Goal: Task Accomplishment & Management: Complete application form

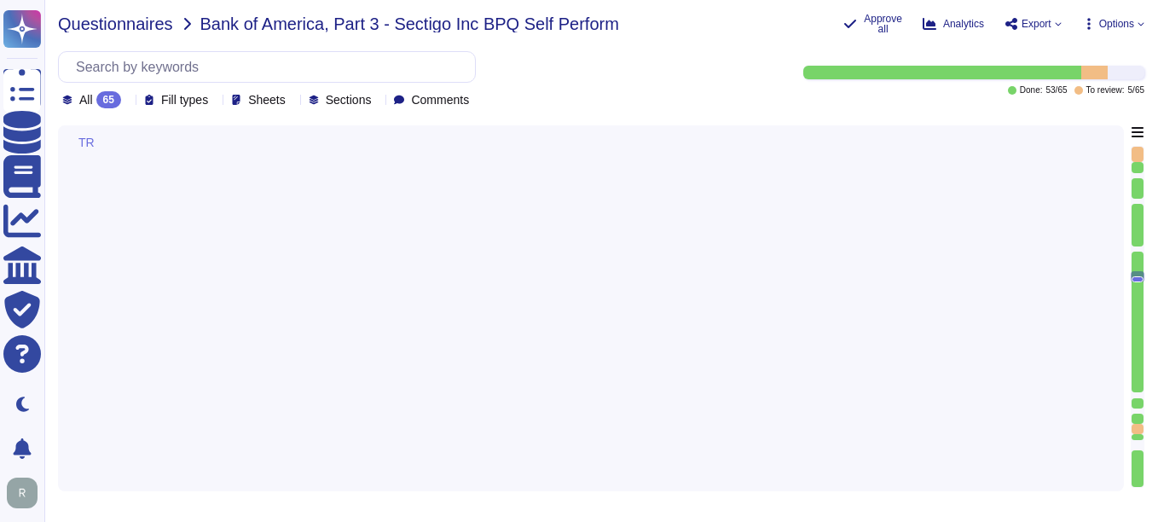
type textarea "Yes, senior management is required to undergo regular cybersecurity training, i…"
type textarea "The training program at Sectigo includes requirements for completion tracking. …"
type textarea "Yes, our organization has a compliance team that monitors non-compliance with o…"
type textarea "Yes, our company has a Change Management Policy in place, which includes a form…"
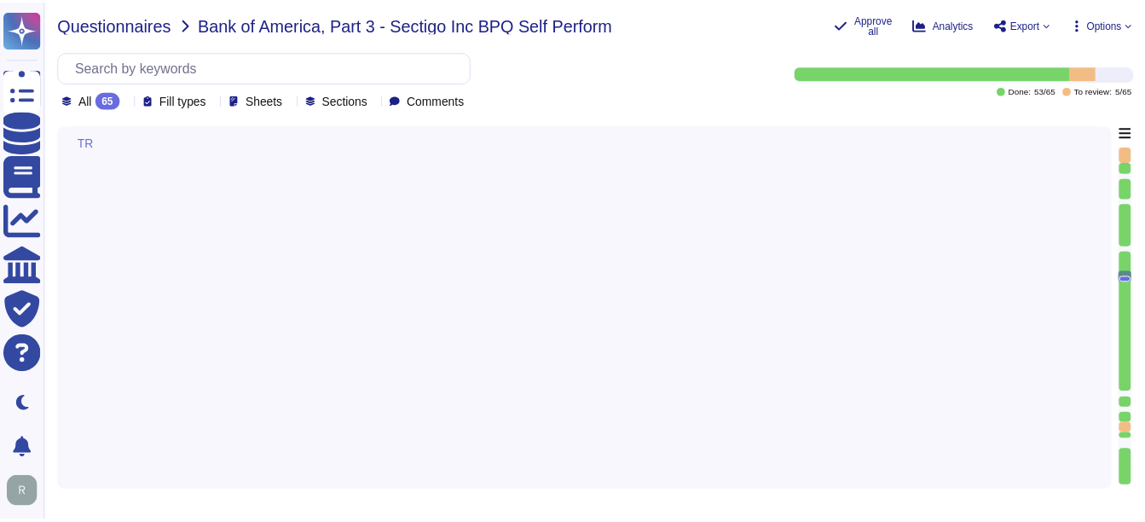
scroll to position [7962, 0]
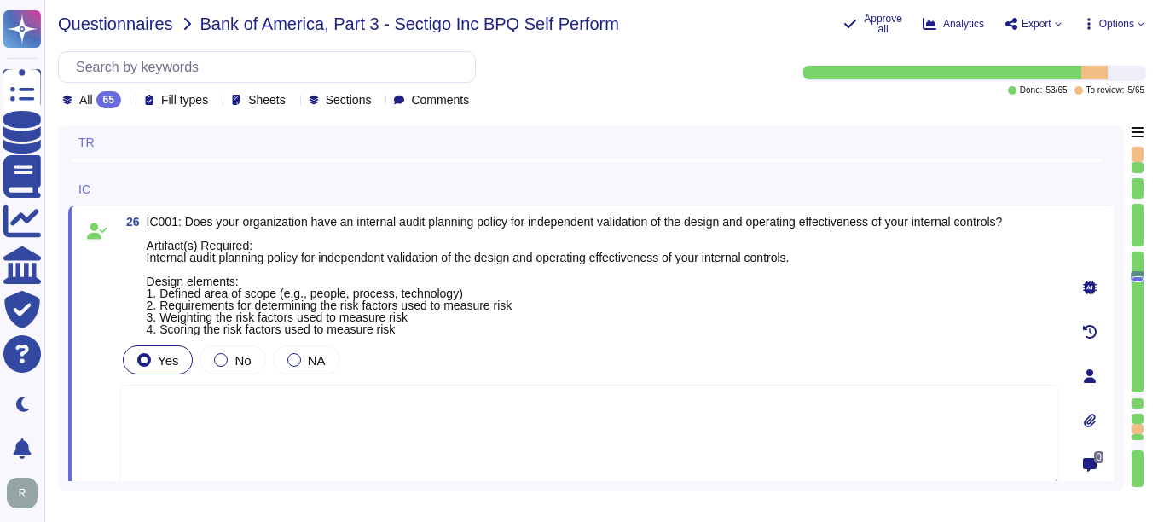
click at [136, 26] on span "Questionnaires" at bounding box center [115, 23] width 115 height 17
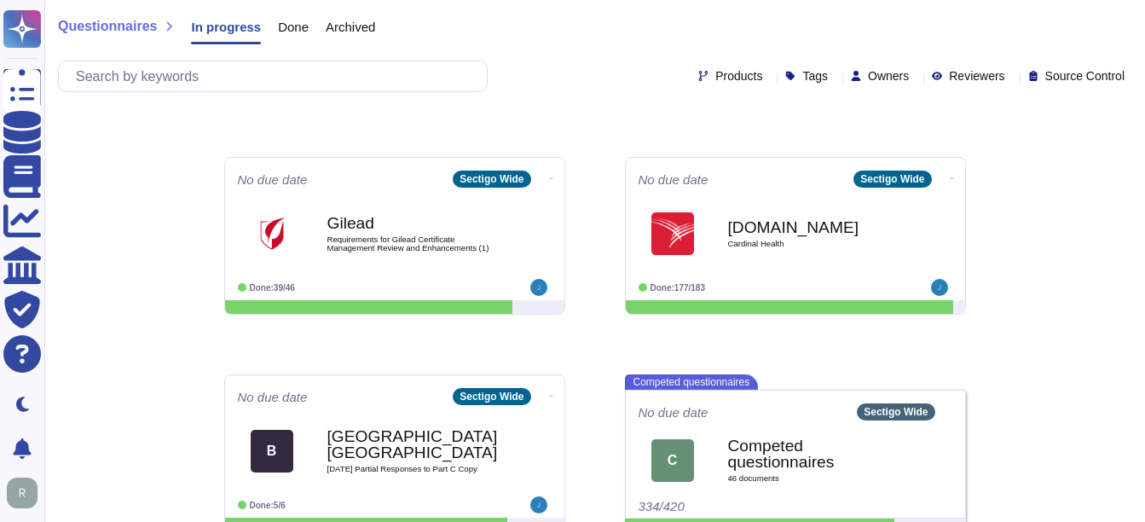
scroll to position [418, 0]
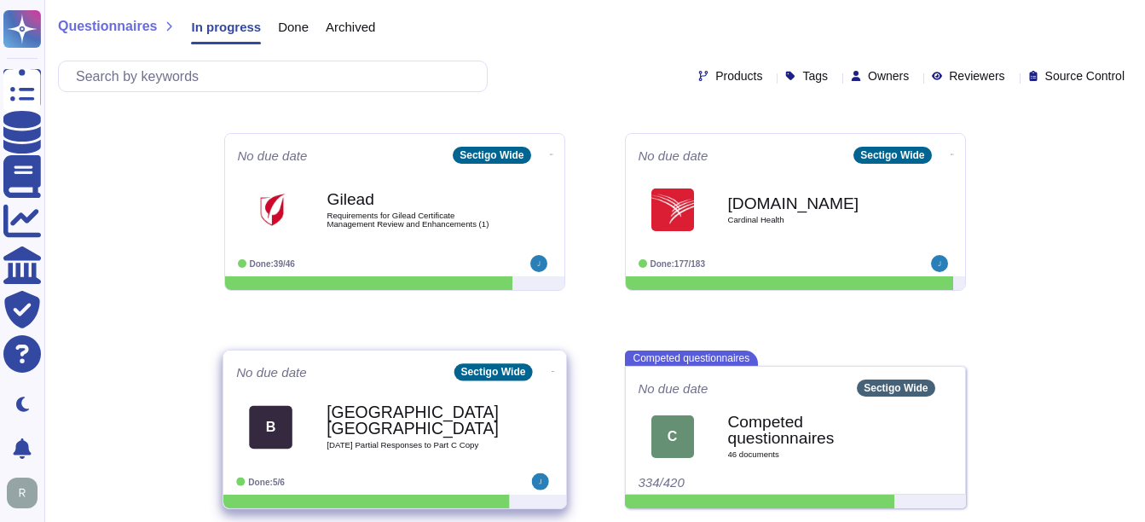
click at [368, 450] on div "Bristol, University of 2025 08 13 Partial Responses to Part C Copy" at bounding box center [412, 426] width 172 height 69
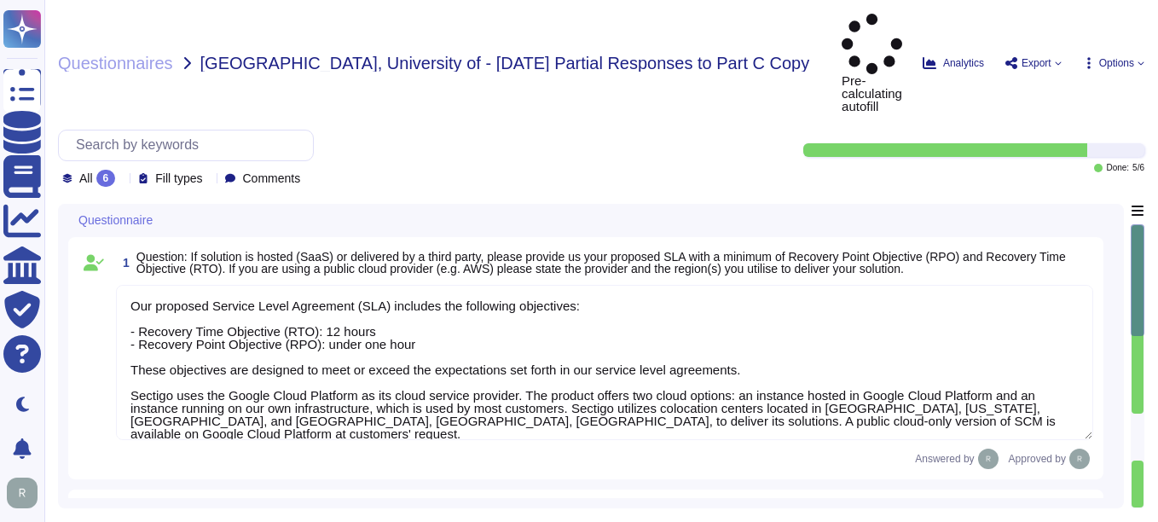
type textarea "Our proposed Service Level Agreement (SLA) includes the following objectives: -…"
type textarea "Customer Support Organization: - Sectigo provides technical support for deploym…"
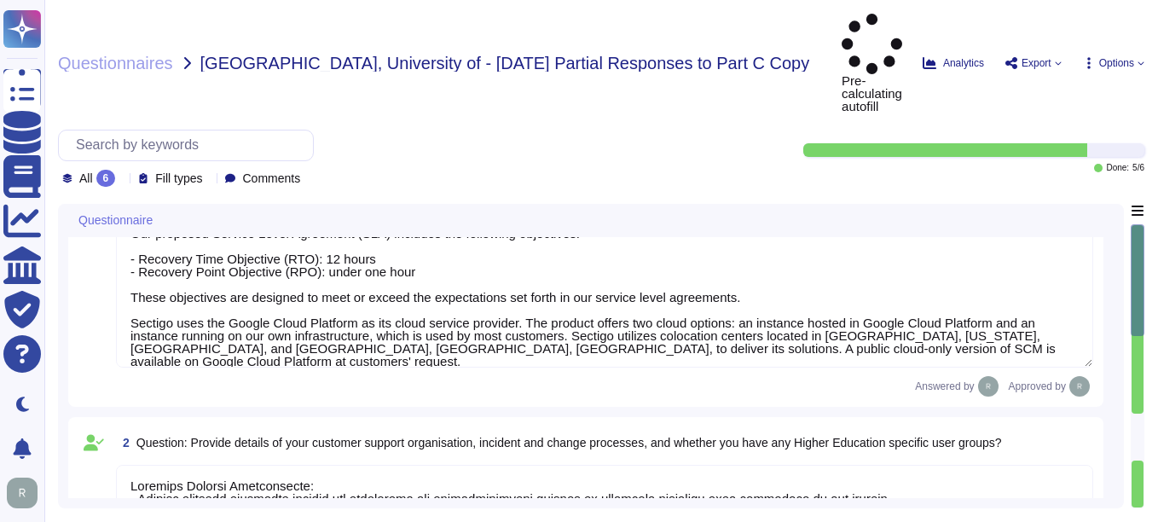
type textarea "The University can obtain its data by exporting customer certificate data as a …"
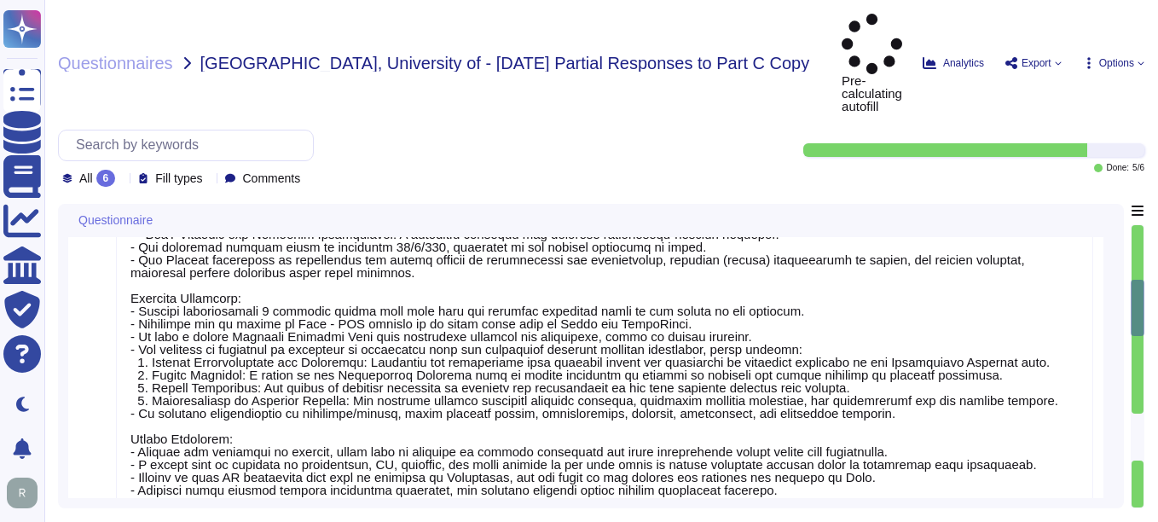
type textarea "No. Our SCM solution is a SaaS product which can be accessed in the Web portal …"
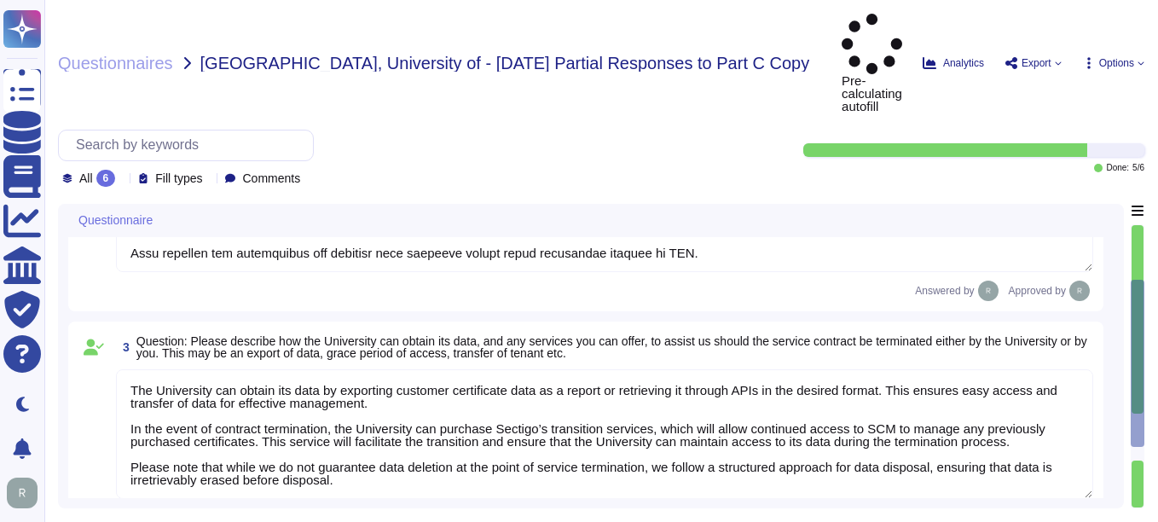
type textarea "This information is located in Sectigo’s premier support addendum. Sectigo can …"
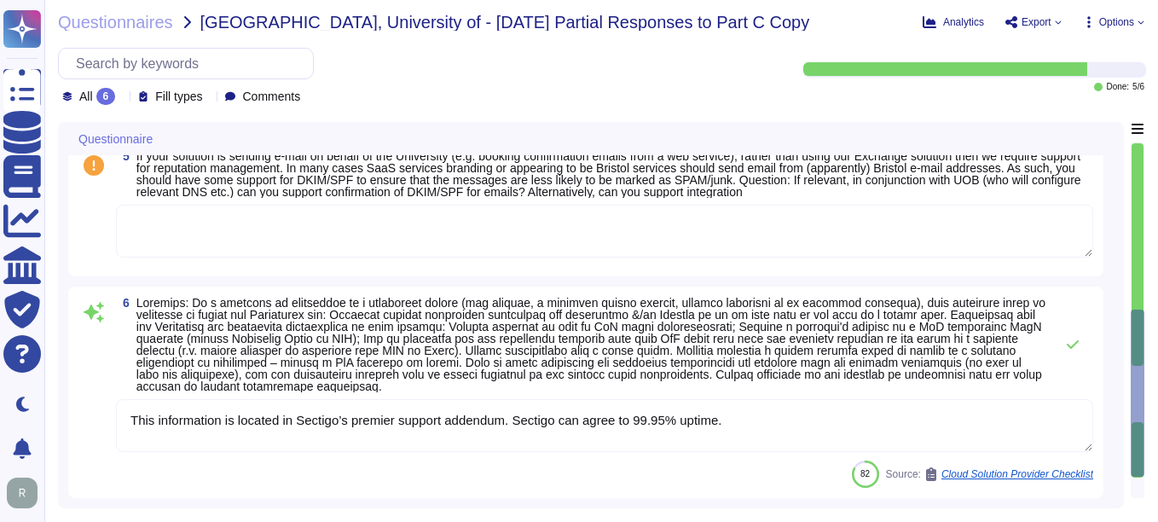
scroll to position [1164, 0]
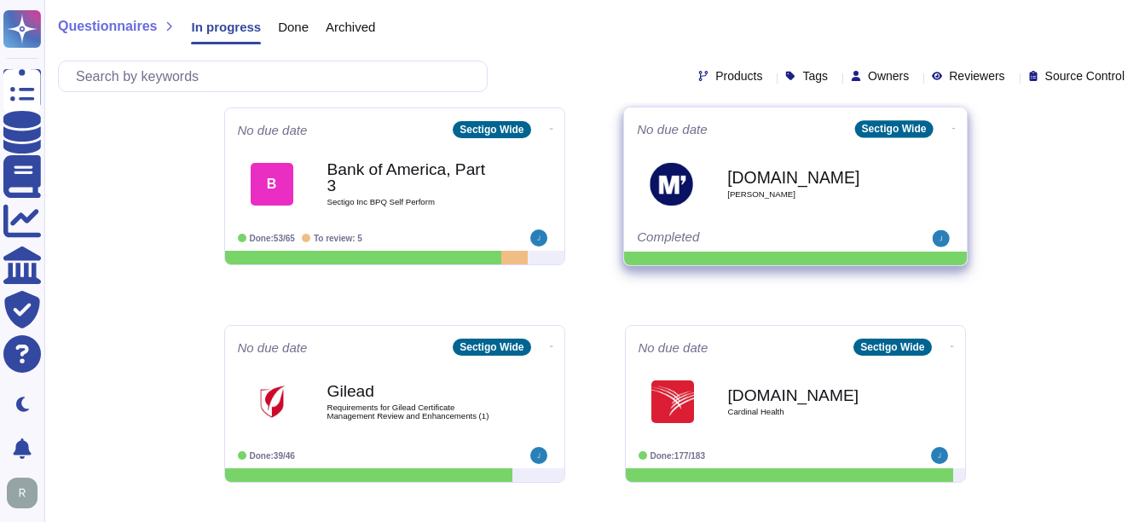
scroll to position [256, 0]
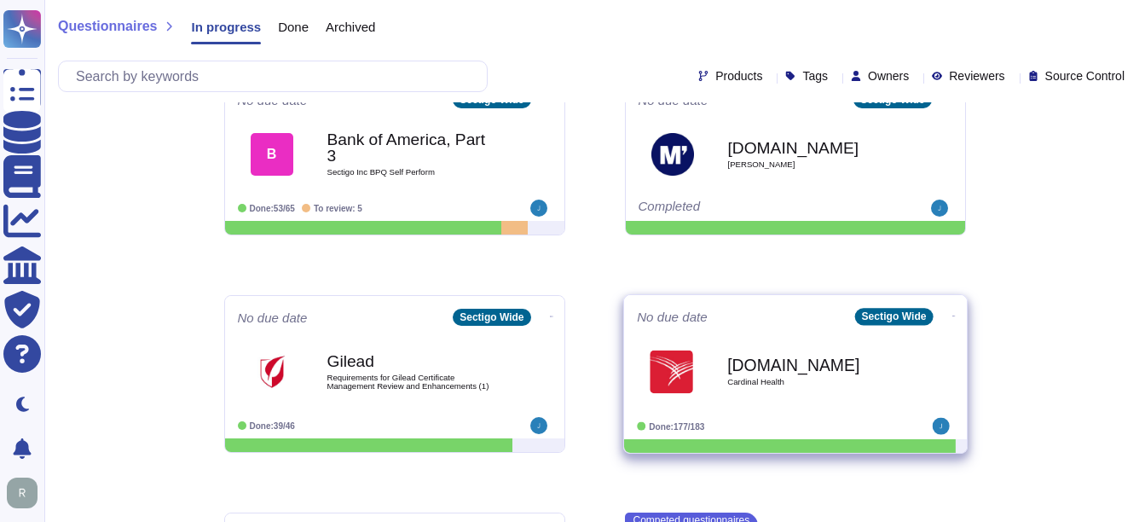
click at [817, 401] on div "[DOMAIN_NAME] Cardinal Health" at bounding box center [813, 371] width 172 height 69
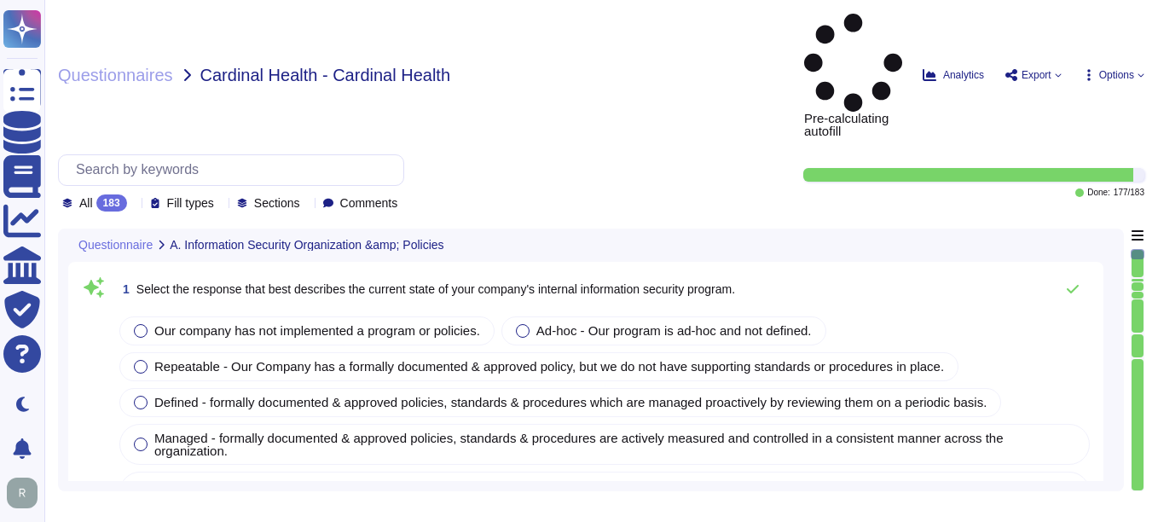
type textarea "Our company has a comprehensive internal information security program that incl…"
type textarea "Our company's mobile device policy includes several key components to ensure se…"
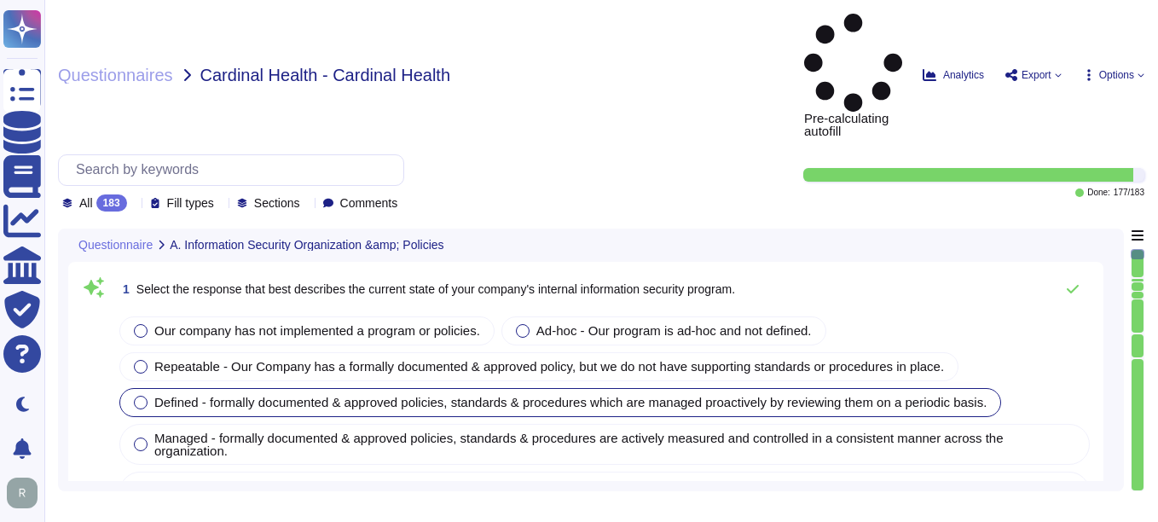
click at [147, 396] on label "Defined - formally documented & approved policies, standards & procedures which…" at bounding box center [560, 403] width 852 height 14
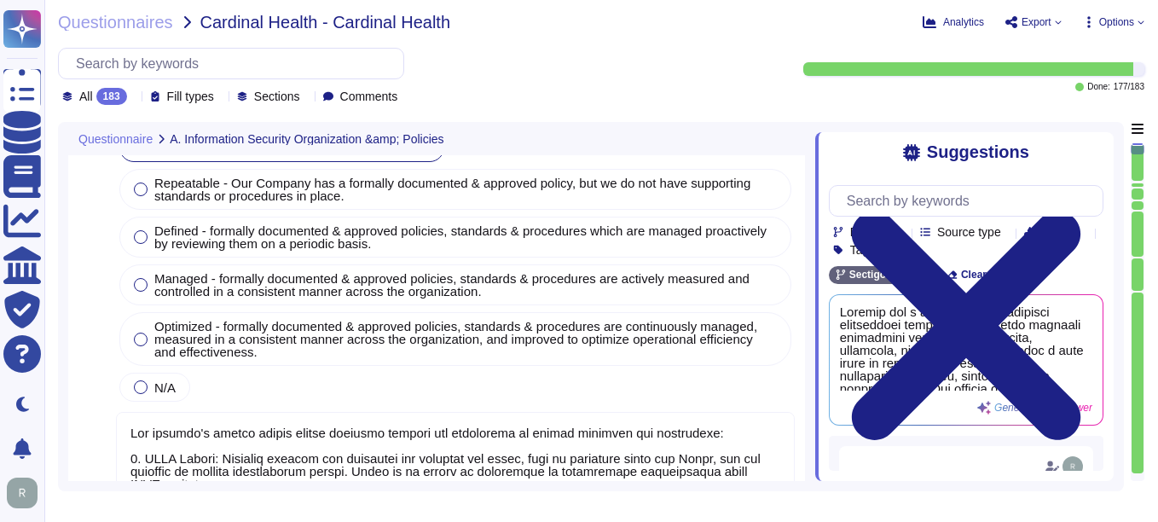
scroll to position [674, 0]
type textarea "Yes, our organization has implemented and documented a comprehensive informatio…"
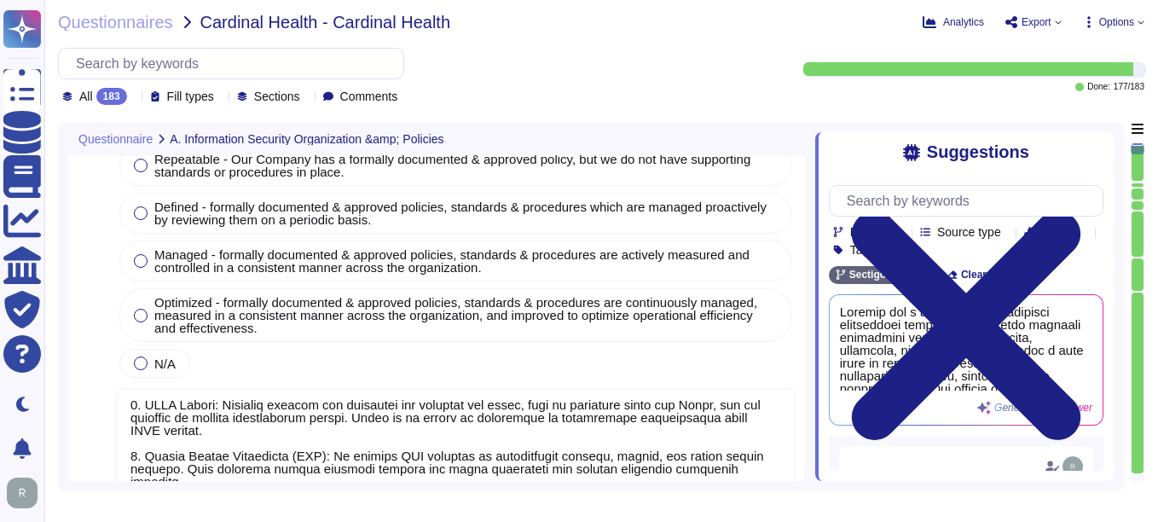
scroll to position [0, 0]
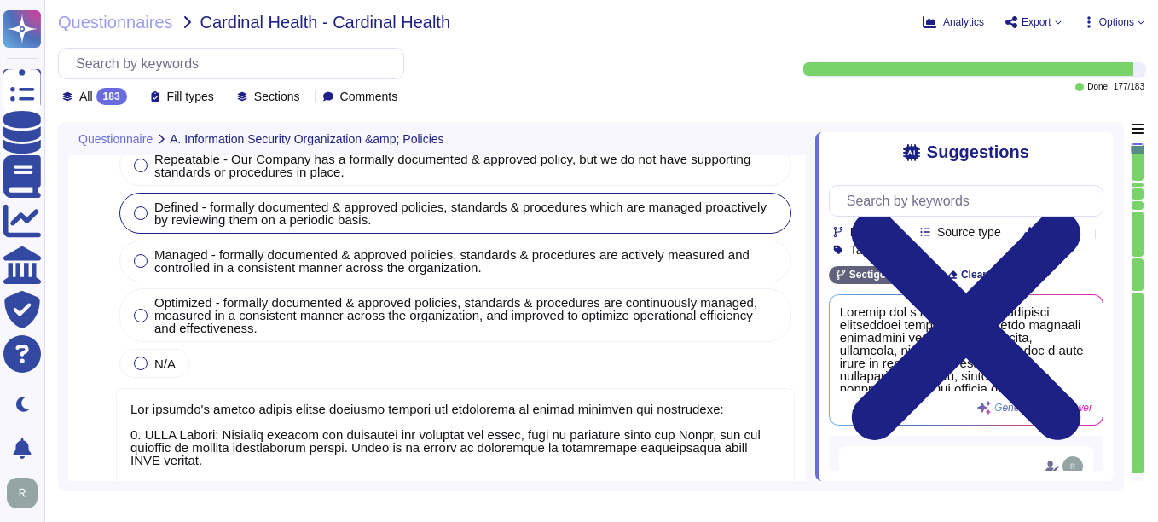
click at [139, 214] on div at bounding box center [141, 213] width 14 height 14
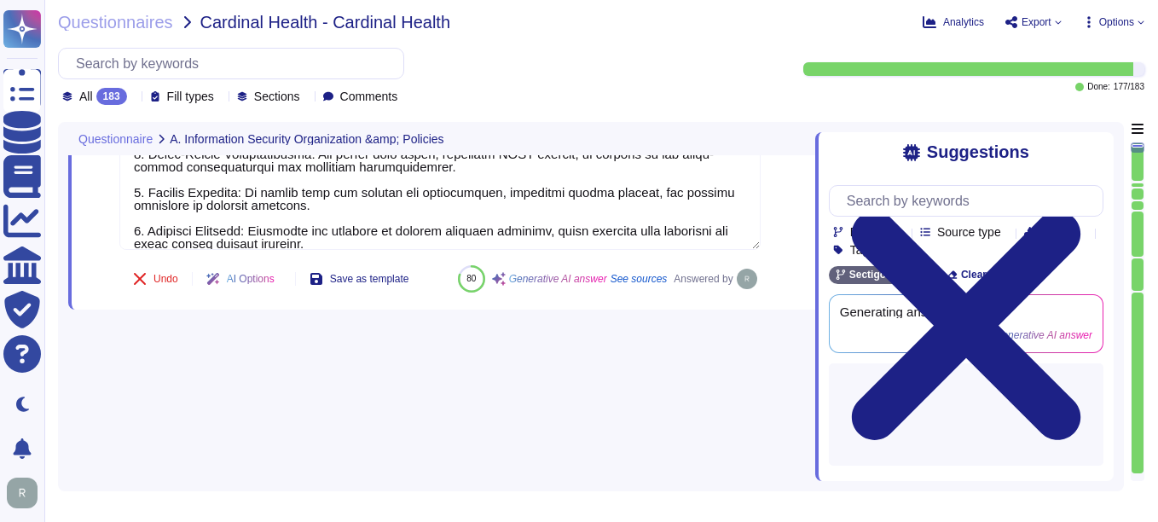
scroll to position [91, 0]
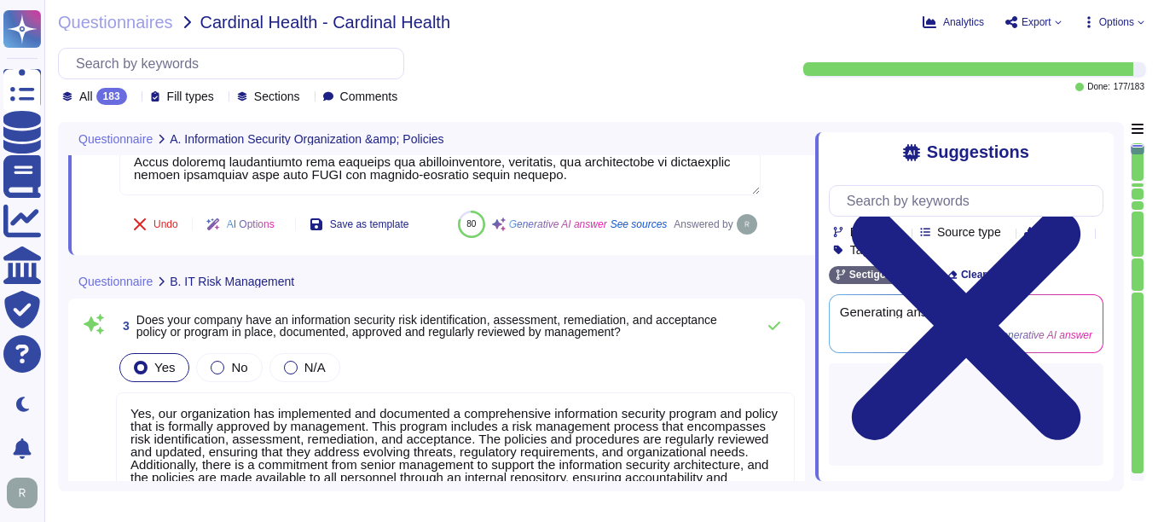
type textarea "Yes, our organization has implemented and documented a comprehensive informatio…"
type textarea "Yes, Sectigo has established comprehensive procedures to ensure compliance with…"
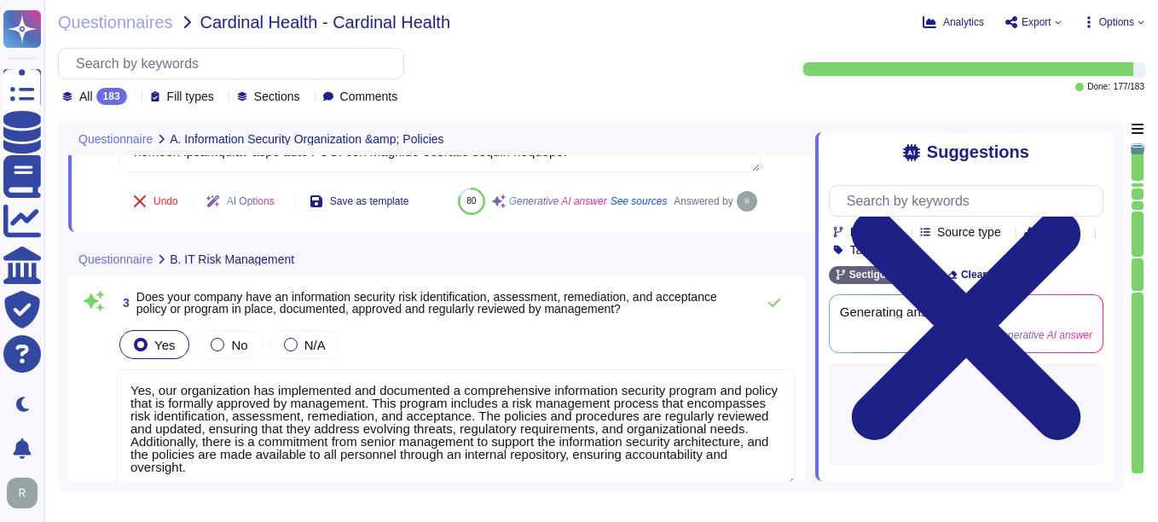
type textarea "Yes, we have a dedicated information security team composed of qualified IT sec…"
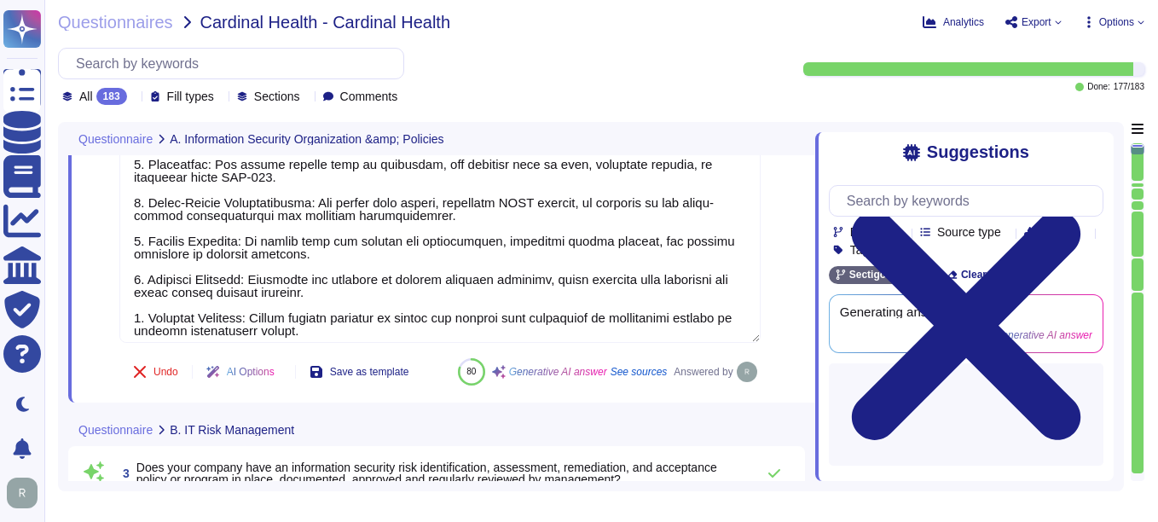
scroll to position [0, 0]
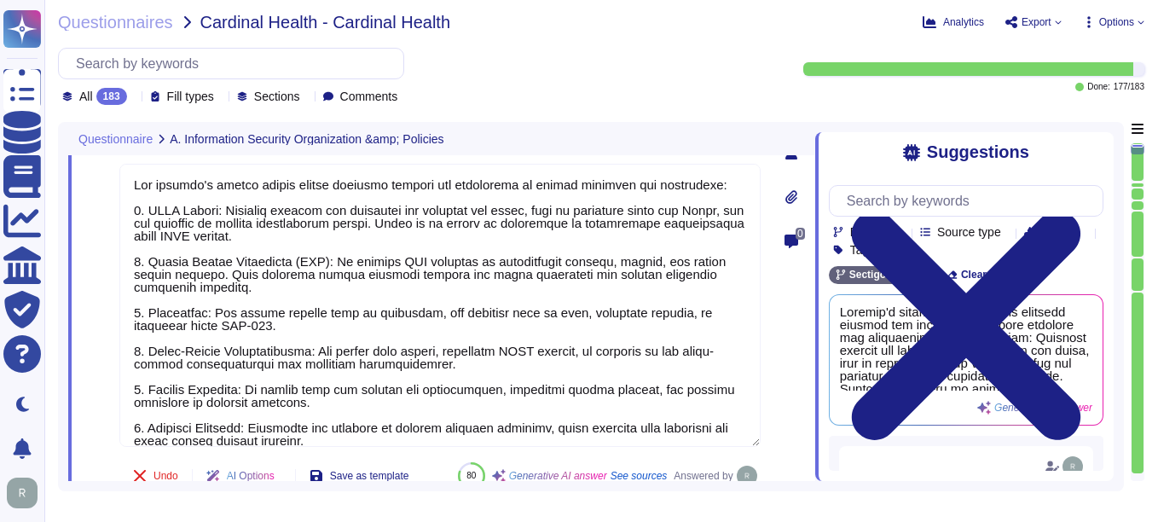
type textarea "Our company has a comprehensive internal information security program that incl…"
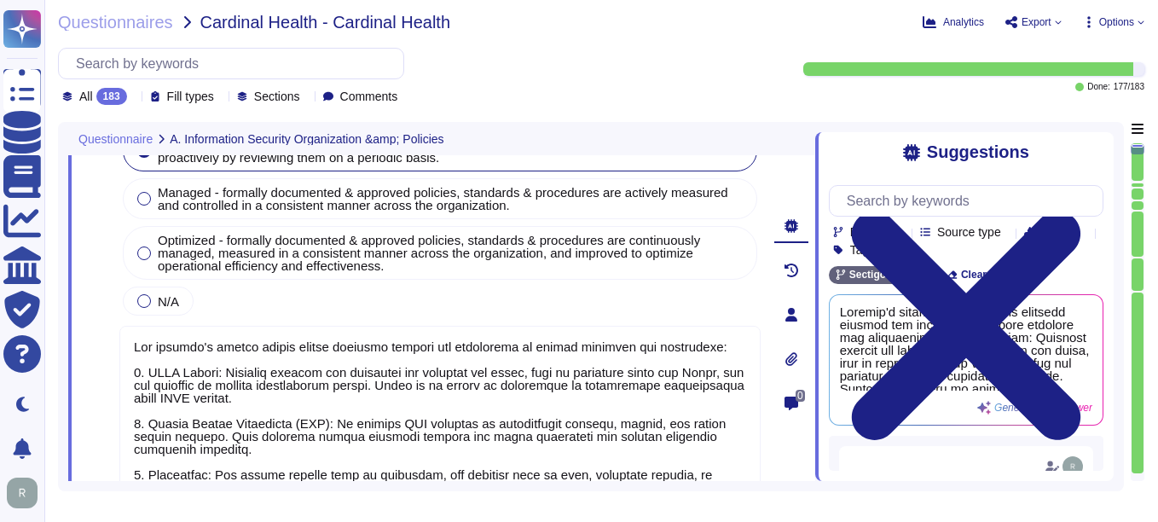
scroll to position [91, 0]
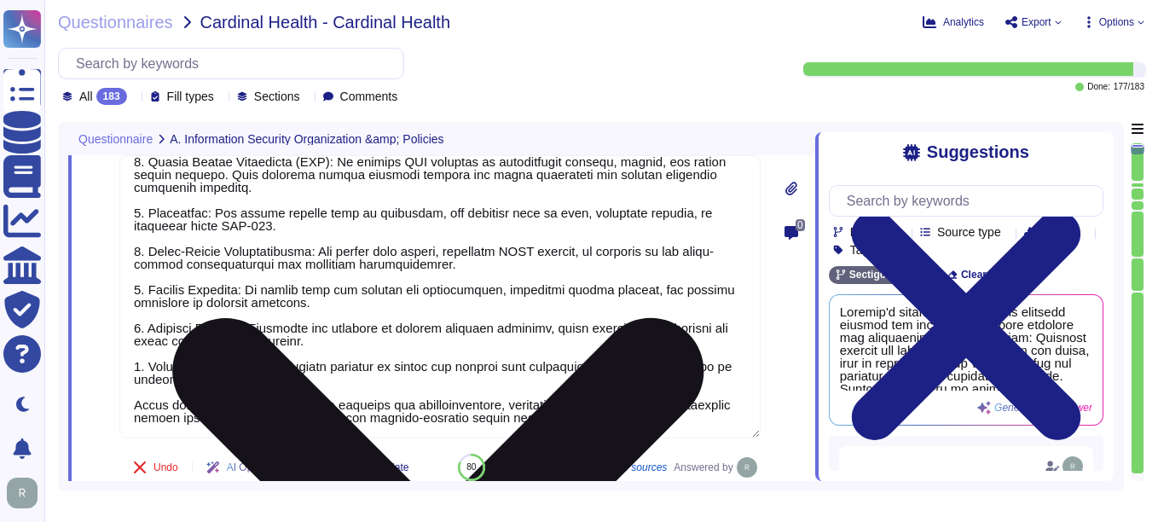
type textarea "Yes, Sectigo has established comprehensive procedures to ensure compliance with…"
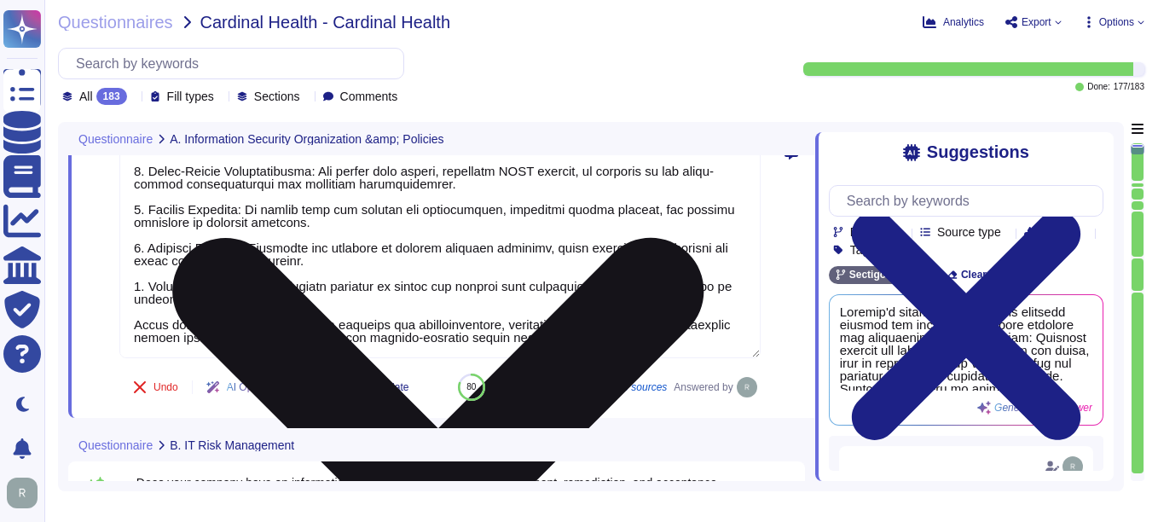
scroll to position [1088, 0]
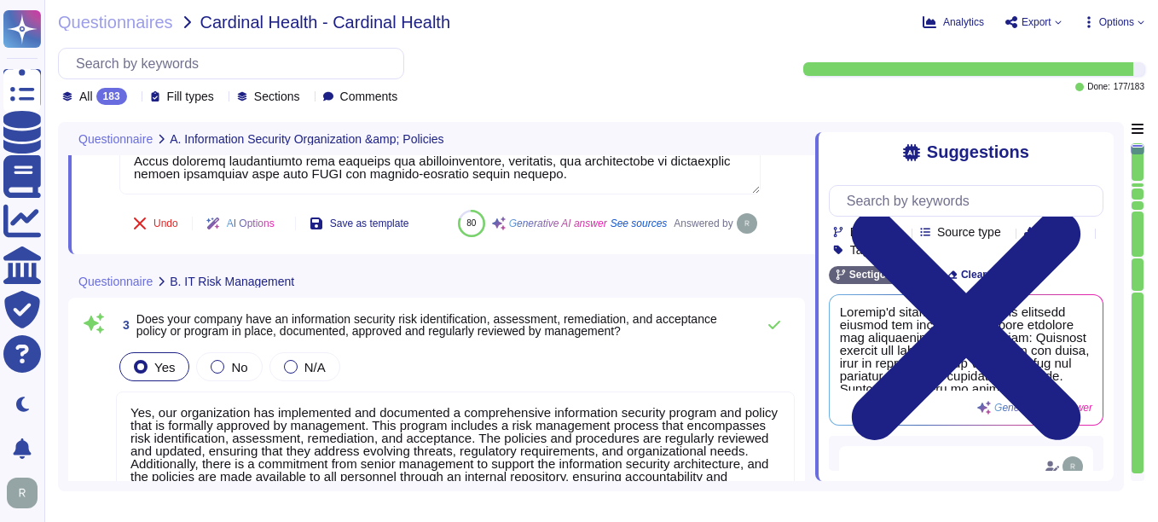
scroll to position [1258, 0]
type textarea "Yes, we have a dedicated information security team composed of qualified IT sec…"
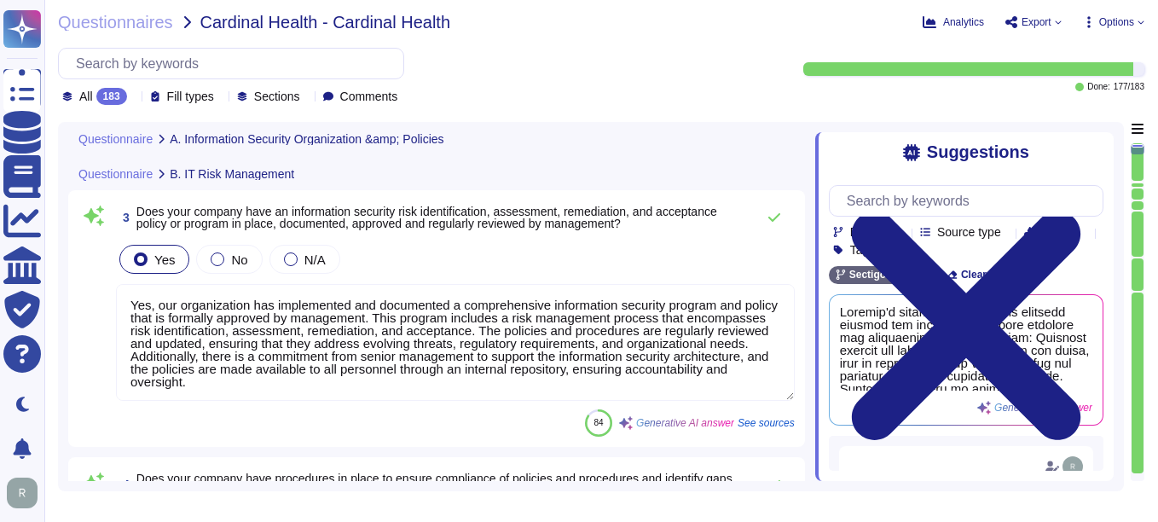
drag, startPoint x: 484, startPoint y: 353, endPoint x: 425, endPoint y: 382, distance: 66.3
click at [425, 382] on textarea "Yes, our organization has implemented and documented a comprehensive informatio…" at bounding box center [455, 342] width 679 height 117
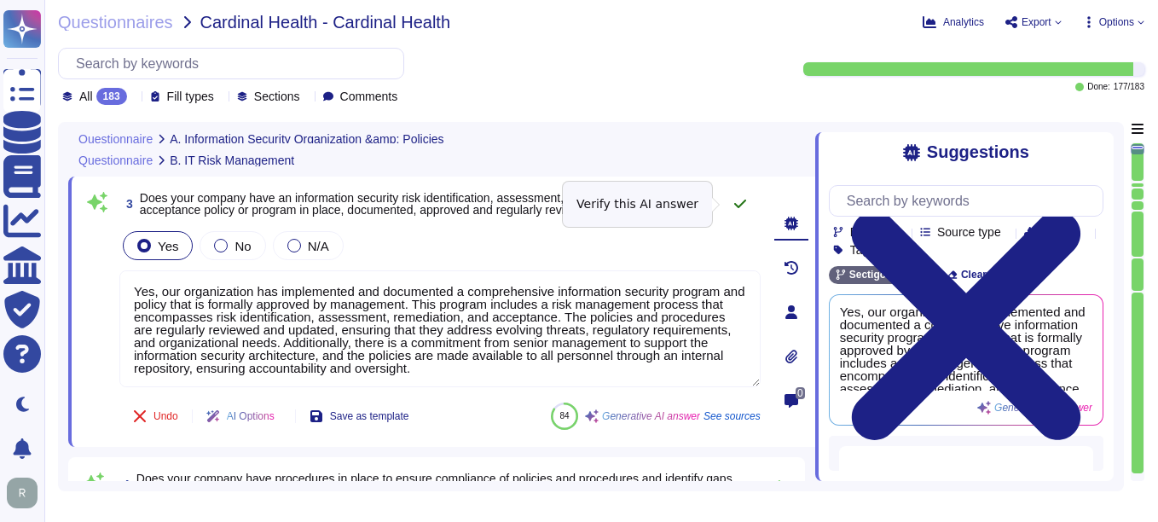
click at [740, 203] on icon at bounding box center [740, 204] width 14 height 14
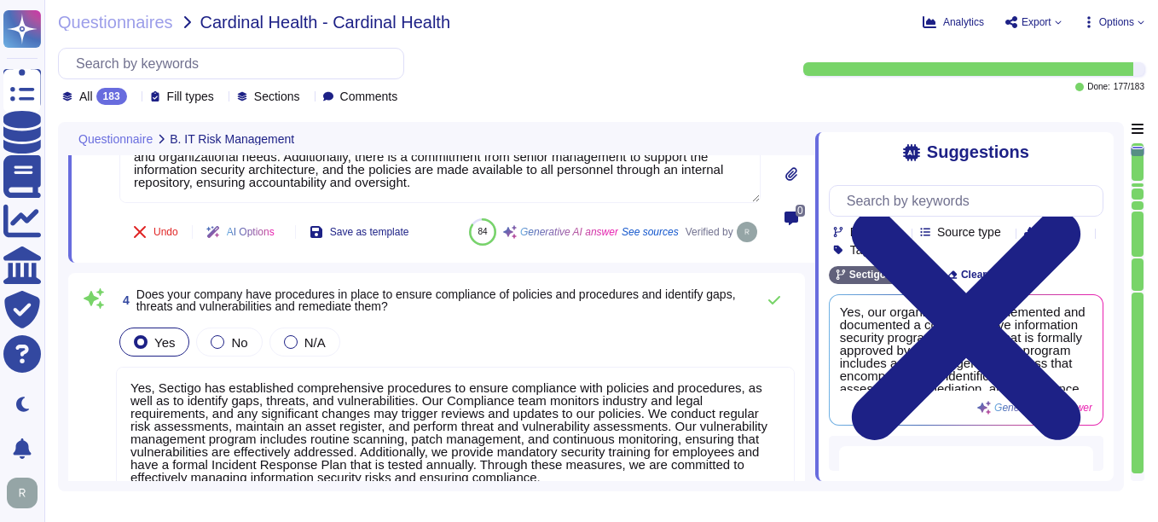
scroll to position [2, 0]
click at [771, 292] on button at bounding box center [774, 300] width 41 height 34
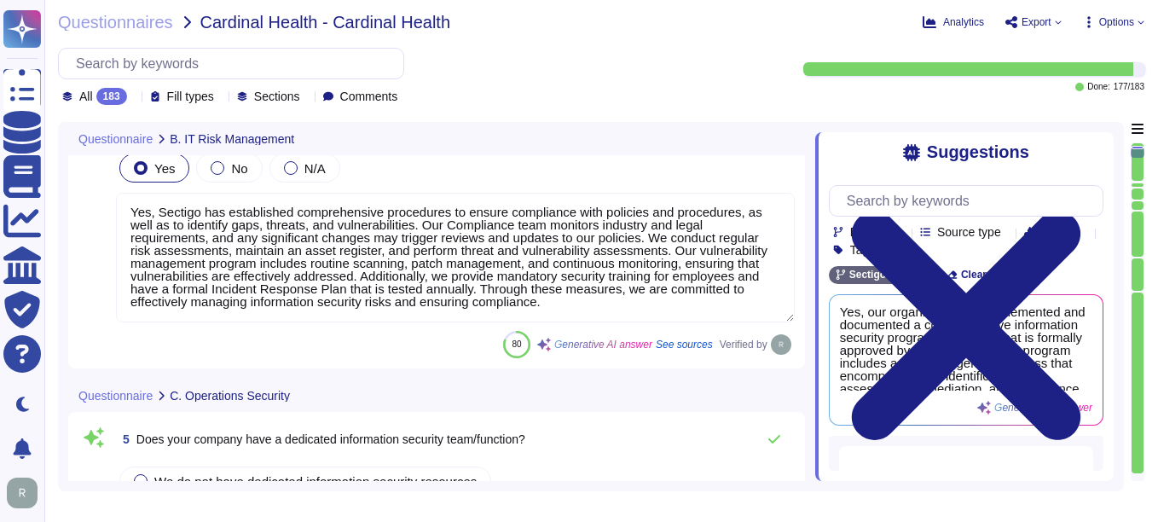
type textarea "Sectigo implements a comprehensive malware detection, containment, and resoluti…"
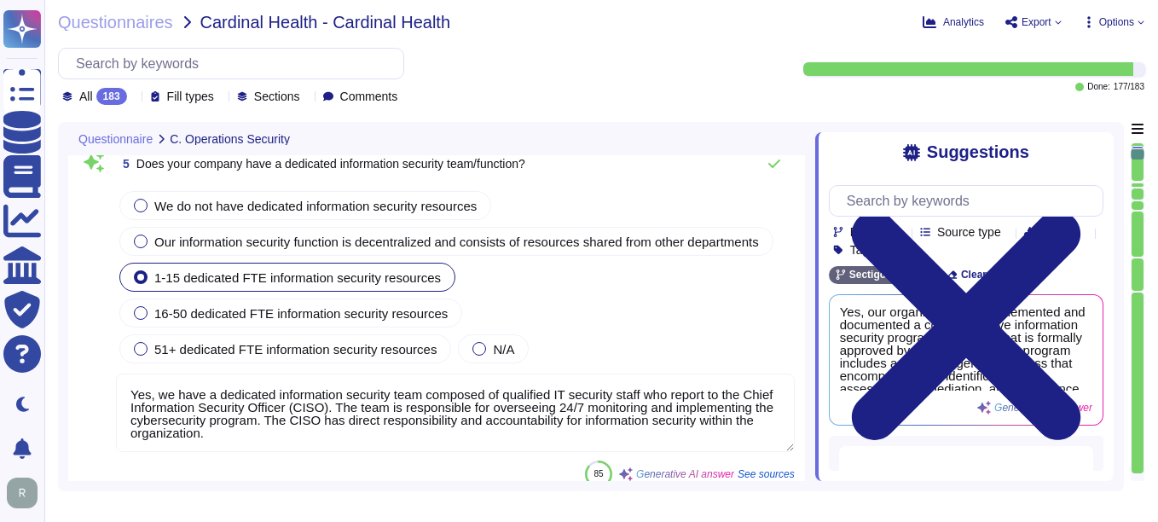
scroll to position [1855, 0]
click at [145, 346] on div at bounding box center [141, 348] width 14 height 14
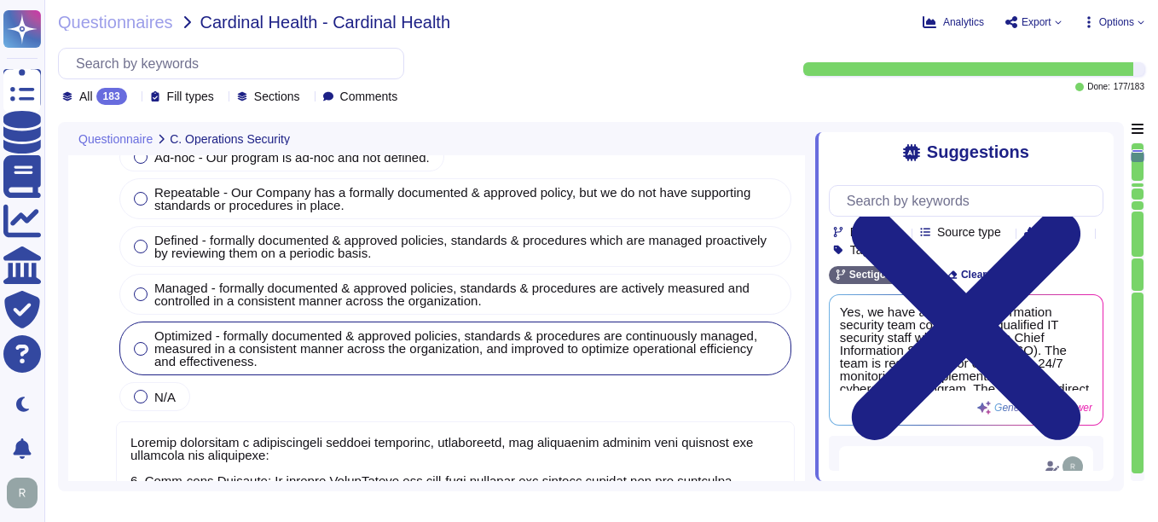
scroll to position [2452, 0]
type textarea "Yes, installation of malware protection must be installed on network hosts to r…"
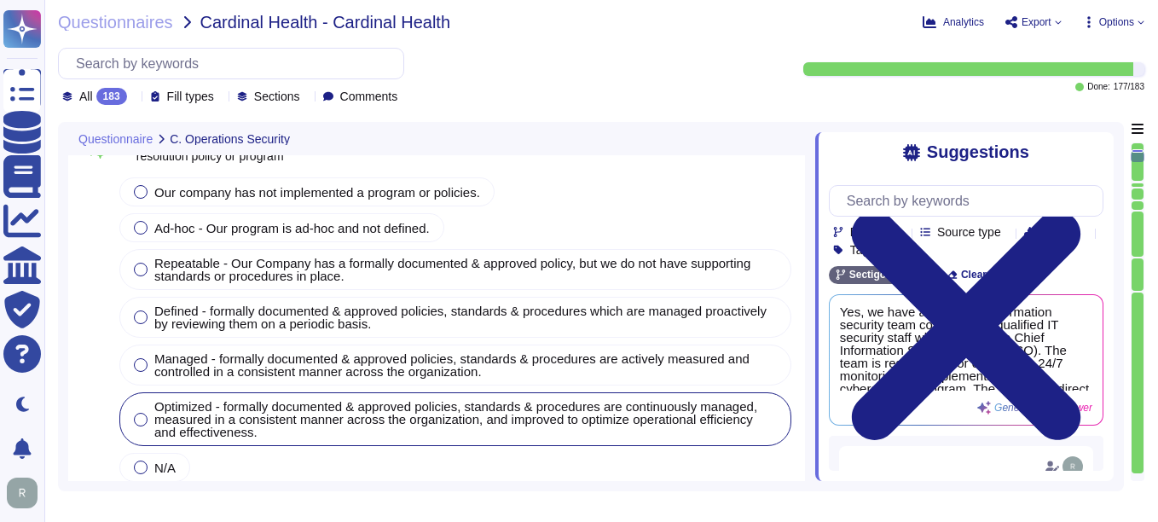
scroll to position [2281, 0]
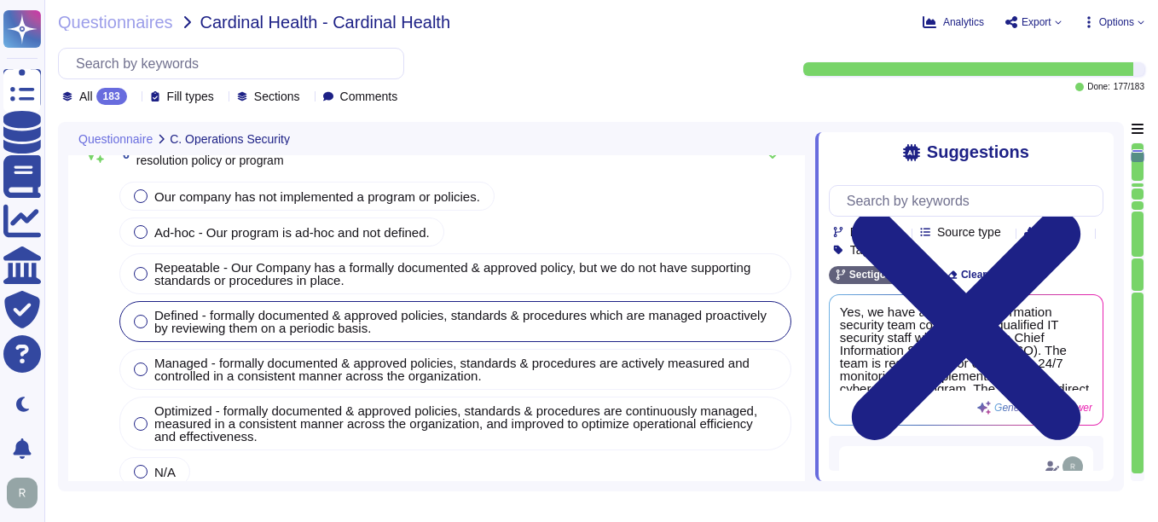
click at [142, 324] on div at bounding box center [141, 322] width 14 height 14
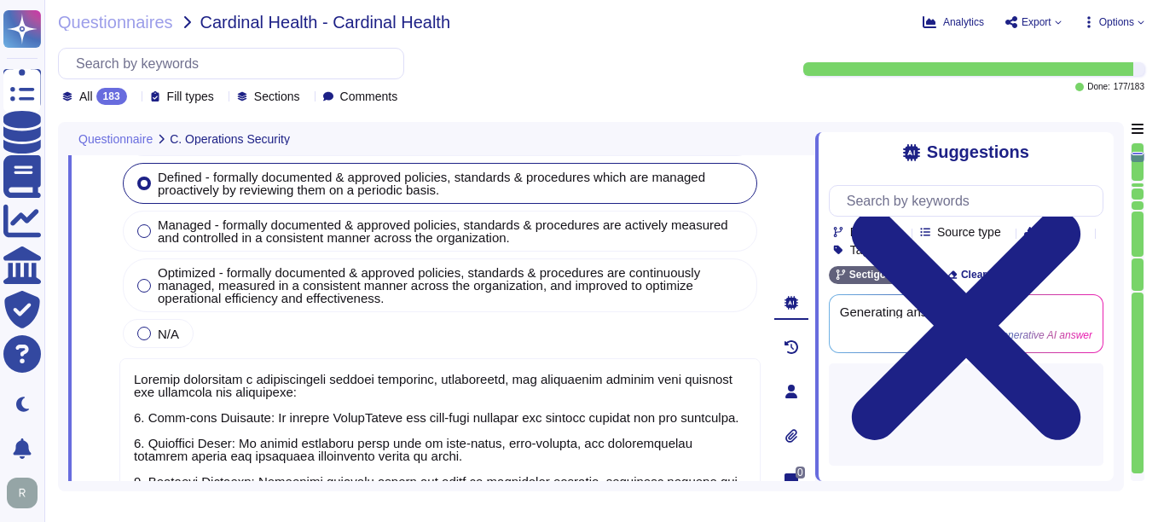
scroll to position [2, 0]
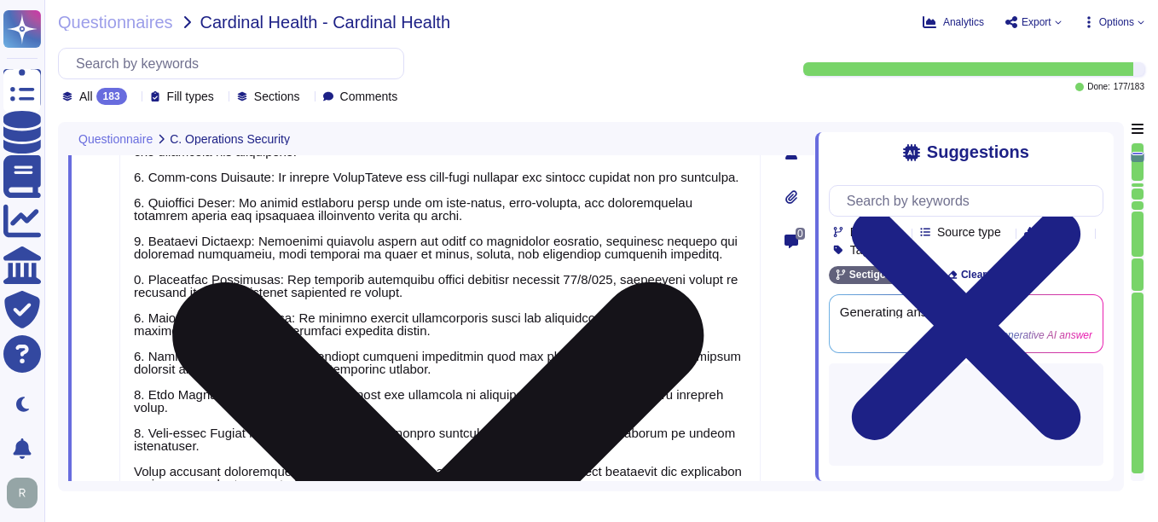
type textarea "Yes, our company updates signatures for anti-malware solutions regularly. The a…"
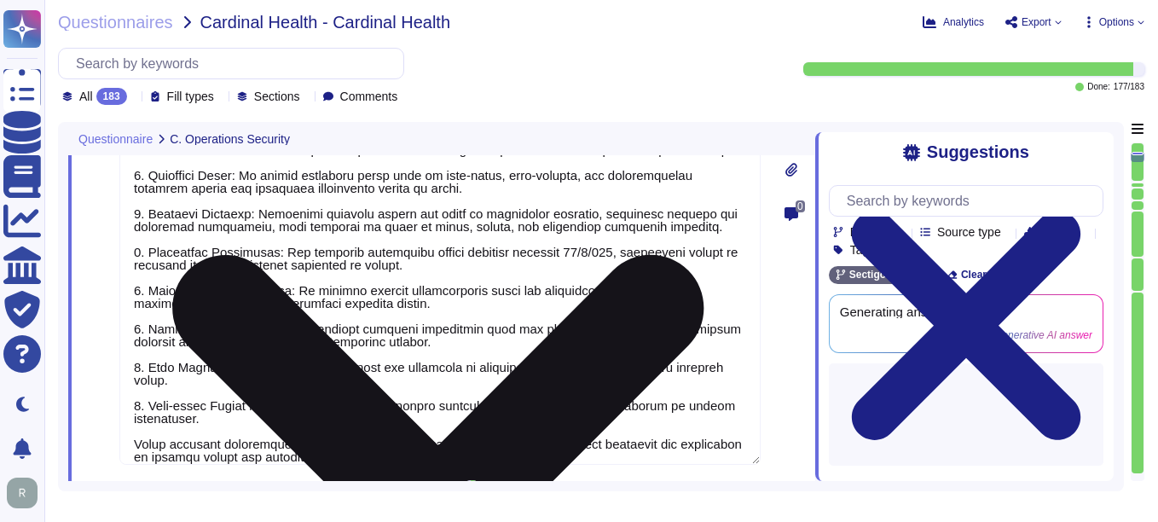
scroll to position [0, 0]
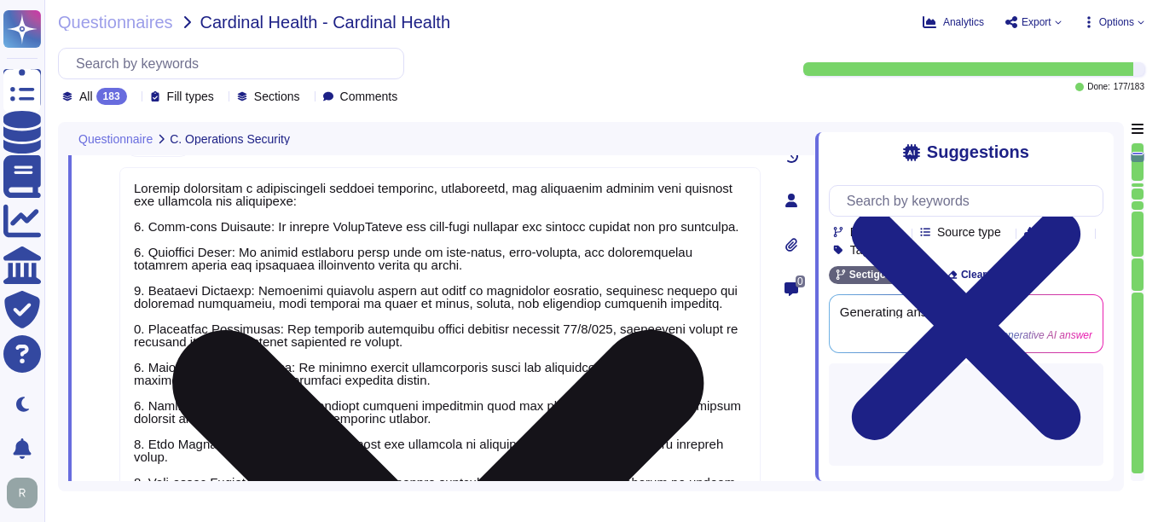
type textarea "Yes, we have a dedicated information security team composed of qualified IT sec…"
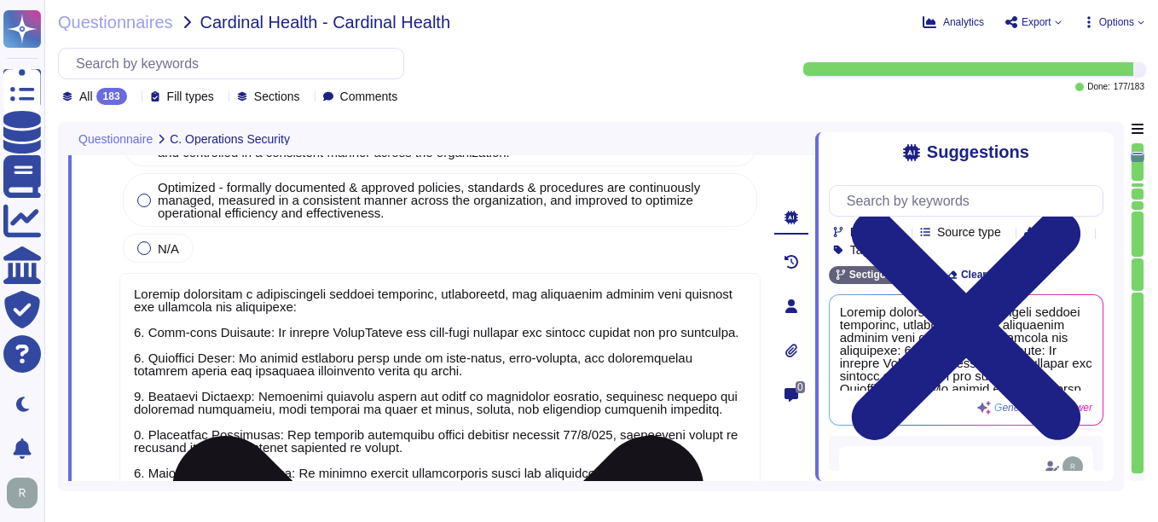
scroll to position [2, 0]
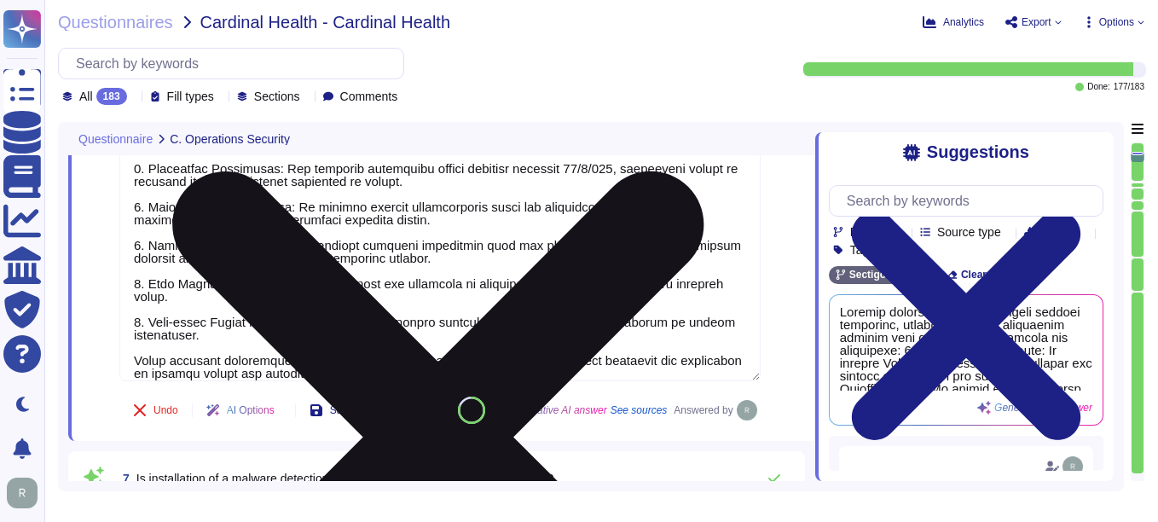
type textarea "Yes, our company updates signatures for anti-malware solutions regularly. The a…"
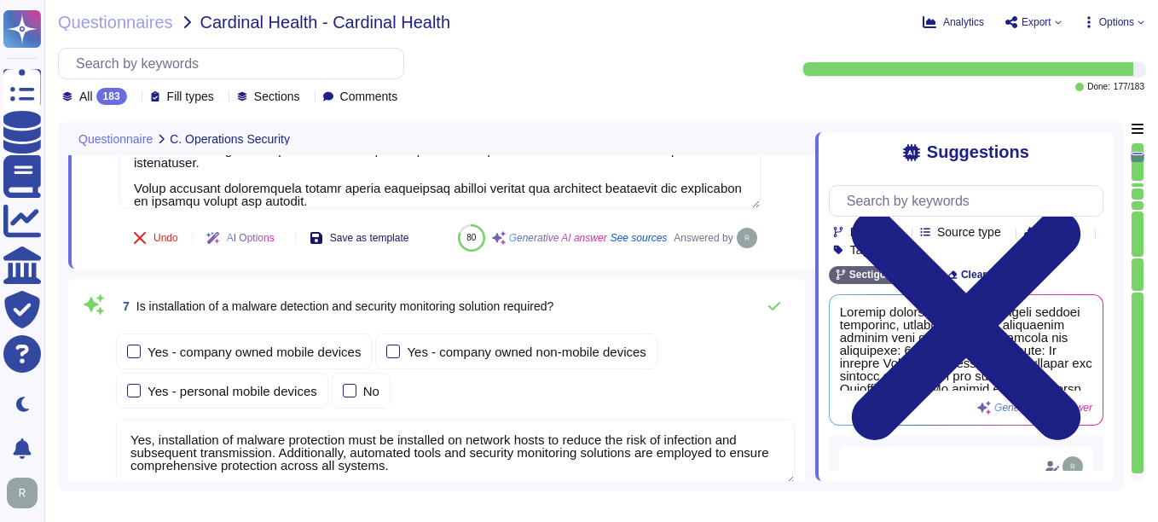
type textarea "Yes, all Sectigo systems and applications shall be current vendor supported ver…"
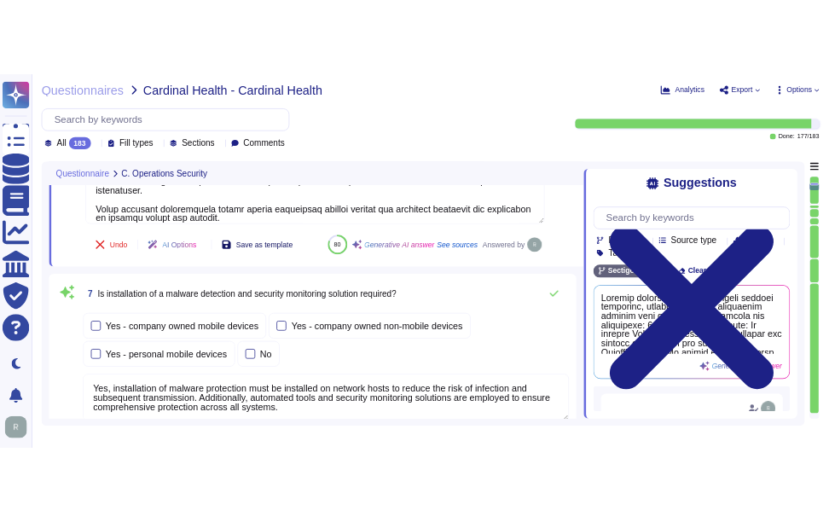
scroll to position [2963, 0]
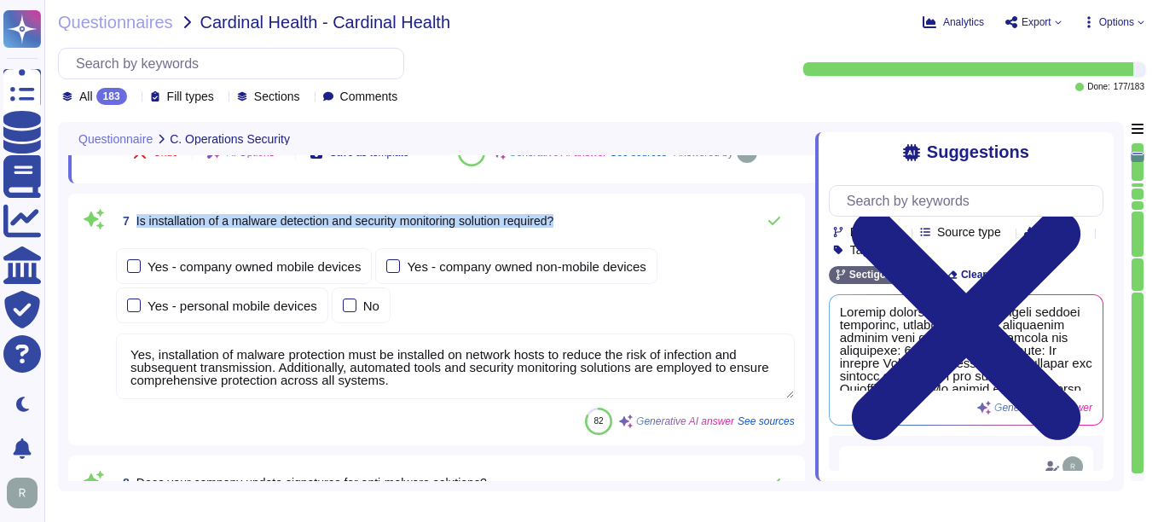
drag, startPoint x: 137, startPoint y: 217, endPoint x: 635, endPoint y: 228, distance: 498.0
click at [635, 228] on div "7 Is installation of a malware detection and security monitoring solution requi…" at bounding box center [455, 221] width 679 height 34
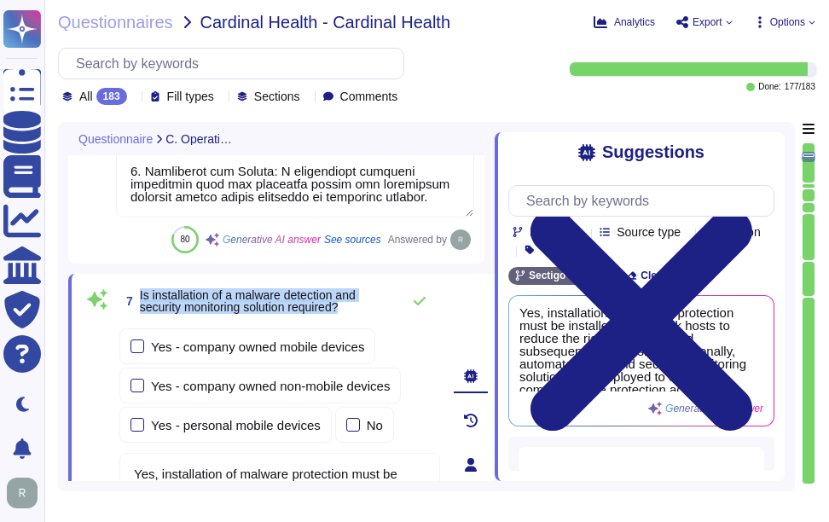
drag, startPoint x: 141, startPoint y: 293, endPoint x: 354, endPoint y: 303, distance: 213.3
click at [354, 303] on span "Is installation of a malware detection and security monitoring solution require…" at bounding box center [266, 301] width 252 height 24
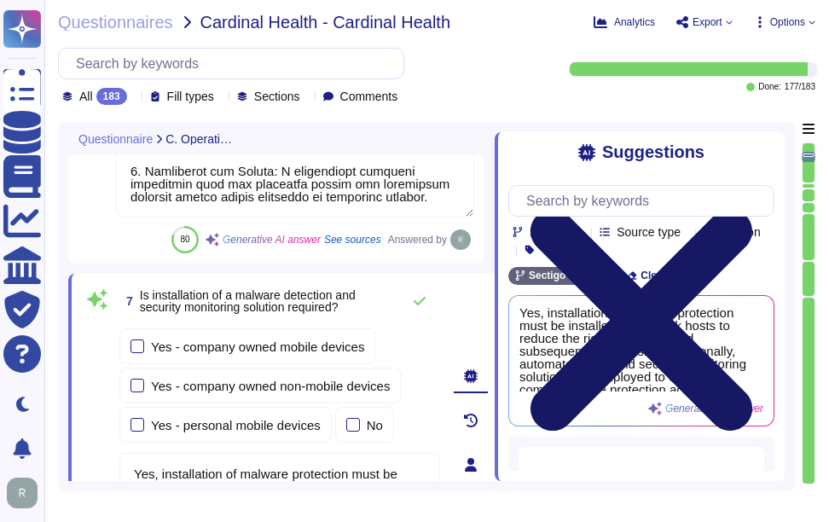
click at [766, 146] on icon at bounding box center [641, 319] width 266 height 355
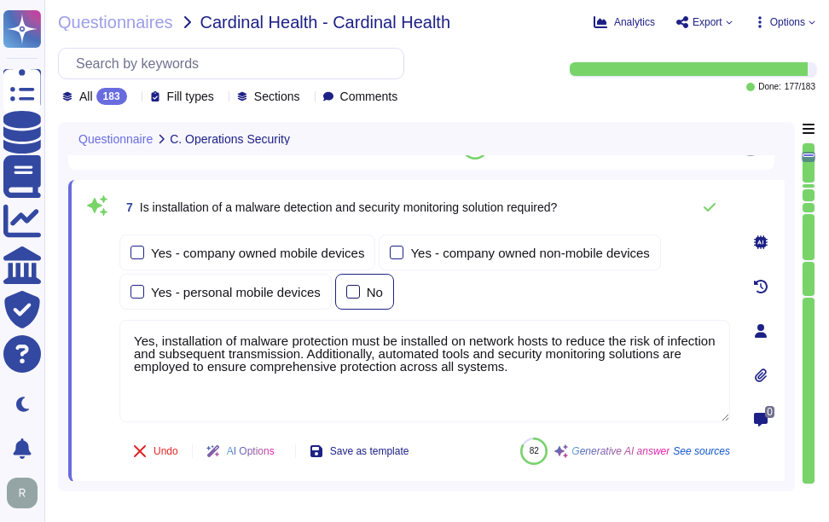
type textarea "Yes, all Sectigo systems and applications shall be current vendor supported ver…"
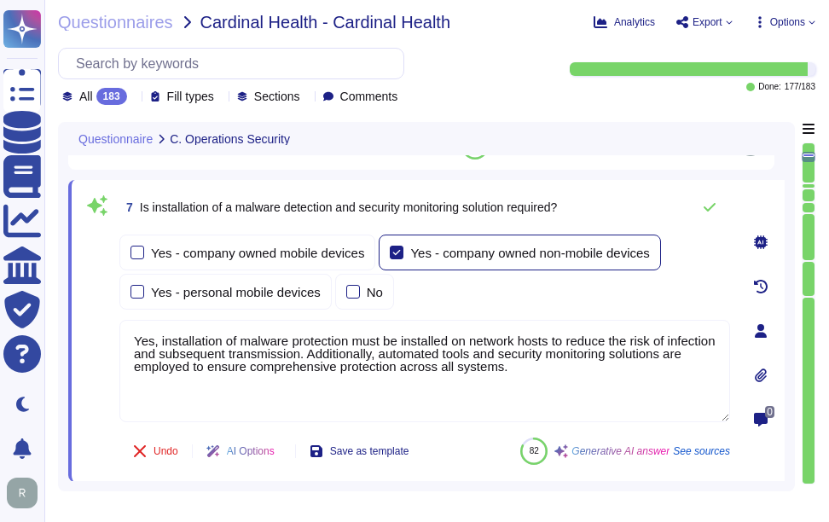
click at [397, 251] on div at bounding box center [397, 253] width 14 height 14
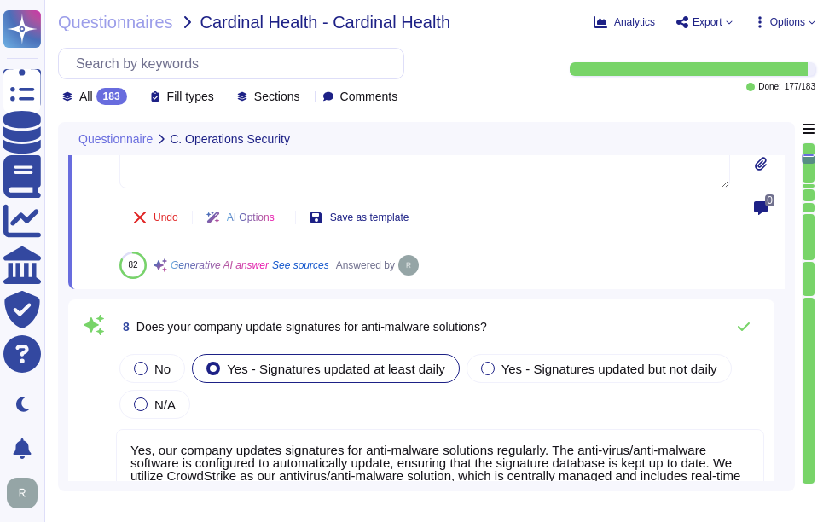
type textarea "Yes, all assets shall be identified and documented in the respective corporate …"
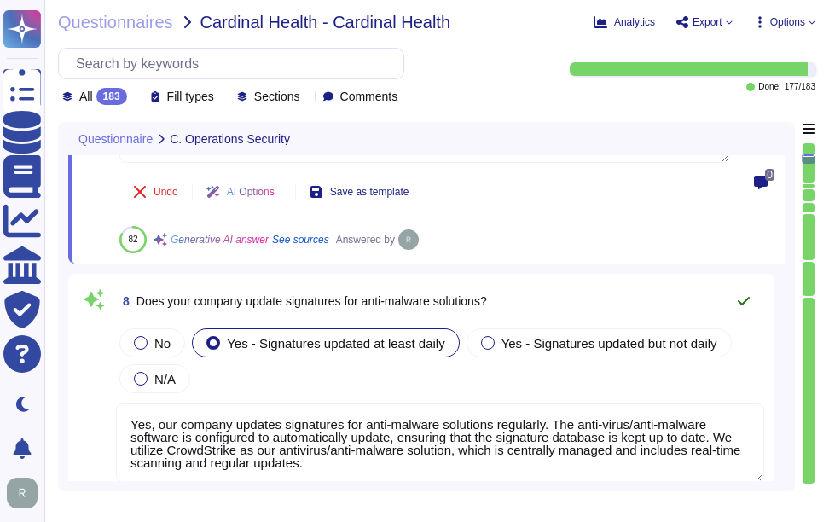
click at [742, 297] on icon at bounding box center [744, 301] width 14 height 14
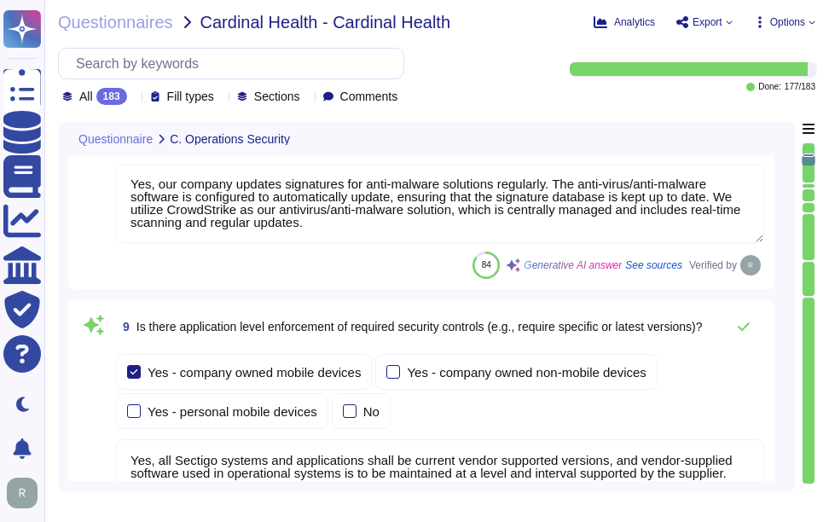
scroll to position [3475, 0]
type textarea "Yes, our company prohibits the use of unauthorized or unsupported hardware and …"
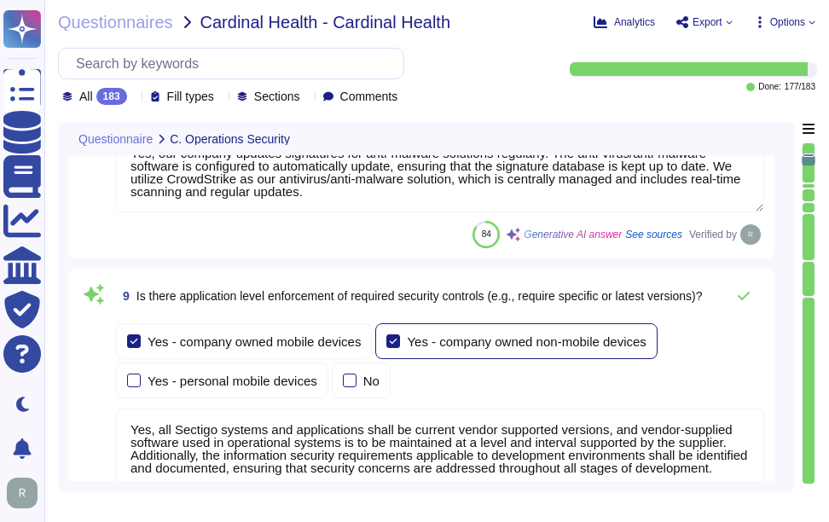
click at [391, 333] on div "Yes - company owned non-mobile devices" at bounding box center [515, 341] width 281 height 36
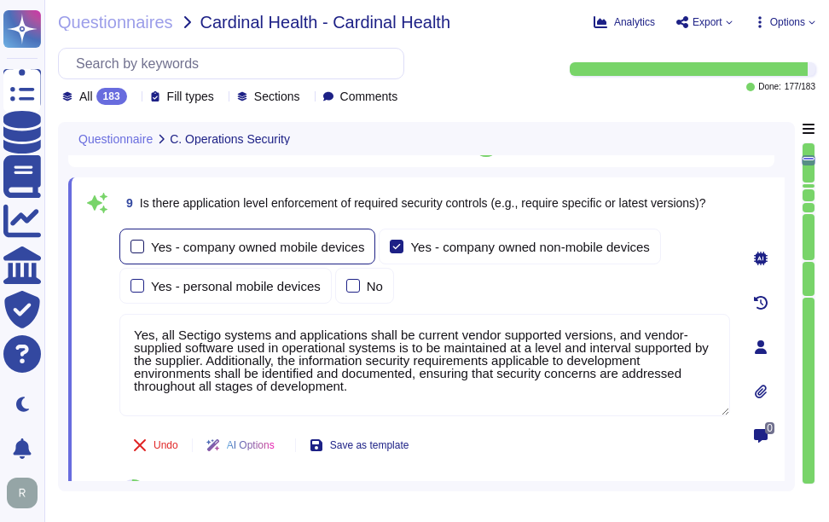
click at [143, 249] on div at bounding box center [137, 247] width 14 height 14
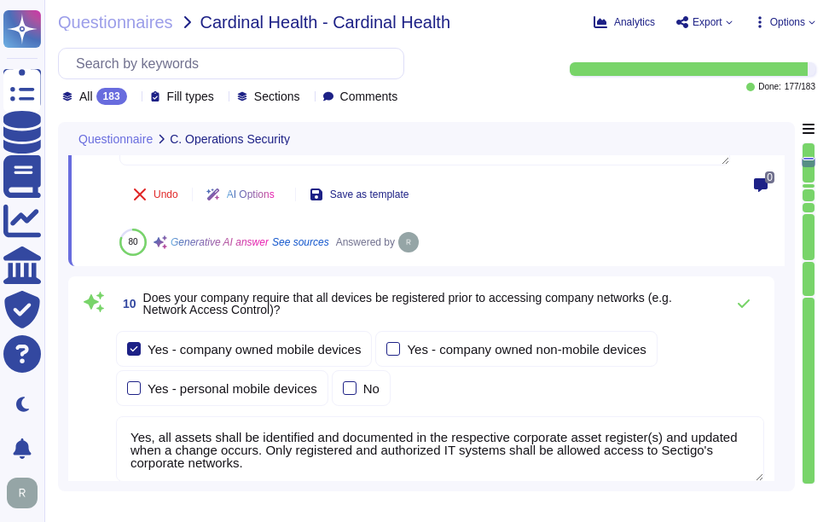
type textarea "Yes, our company has technical controls in place to restrict the installation o…"
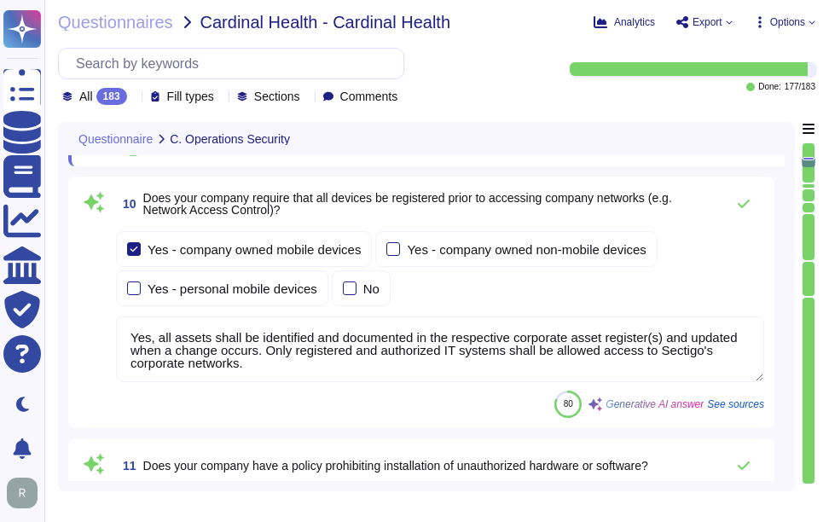
scroll to position [3816, 0]
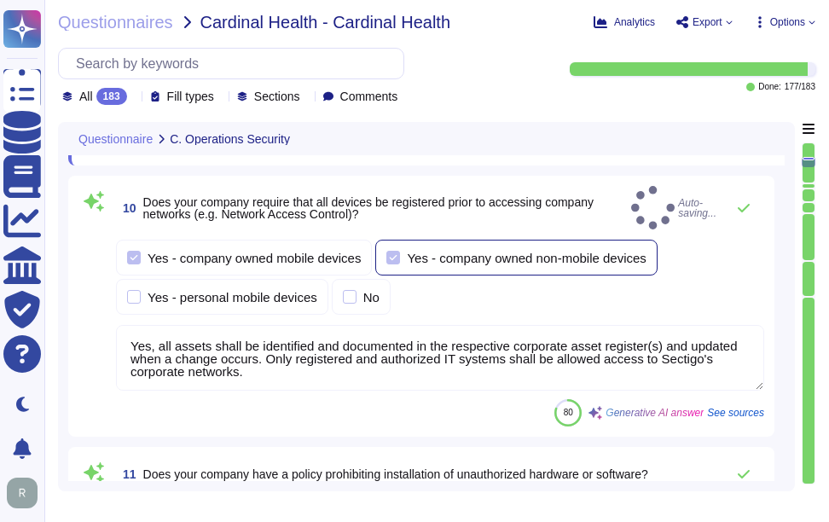
click at [397, 251] on div at bounding box center [393, 258] width 14 height 14
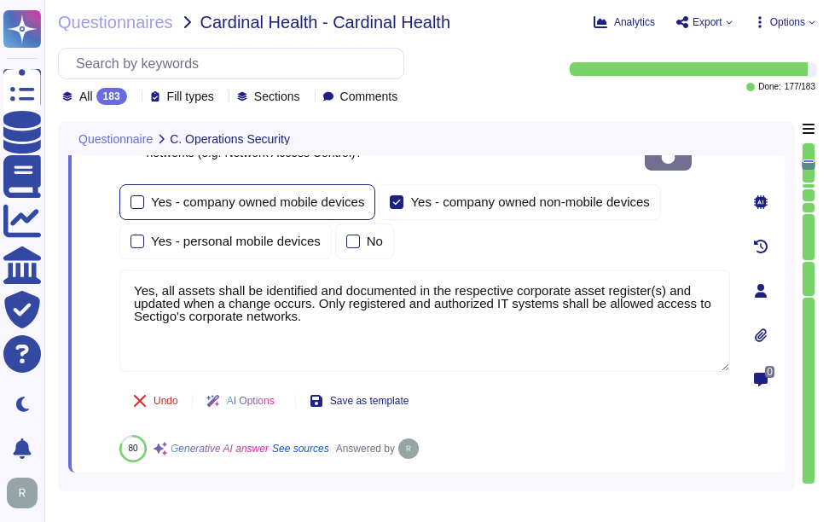
click at [136, 195] on div at bounding box center [137, 202] width 14 height 14
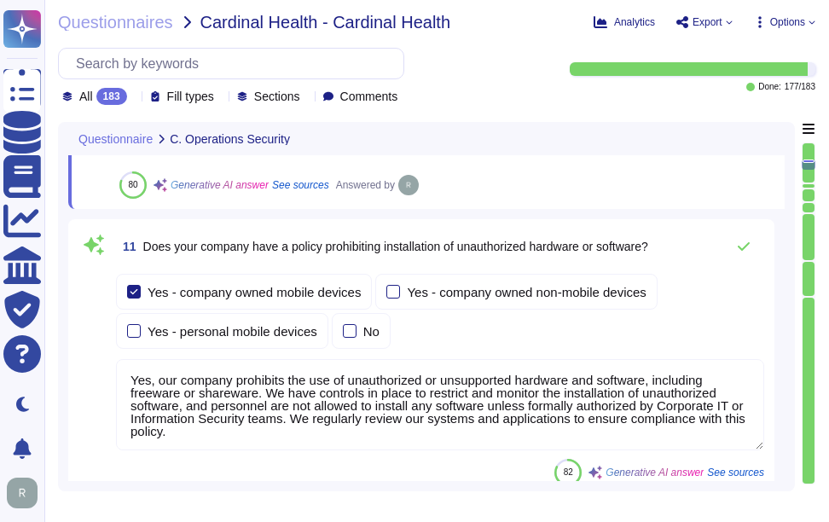
type textarea "Yes, our company has implemented several technical controls to prevent users fr…"
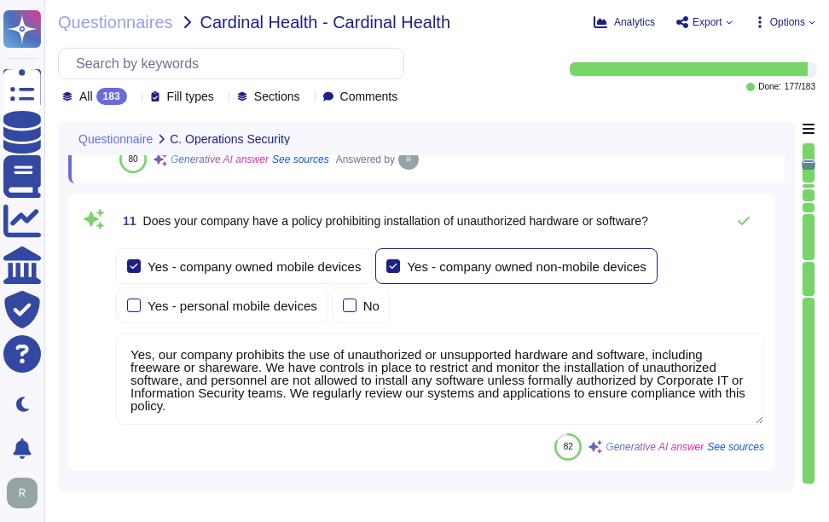
click at [402, 259] on label "Yes - company owned non-mobile devices" at bounding box center [515, 266] width 259 height 14
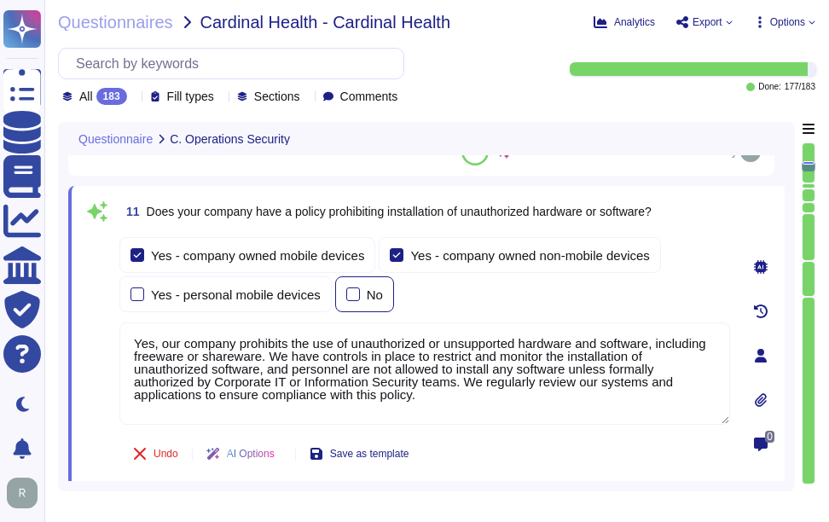
scroll to position [3986, 0]
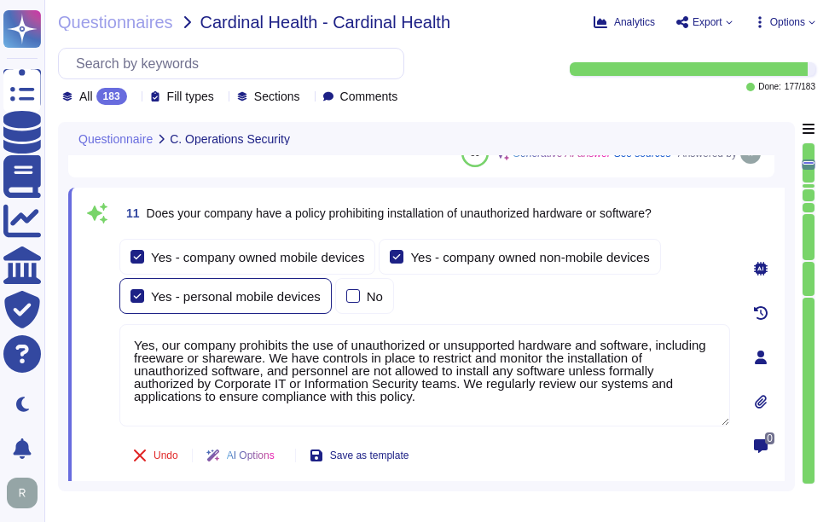
click at [133, 296] on div at bounding box center [137, 296] width 14 height 14
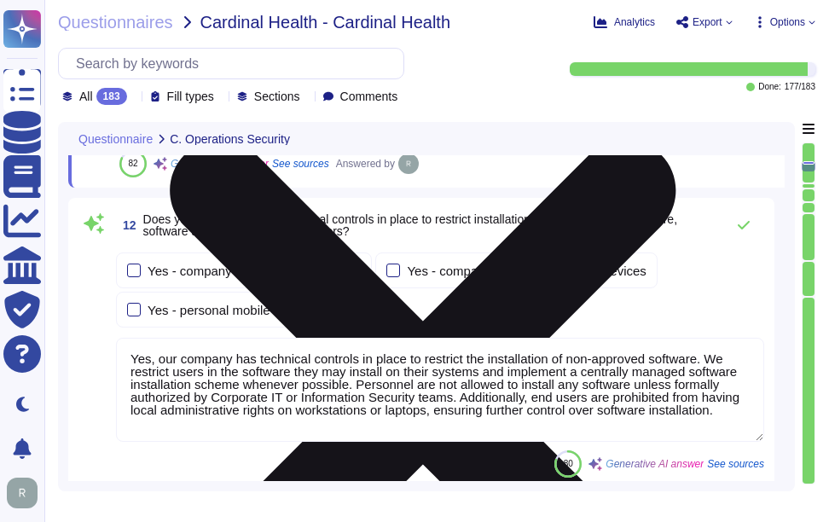
scroll to position [4327, 0]
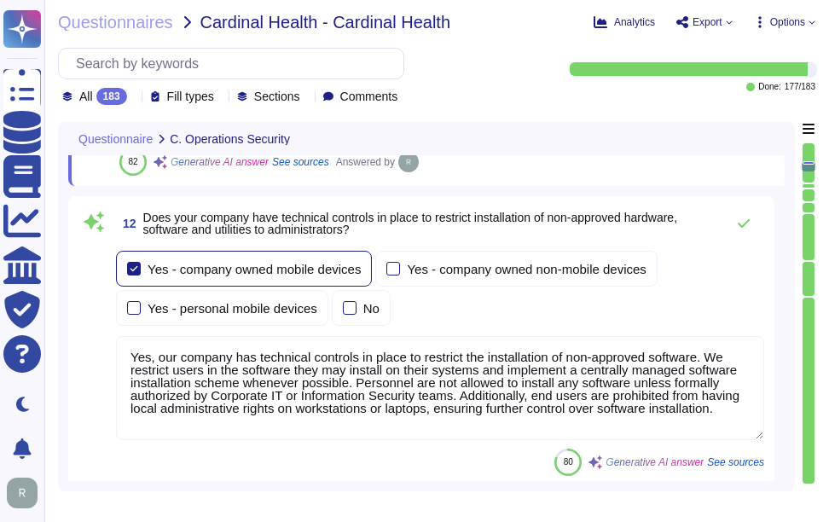
click at [134, 266] on div at bounding box center [134, 269] width 14 height 14
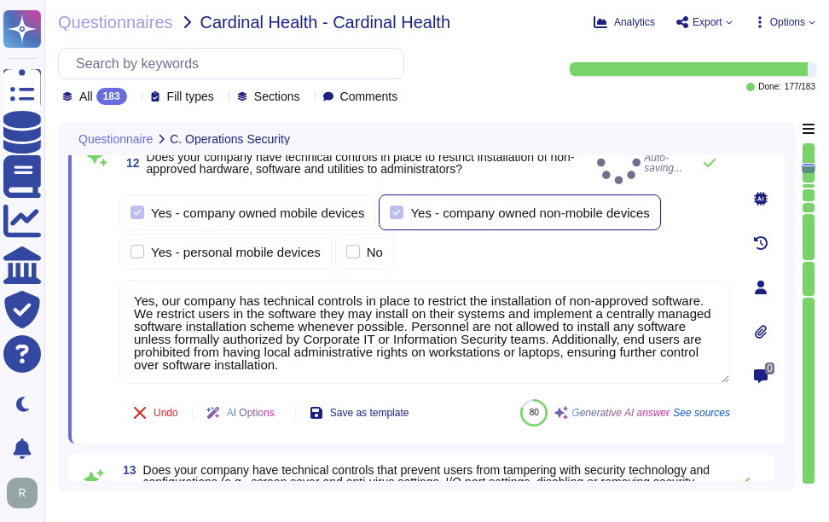
click at [403, 206] on label "Yes - company owned non-mobile devices" at bounding box center [519, 212] width 259 height 14
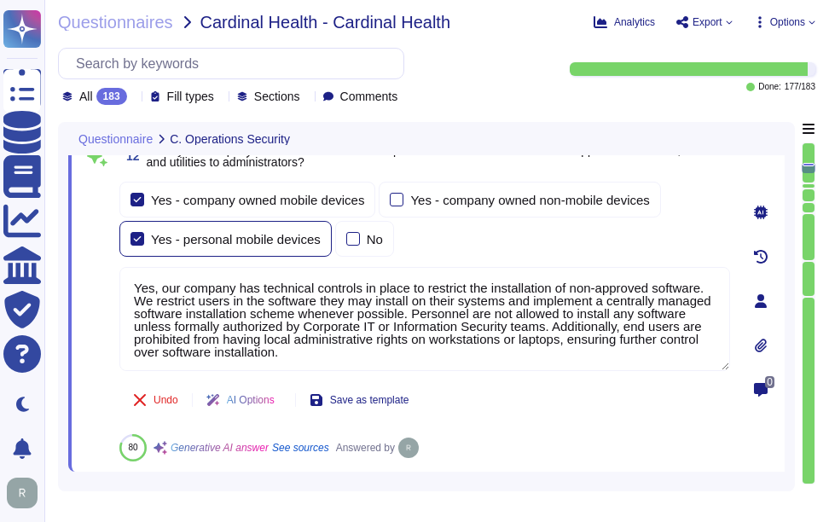
click at [134, 243] on div at bounding box center [137, 239] width 14 height 14
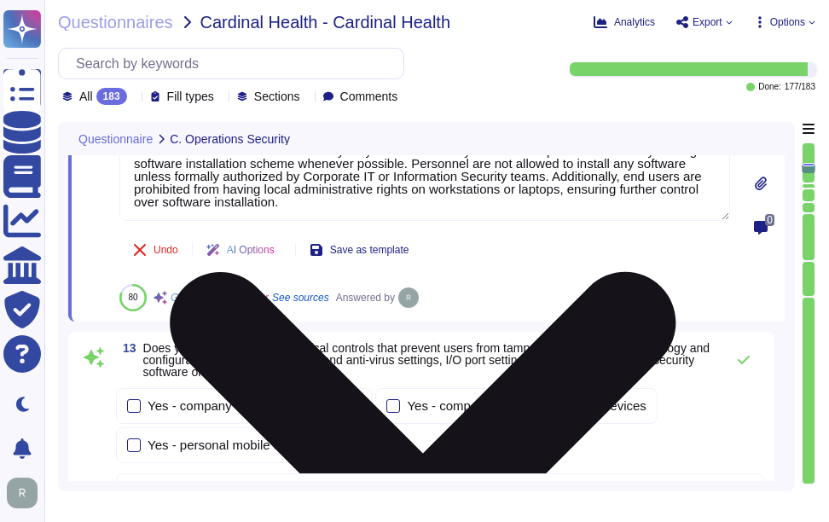
scroll to position [4583, 0]
type textarea "Yes, user accounts are locked after a maximum of 5 failed login attempts, and t…"
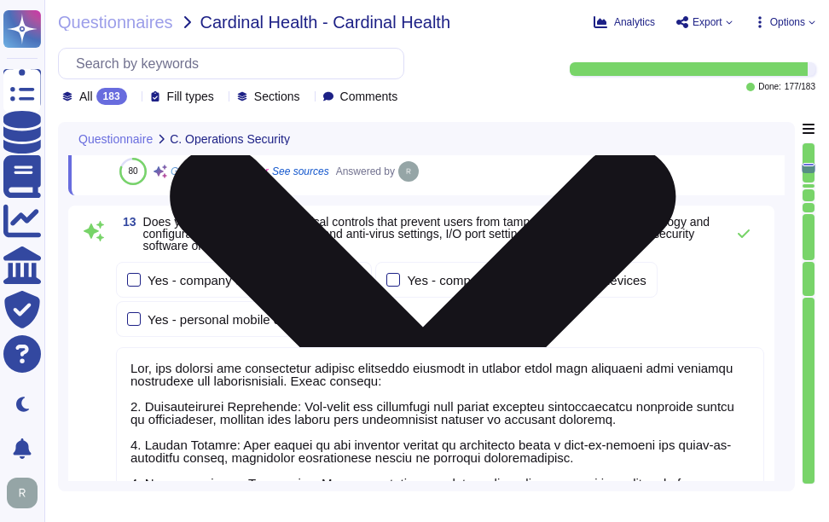
scroll to position [2, 0]
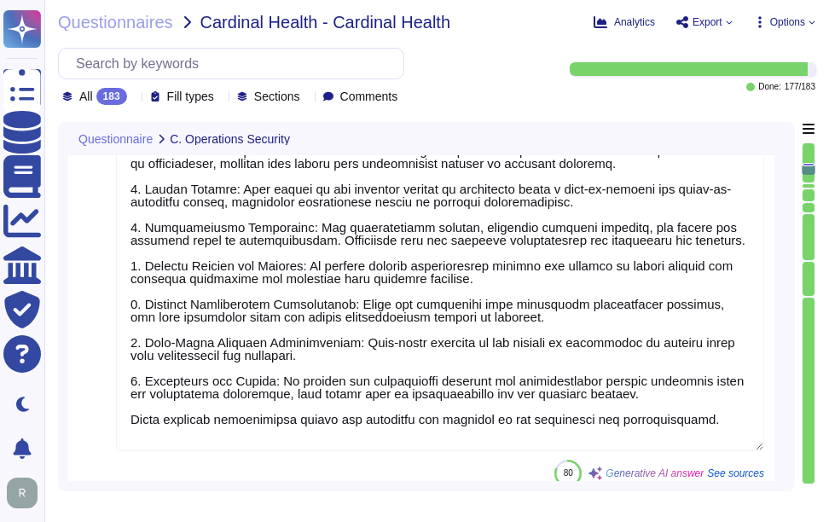
type textarea "Yes, all incoming and outgoing email attachments are scanned for malicious cont…"
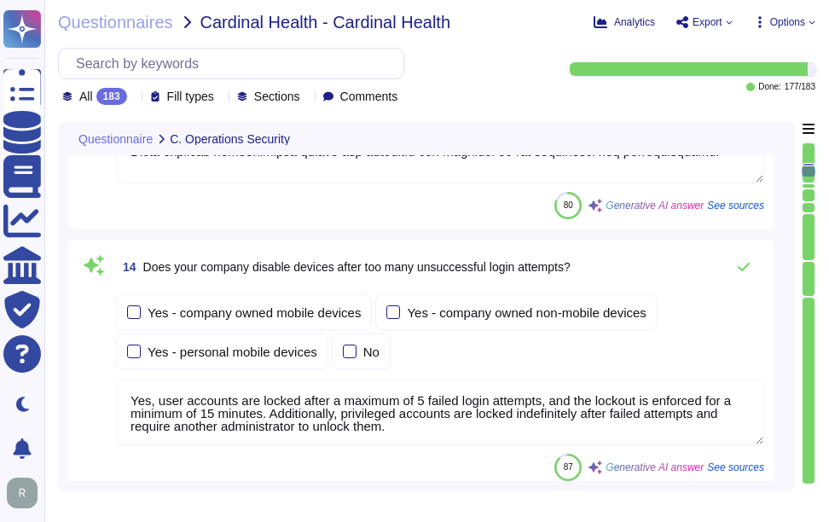
type textarea "Yes, our company performs vulnerability scans of information systems that suppo…"
type textarea "Yes, we conduct routine penetration tests of information systems that support o…"
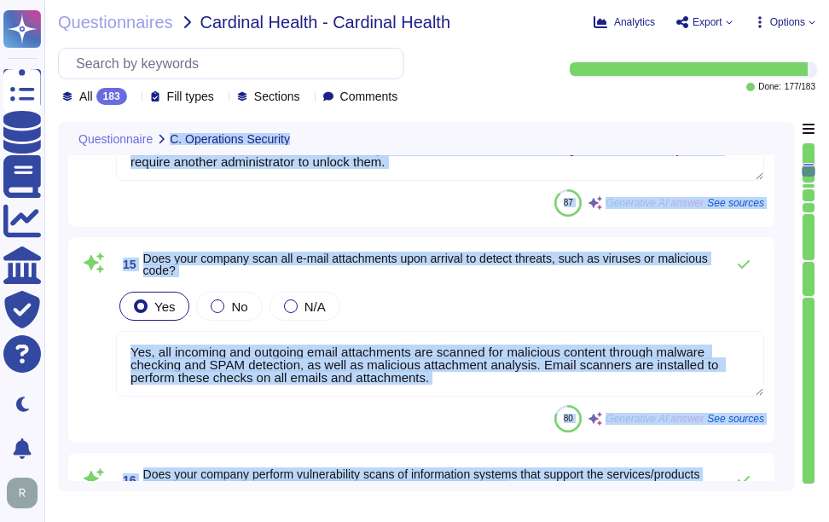
drag, startPoint x: 808, startPoint y: 170, endPoint x: 789, endPoint y: 311, distance: 142.0
click at [789, 311] on div "Questionnaire C. Operations Security 13 Does your company have technical contro…" at bounding box center [436, 306] width 757 height 369
click at [453, 288] on div "Yes No N/A" at bounding box center [440, 306] width 648 height 36
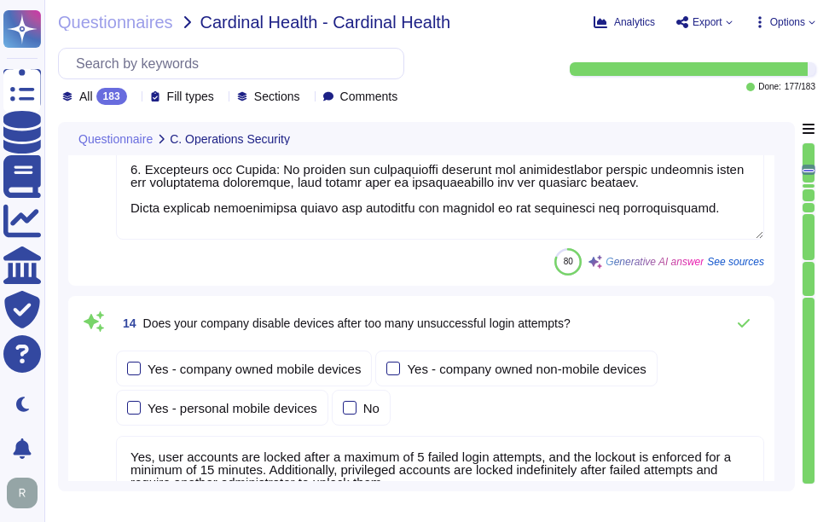
scroll to position [4869, 0]
type textarea "Yes, our company has technical controls in place to restrict the installation o…"
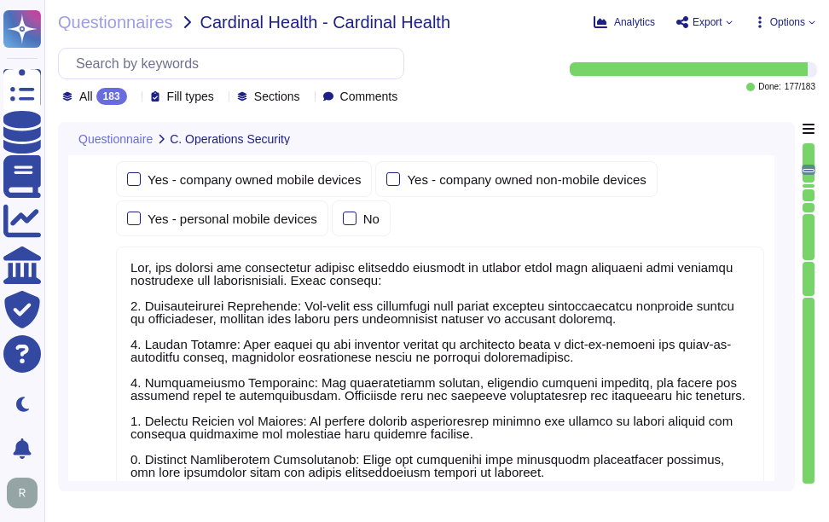
scroll to position [4528, 0]
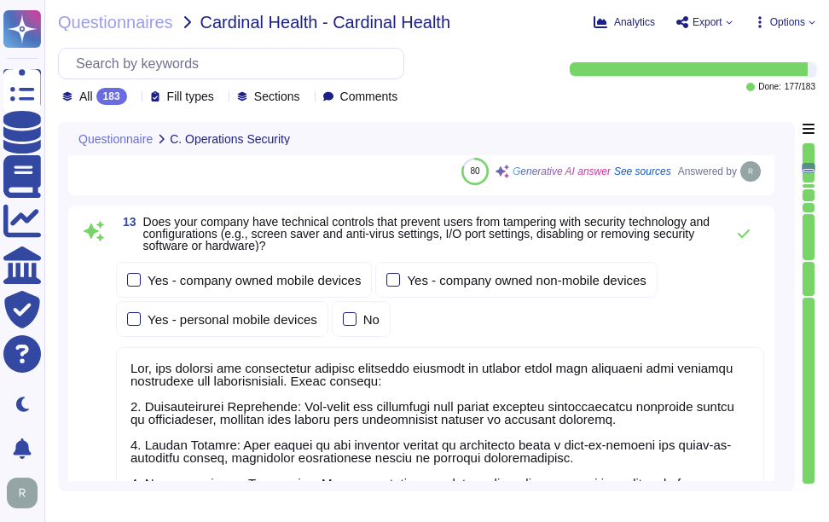
type textarea "Yes, our company prohibits the use of unauthorized or unsupported hardware and …"
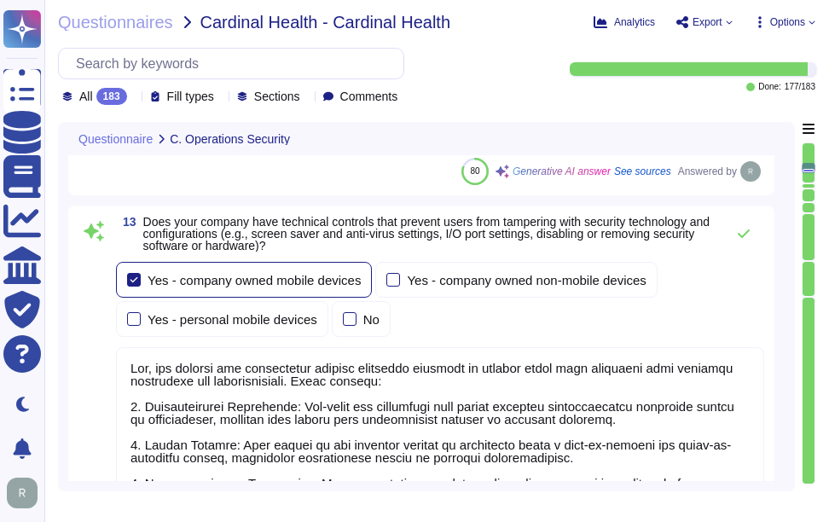
click at [134, 280] on div at bounding box center [134, 280] width 14 height 14
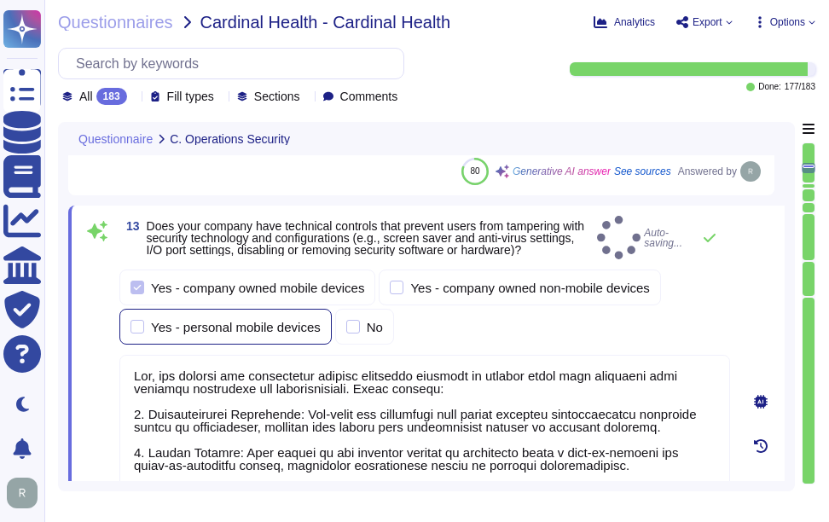
click at [144, 320] on label "Yes - personal mobile devices" at bounding box center [225, 327] width 190 height 14
click at [0, 0] on input "Yes - personal mobile devices" at bounding box center [0, 0] width 0 height 0
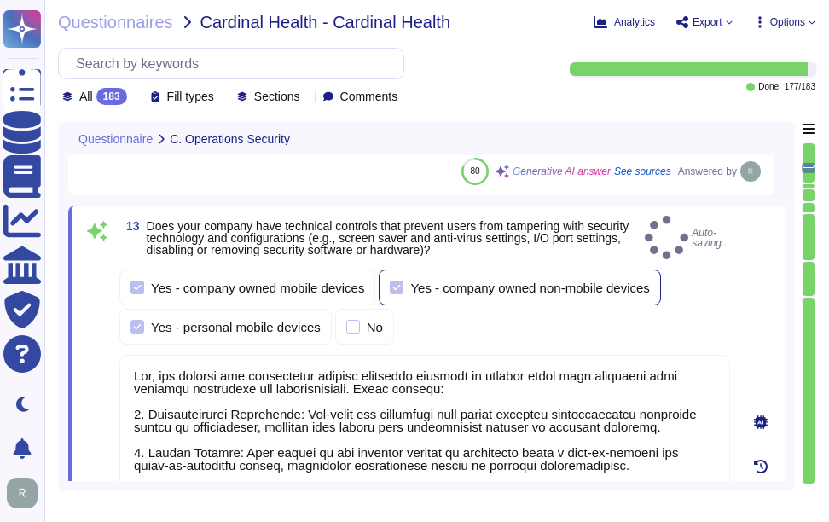
click at [390, 280] on div at bounding box center [397, 287] width 14 height 14
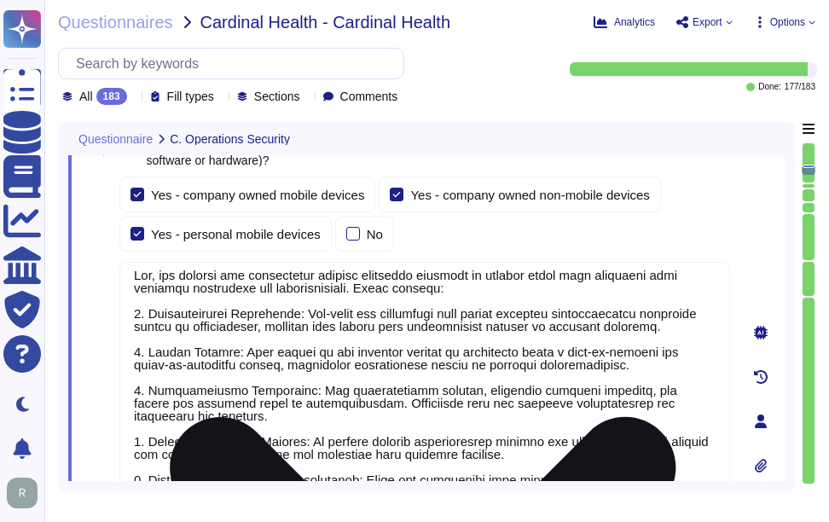
scroll to position [14, 0]
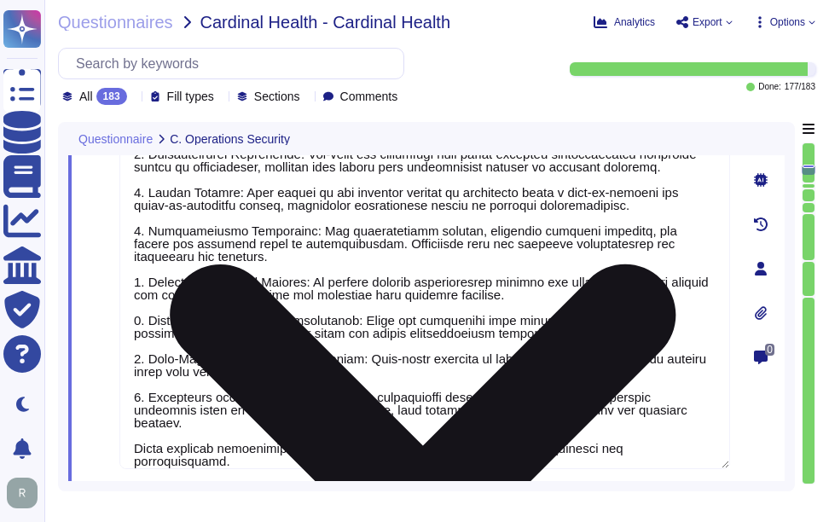
type textarea "Yes, all incoming and outgoing email attachments are scanned for malicious cont…"
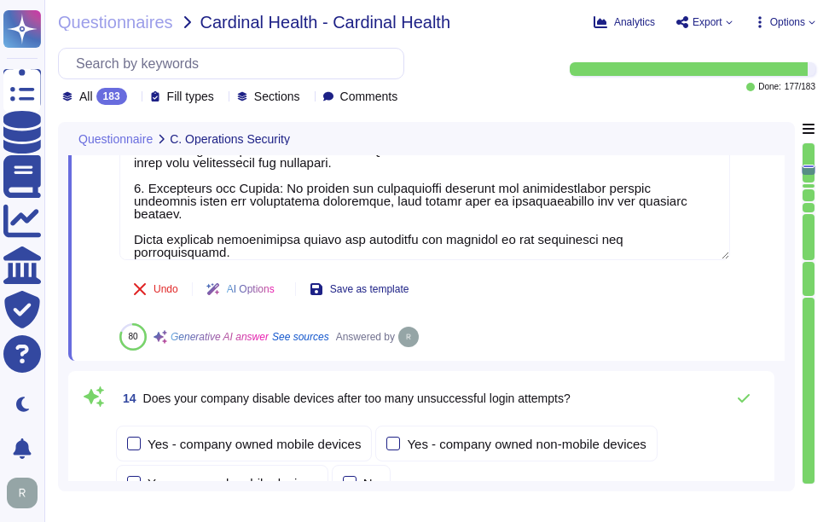
type textarea "Yes, our company performs vulnerability scans of information systems that suppo…"
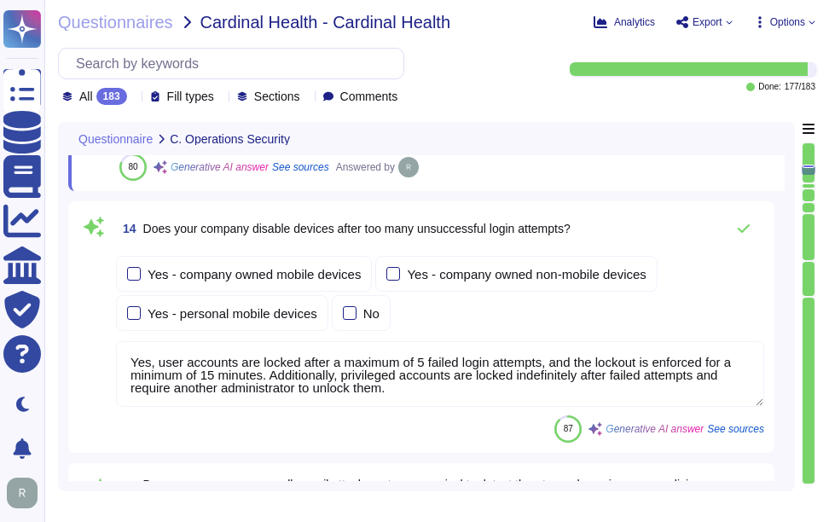
scroll to position [5125, 0]
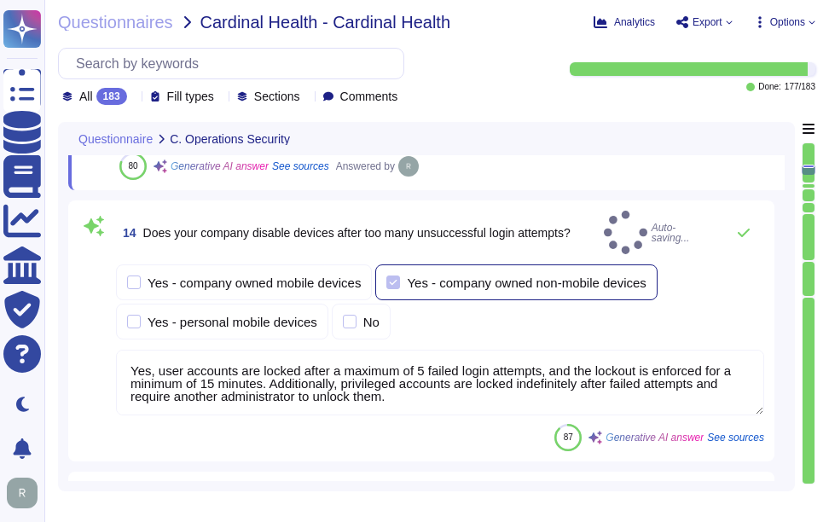
click at [389, 275] on div at bounding box center [393, 282] width 14 height 14
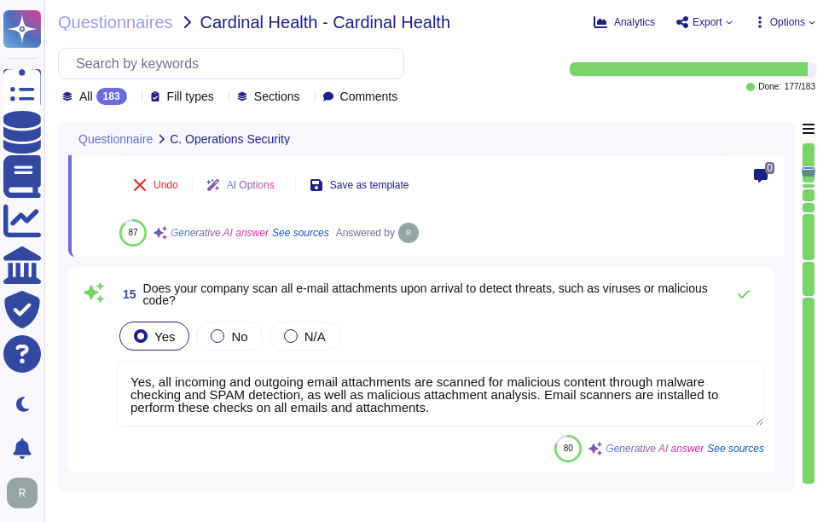
scroll to position [5381, 0]
type textarea "Yes, we conduct routine penetration tests of information systems that support o…"
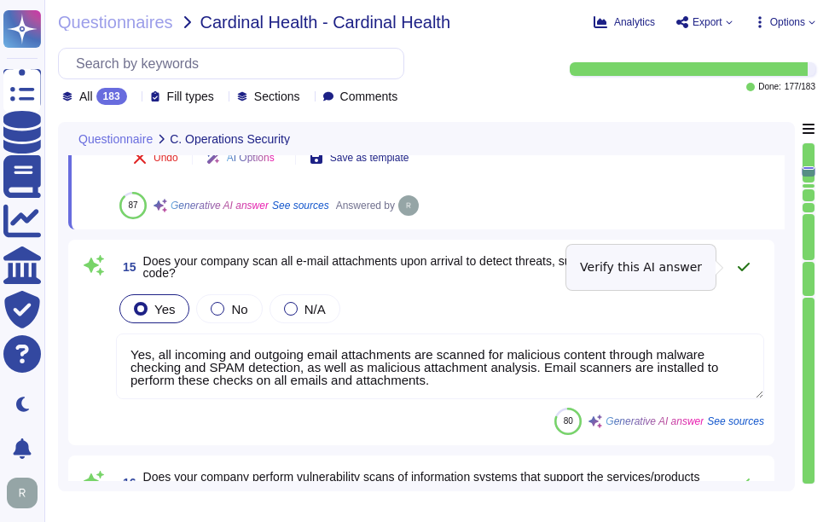
click at [751, 262] on button at bounding box center [743, 267] width 41 height 34
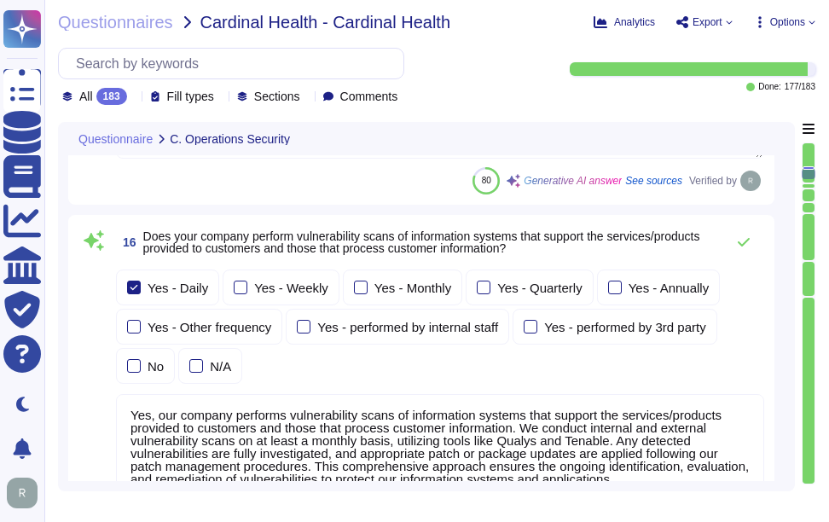
scroll to position [5637, 0]
type textarea "No, we do not permit customers to perform their own audits. However, we can sup…"
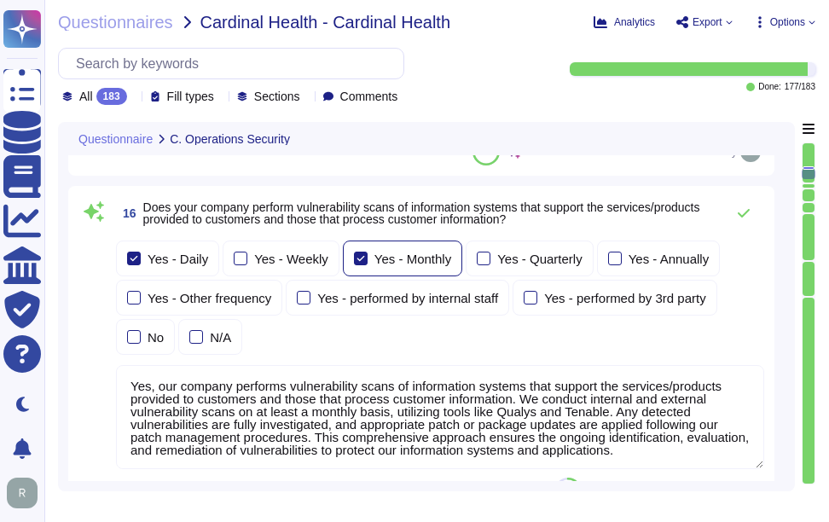
click at [355, 256] on div at bounding box center [361, 258] width 14 height 14
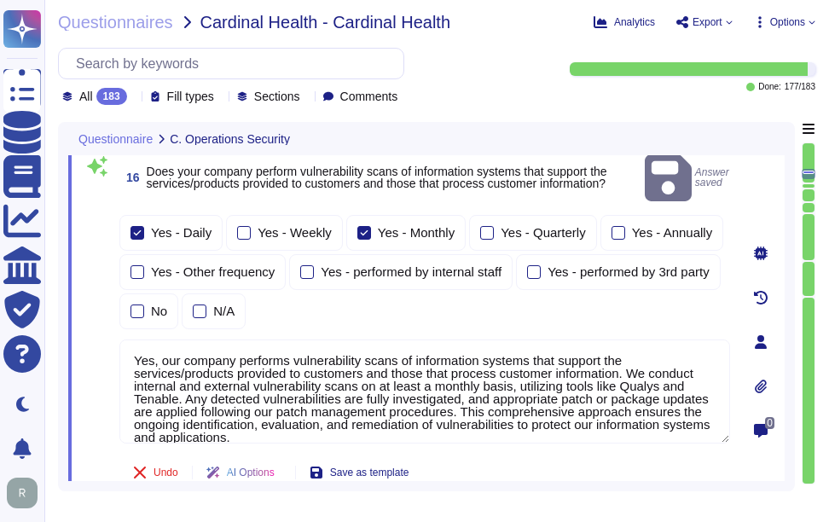
scroll to position [5551, 0]
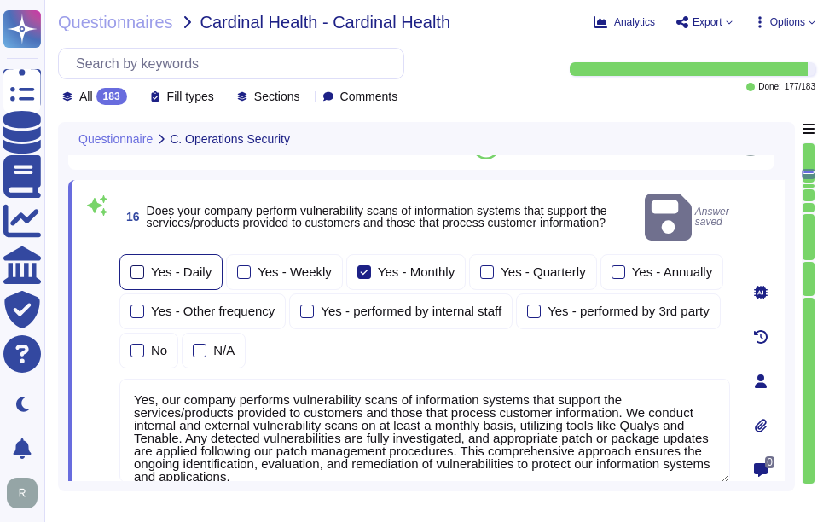
click at [142, 265] on div at bounding box center [137, 272] width 14 height 14
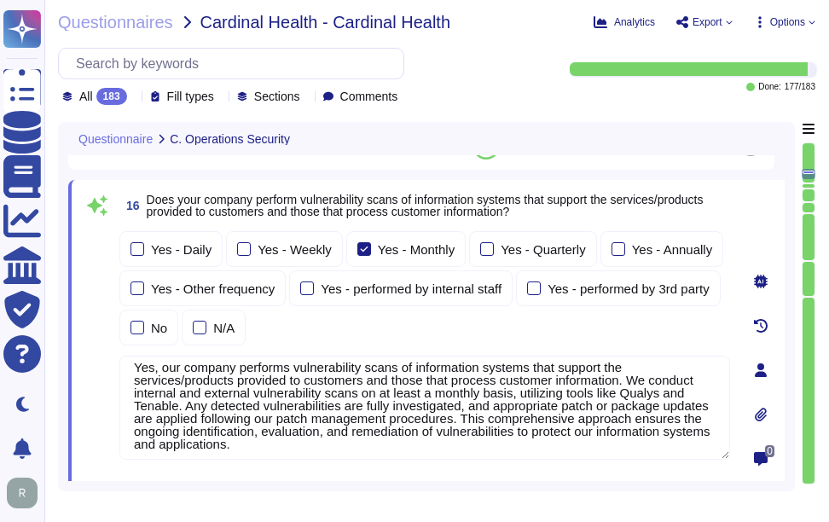
scroll to position [14, 0]
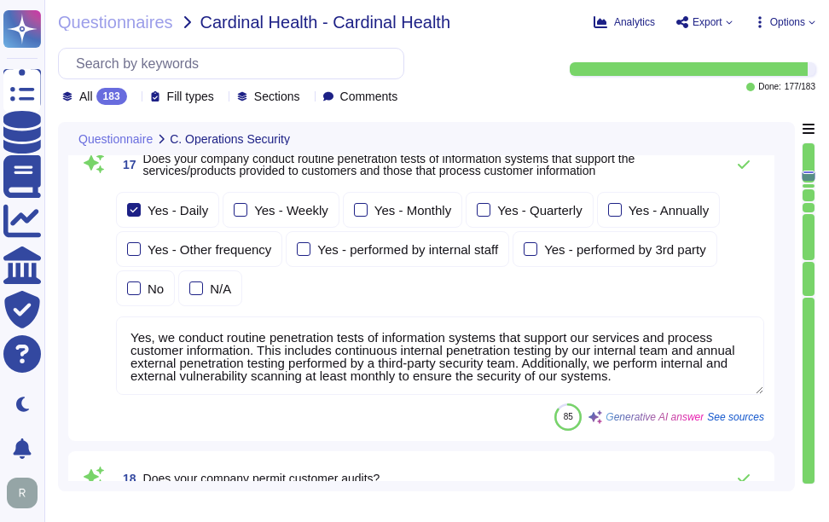
type textarea "Yes, we conduct routine security code reviews on applications we develop or own…"
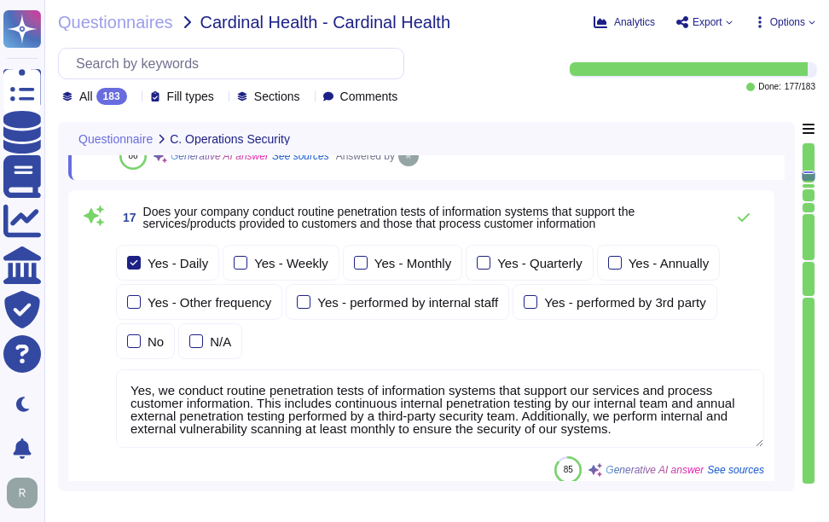
scroll to position [5892, 0]
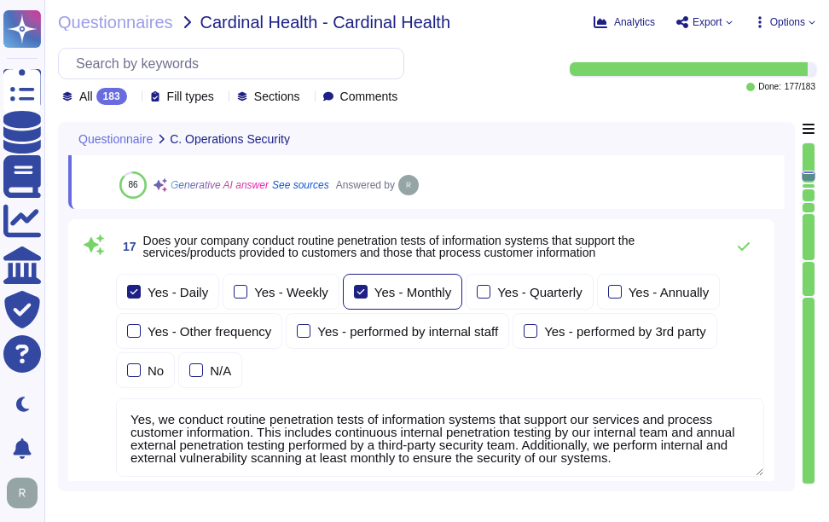
click at [358, 291] on div at bounding box center [361, 292] width 14 height 14
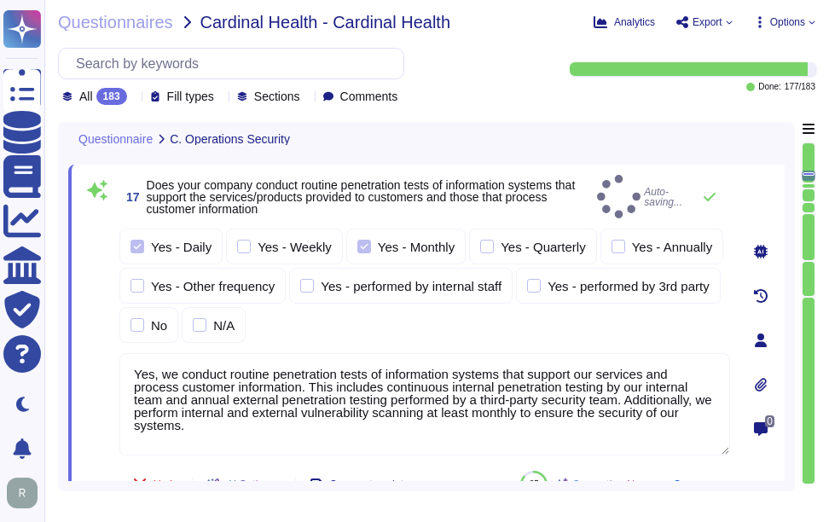
scroll to position [2, 0]
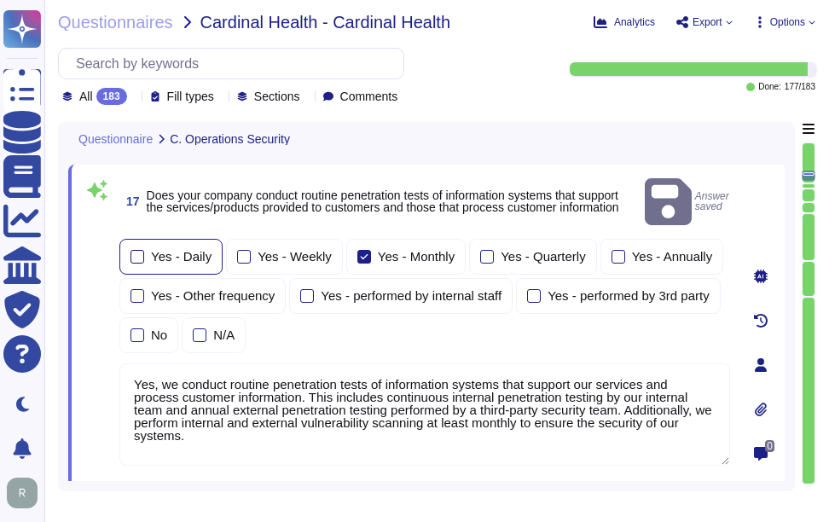
click at [143, 250] on div at bounding box center [137, 257] width 14 height 14
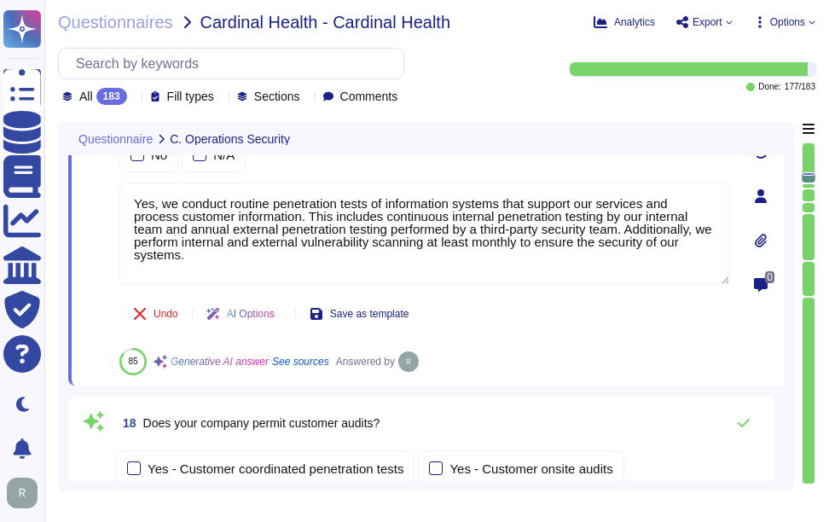
scroll to position [6063, 0]
type textarea "Yes, Sectigo follows industry standards, including the OWASP Top 10, to mitigat…"
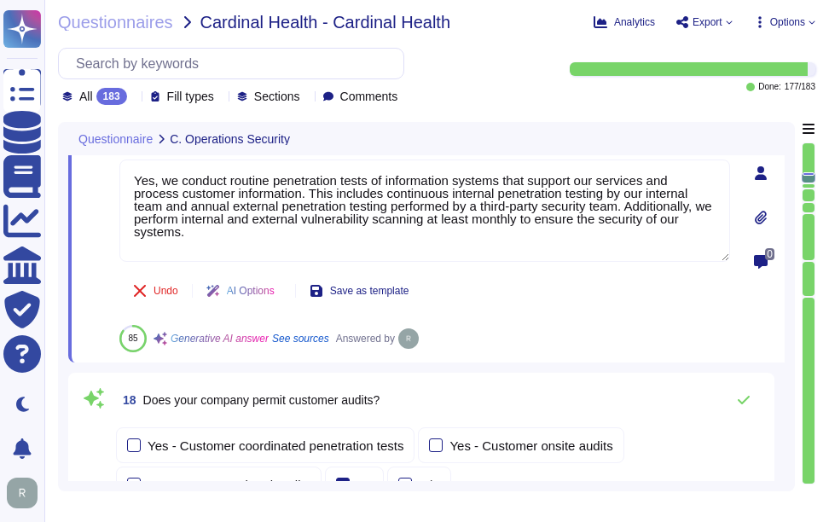
click at [474, 397] on div "18 Does your company permit customer audits?" at bounding box center [440, 400] width 648 height 34
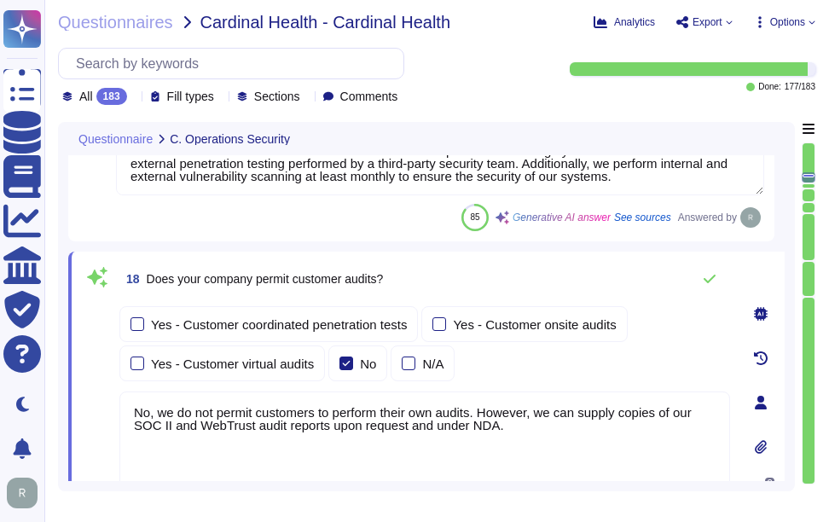
scroll to position [6148, 0]
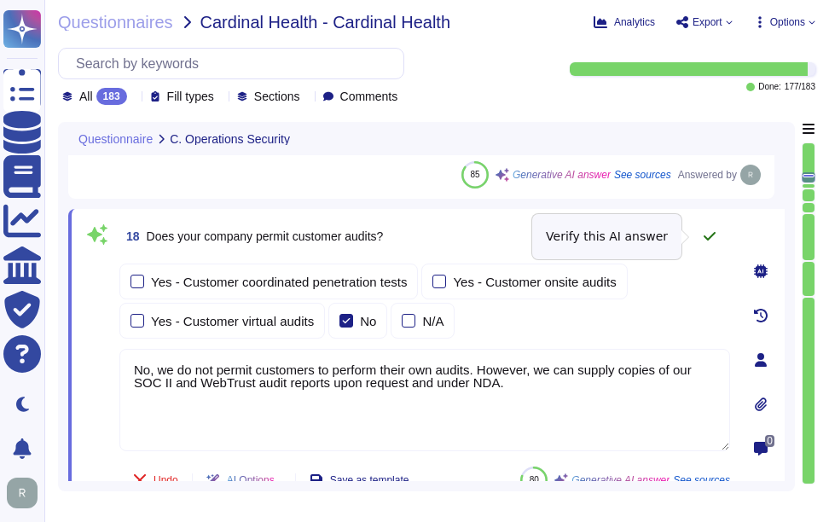
click at [713, 233] on icon at bounding box center [709, 236] width 14 height 14
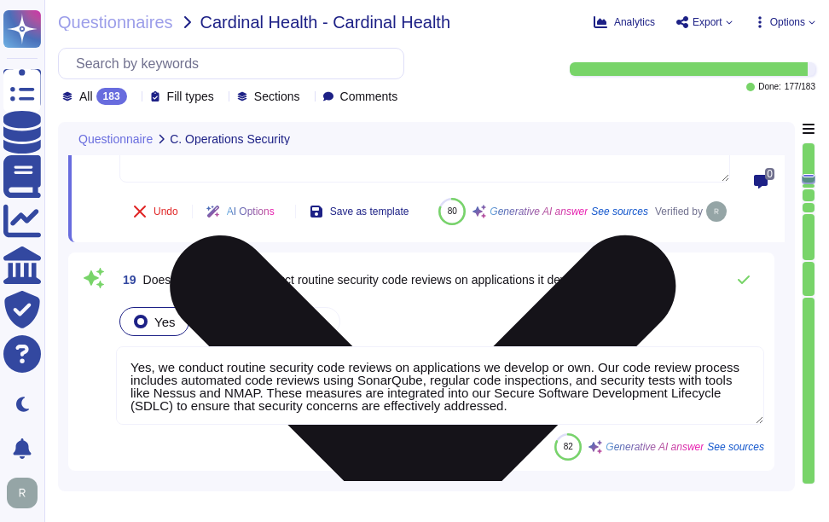
scroll to position [6404, 0]
type textarea "Yes, our company tracks and appropriately remediates findings from vulnerabilit…"
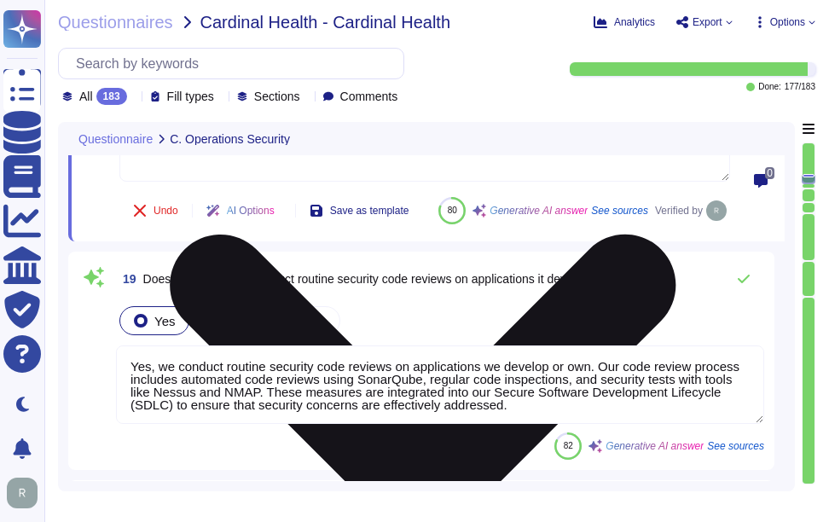
scroll to position [2, 0]
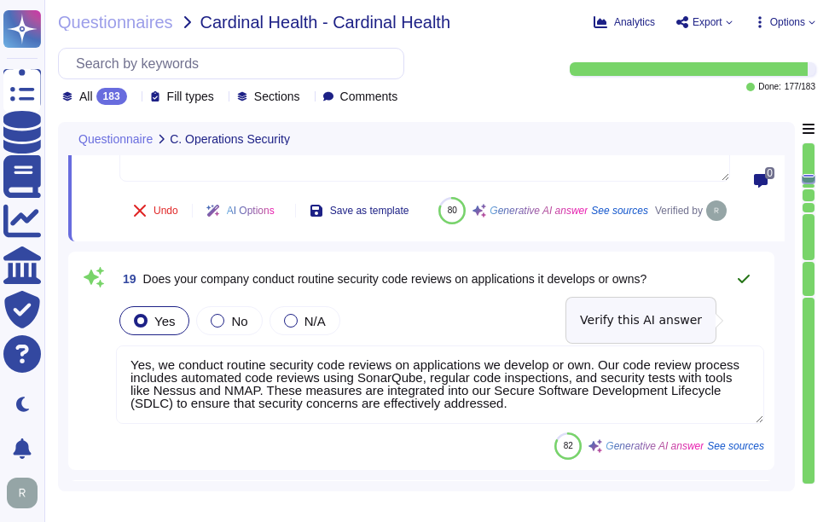
click at [738, 283] on icon at bounding box center [743, 278] width 12 height 9
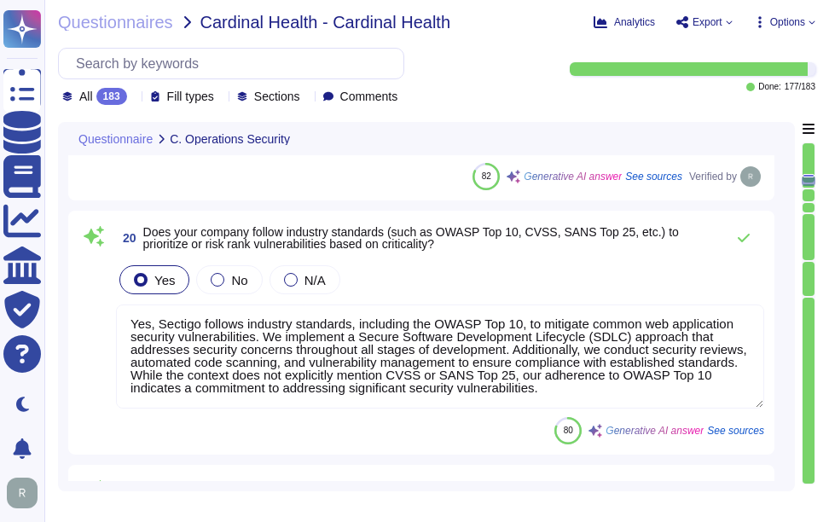
drag, startPoint x: 191, startPoint y: 412, endPoint x: 592, endPoint y: 430, distance: 401.9
click at [592, 408] on textarea "Yes, Sectigo follows industry standards, including the OWASP Top 10, to mitigat…" at bounding box center [440, 356] width 648 height 104
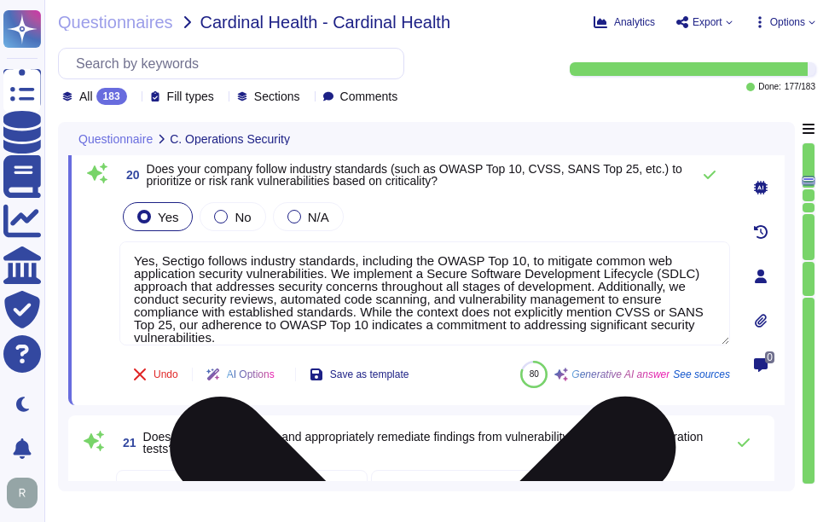
click at [257, 314] on textarea "Yes, Sectigo follows industry standards, including the OWASP Top 10, to mitigat…" at bounding box center [424, 293] width 610 height 104
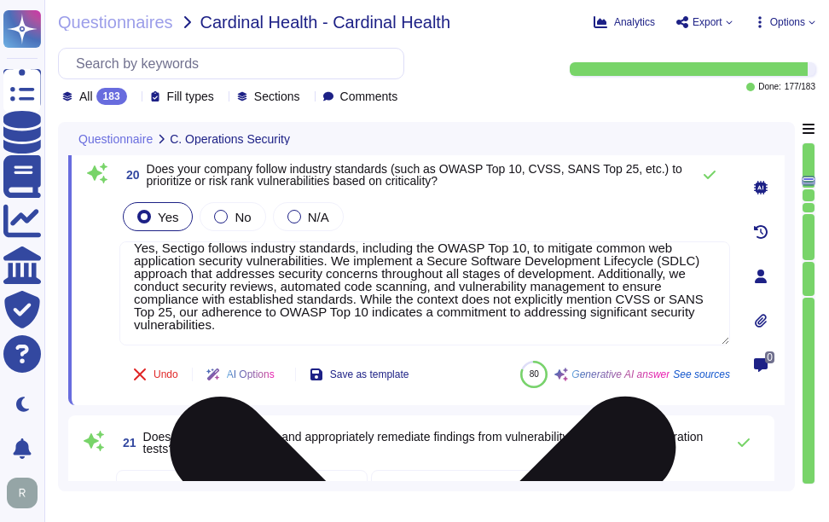
drag, startPoint x: 359, startPoint y: 311, endPoint x: 408, endPoint y: 332, distance: 53.8
click at [408, 332] on textarea "Yes, Sectigo follows industry standards, including the OWASP Top 10, to mitigat…" at bounding box center [424, 293] width 610 height 104
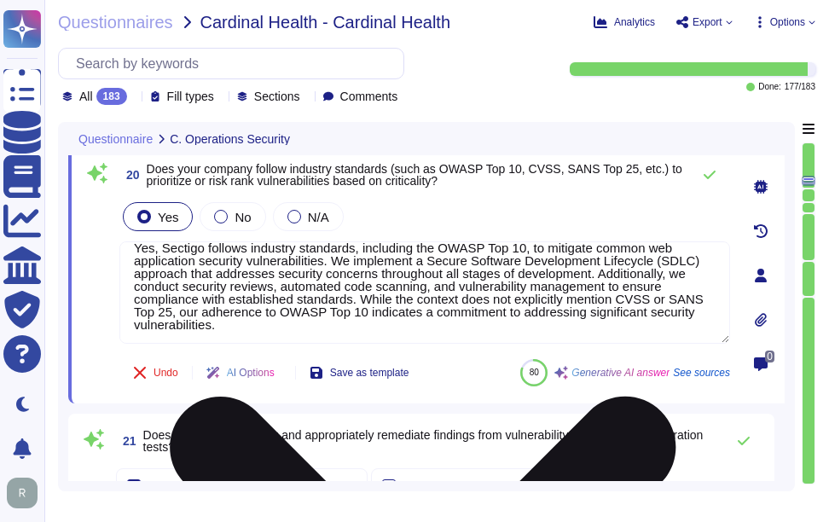
scroll to position [0, 0]
type textarea "Yes, Sectigo follows industry standards, including the OWASP Top 10, to mitigat…"
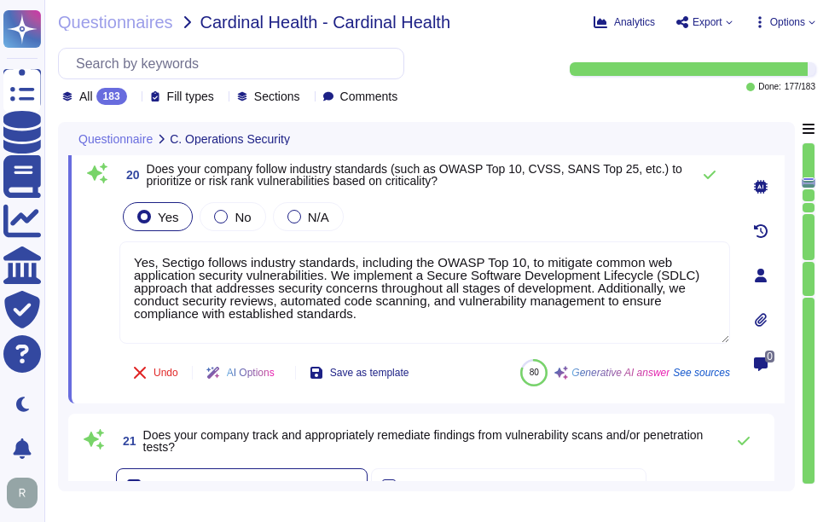
type textarea "Yes, our company has a solution in place to detect, monitor, prevent, and mitig…"
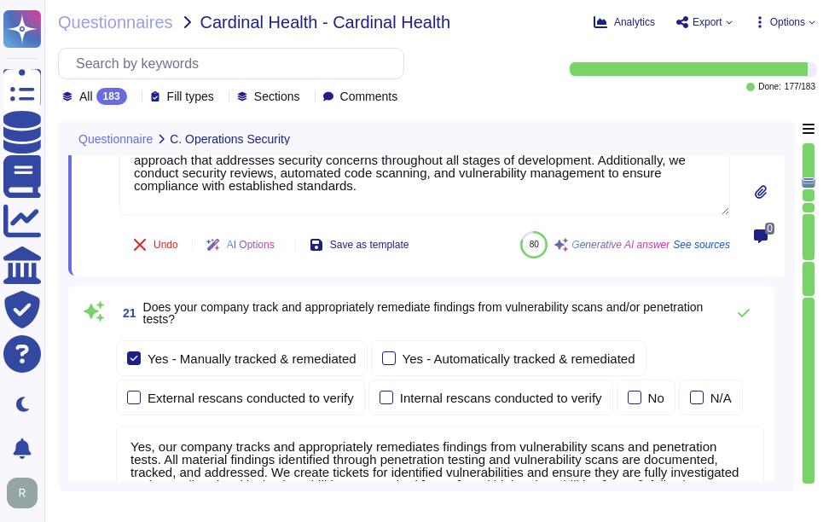
scroll to position [6830, 0]
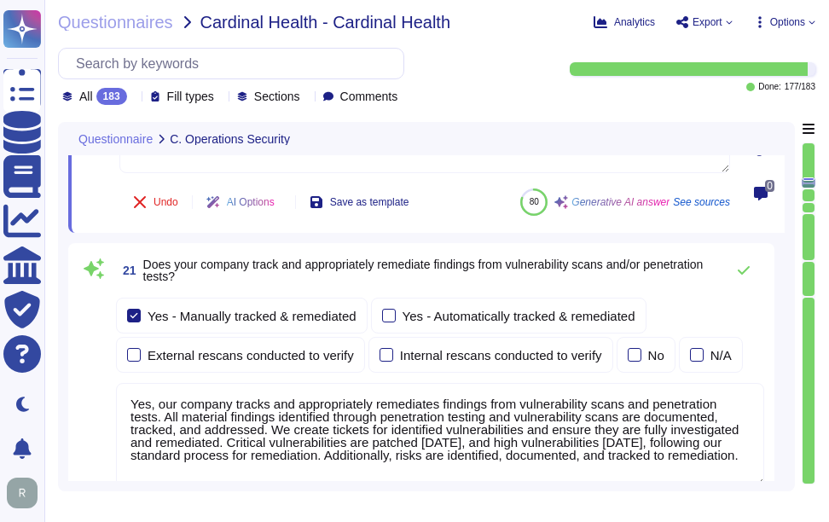
type textarea "Yes, Sectigo follows industry standards, including the OWASP Top 10, to mitigat…"
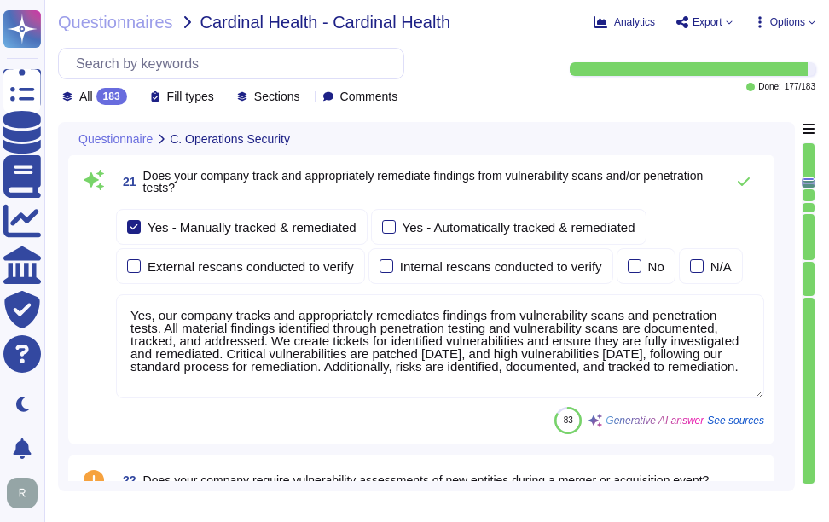
scroll to position [2, 0]
click at [747, 175] on icon at bounding box center [744, 182] width 14 height 14
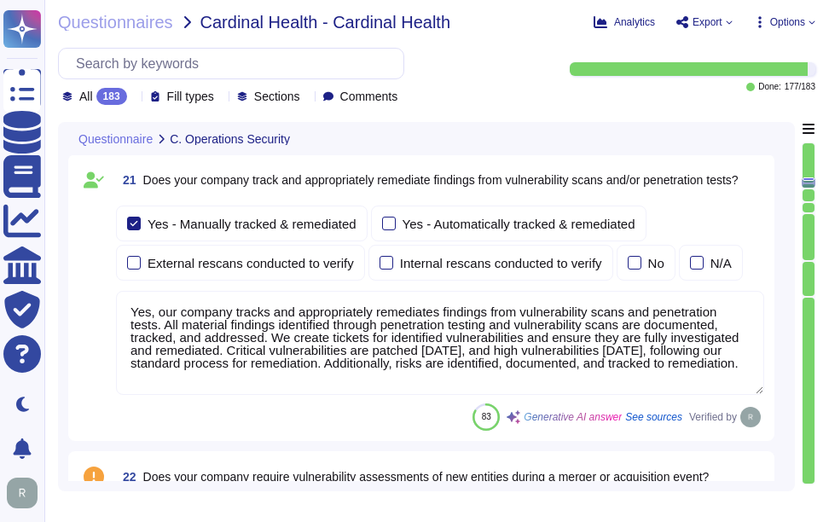
scroll to position [0, 0]
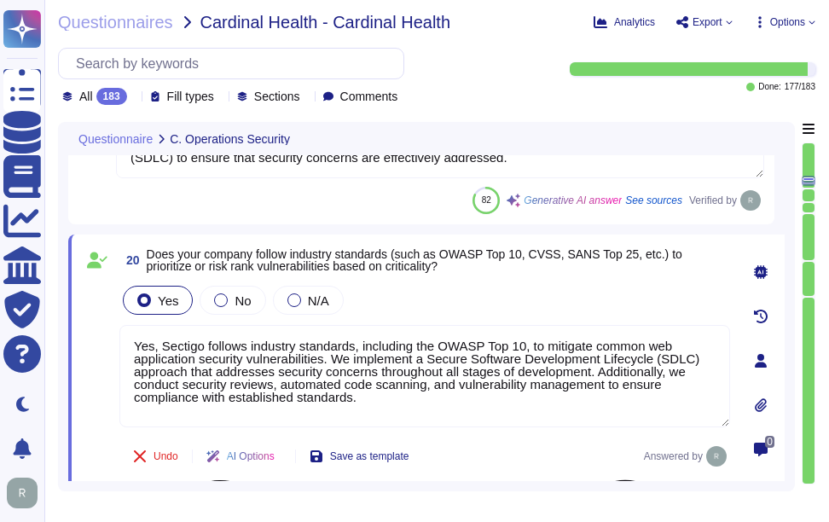
type textarea "Yes, we conduct routine penetration tests of information systems that support o…"
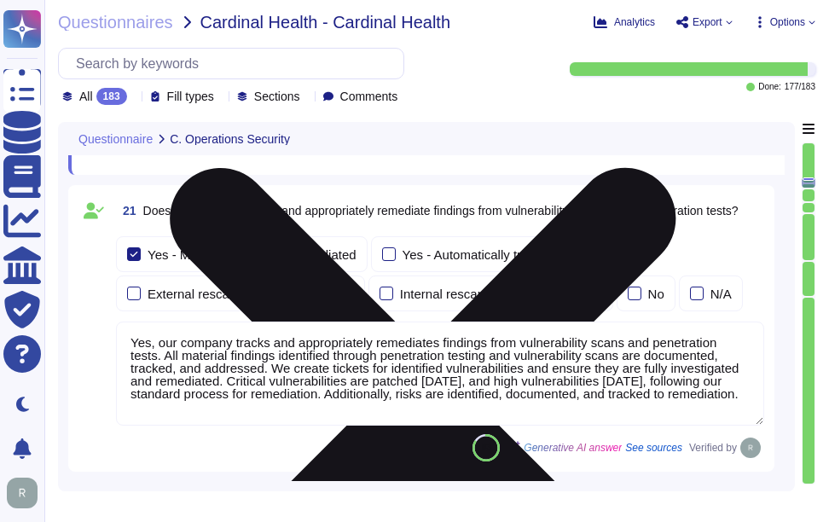
type textarea "Yes, our company has a solution in place to detect, monitor, prevent, and mitig…"
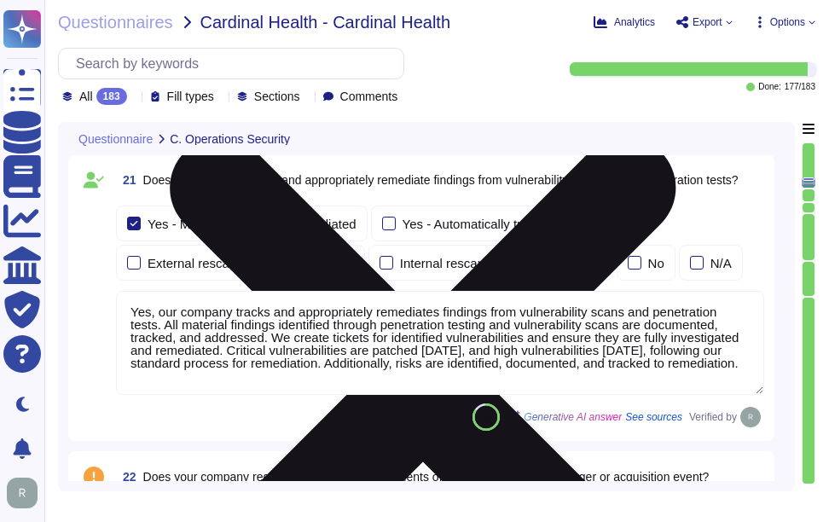
scroll to position [2, 0]
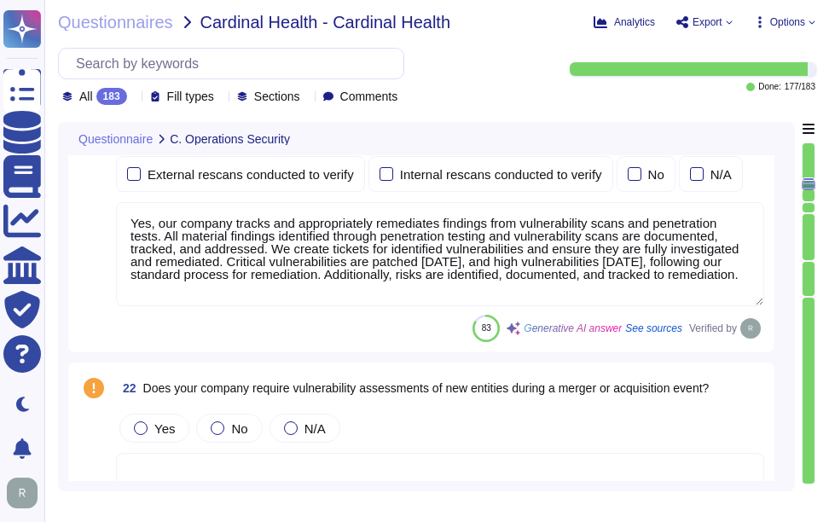
type textarea "Yes, we perform quarterly scans to identify unauthorized wireless access points…"
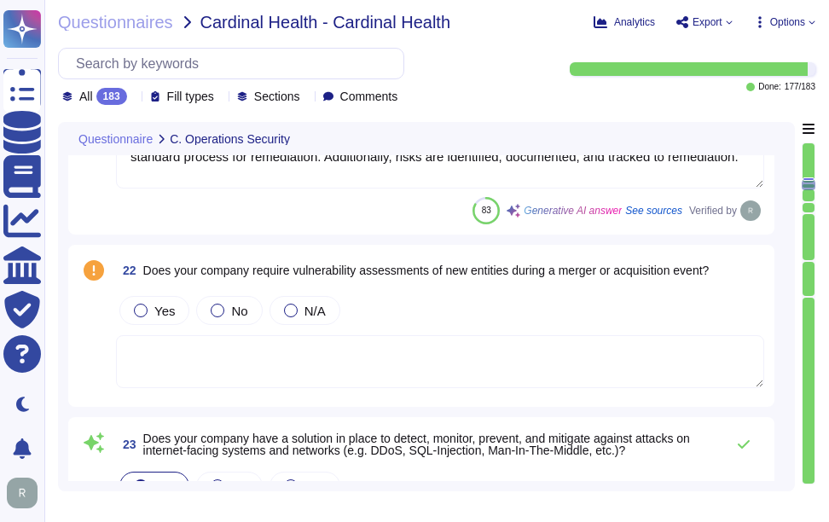
scroll to position [7171, 0]
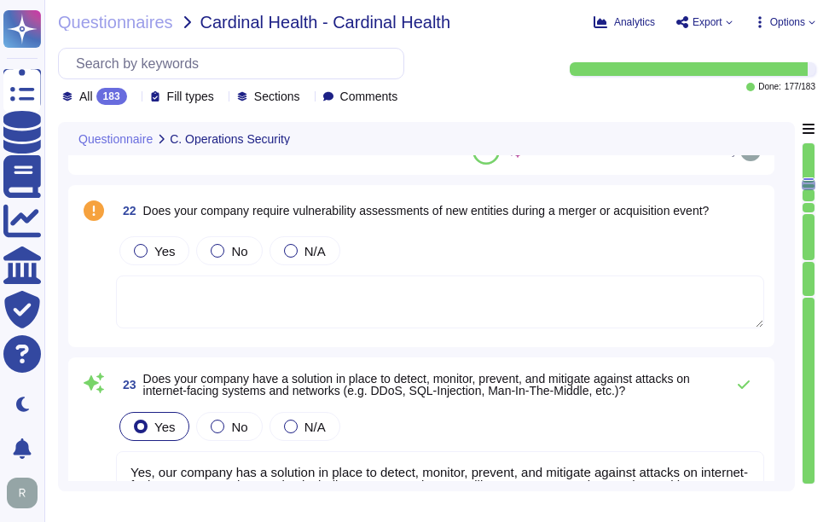
click at [142, 209] on span "22 Does your company require vulnerability assessments of new entities during a…" at bounding box center [412, 210] width 592 height 31
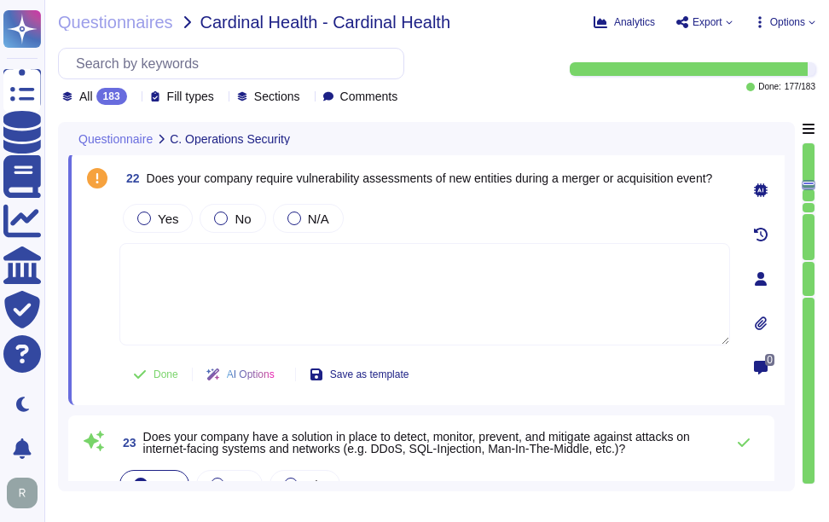
click at [145, 173] on span "22 Does your company require vulnerability assessments of new entities during a…" at bounding box center [415, 178] width 592 height 31
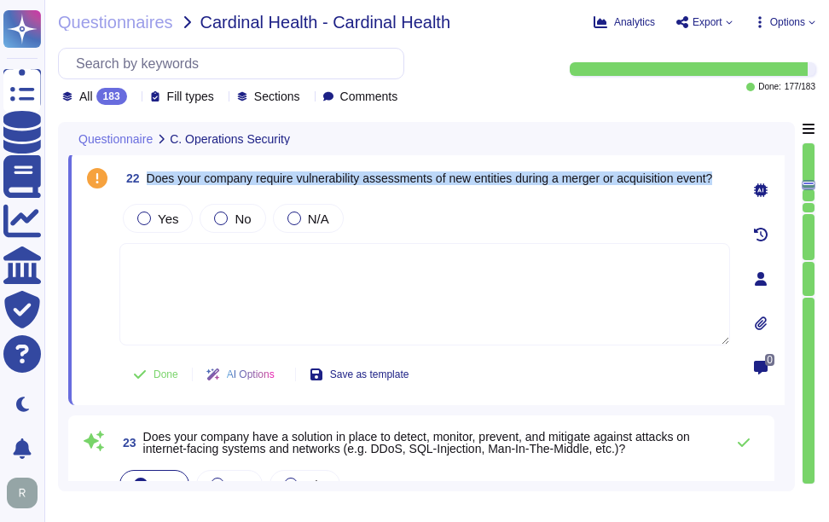
drag, startPoint x: 147, startPoint y: 175, endPoint x: 726, endPoint y: 172, distance: 578.8
click at [726, 172] on div "22 Does your company require vulnerability assessments of new entities during a…" at bounding box center [424, 178] width 610 height 31
click at [147, 222] on div at bounding box center [144, 218] width 14 height 14
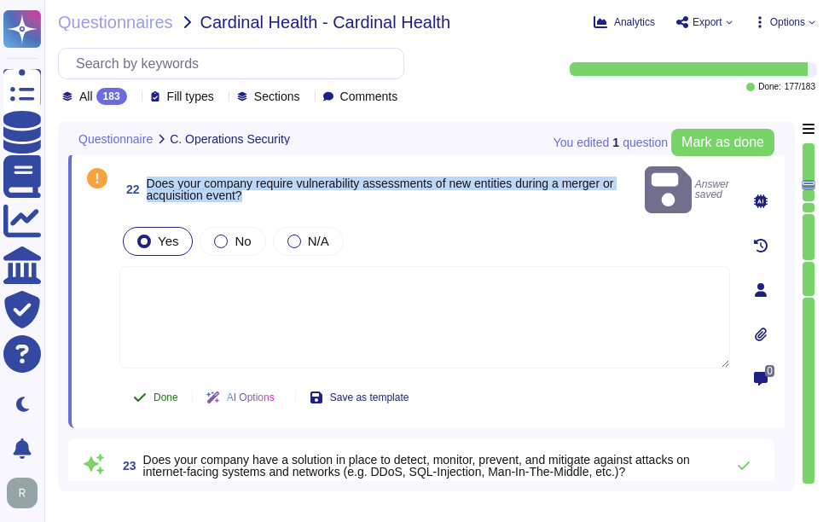
click at [162, 392] on span "Done" at bounding box center [165, 397] width 25 height 10
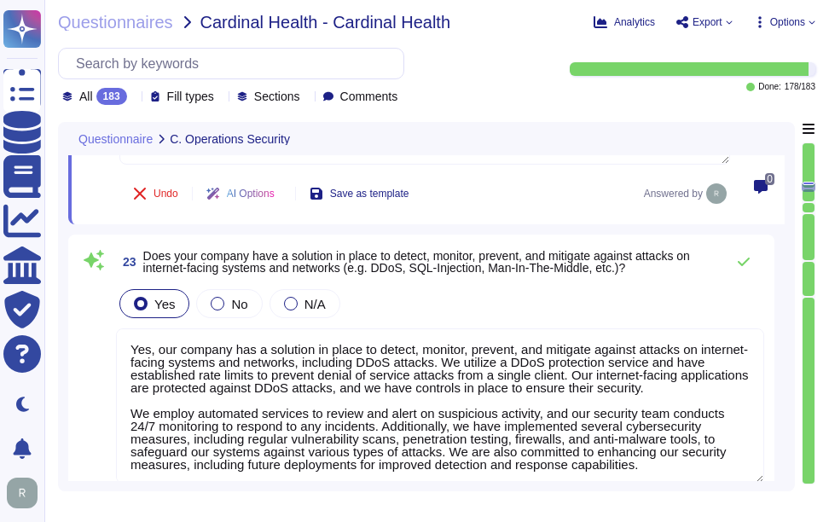
scroll to position [2, 0]
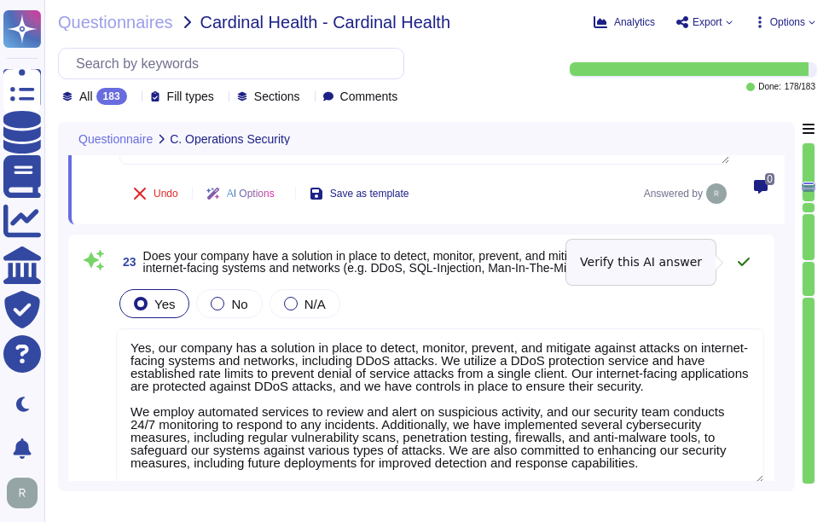
click at [737, 264] on icon at bounding box center [744, 262] width 14 height 14
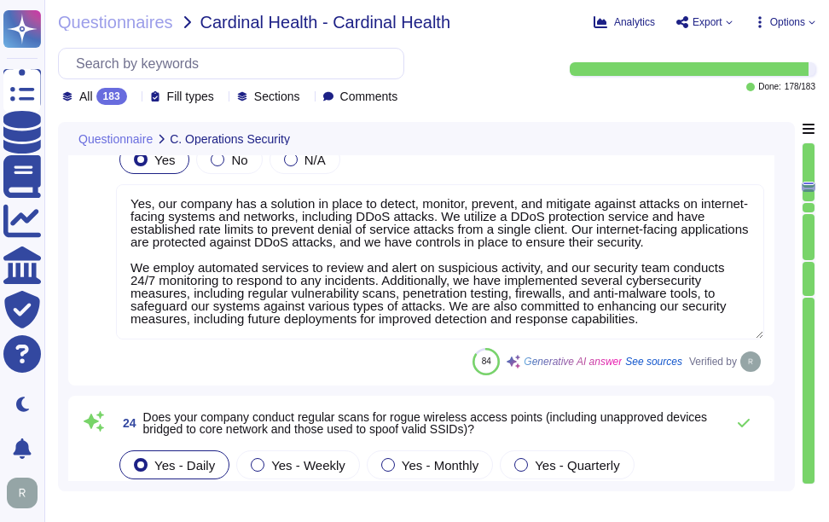
scroll to position [7597, 0]
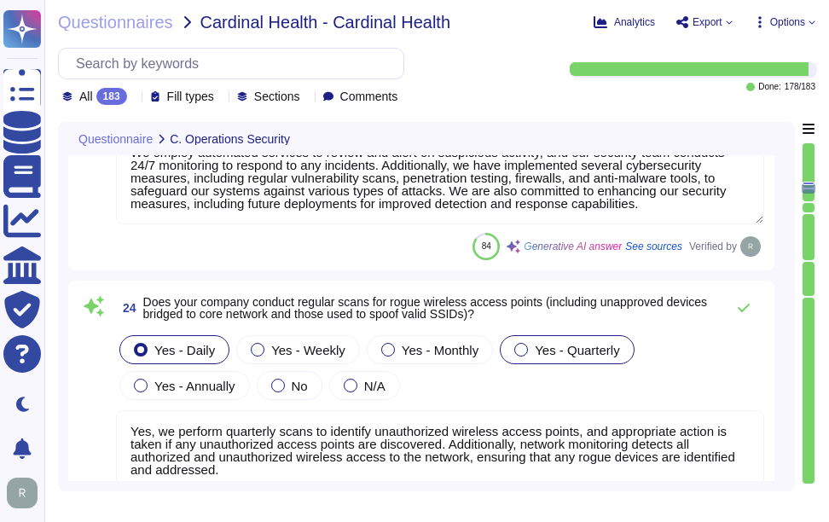
click at [514, 354] on div at bounding box center [521, 350] width 14 height 14
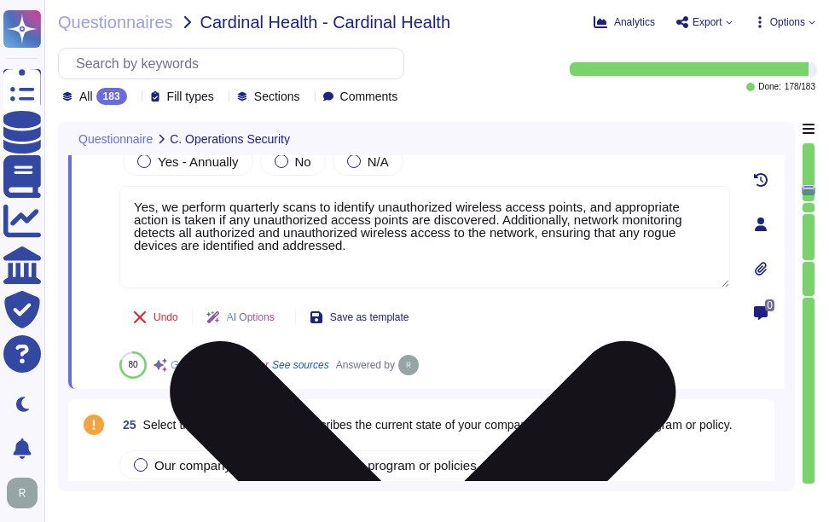
type textarea "Customer data records retention periods are not fixed and will vary based on se…"
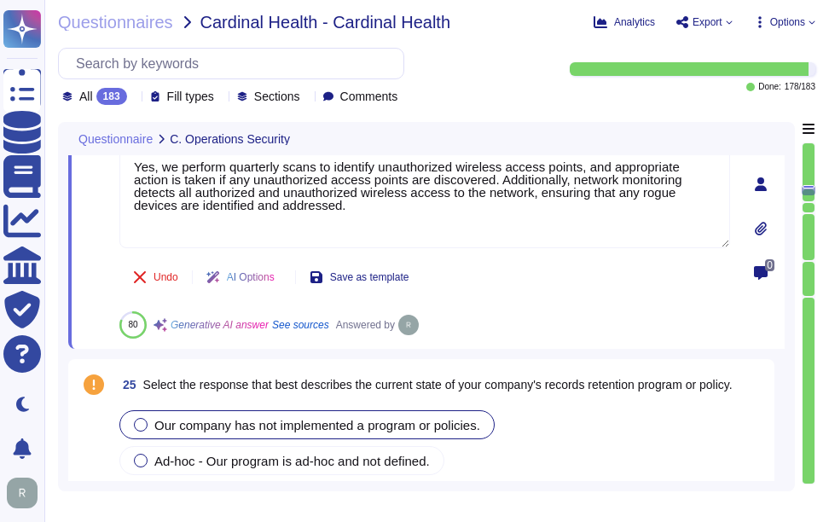
type textarea "Customer data records retention periods are not fixed and will vary based on se…"
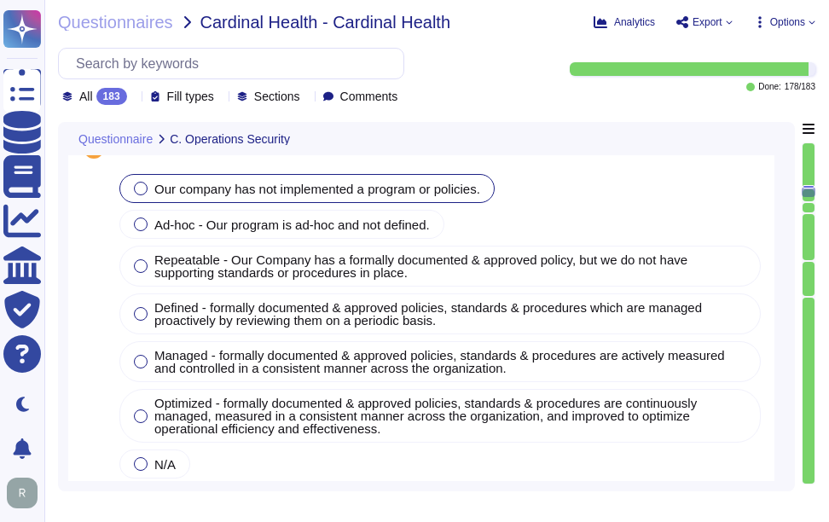
scroll to position [8023, 0]
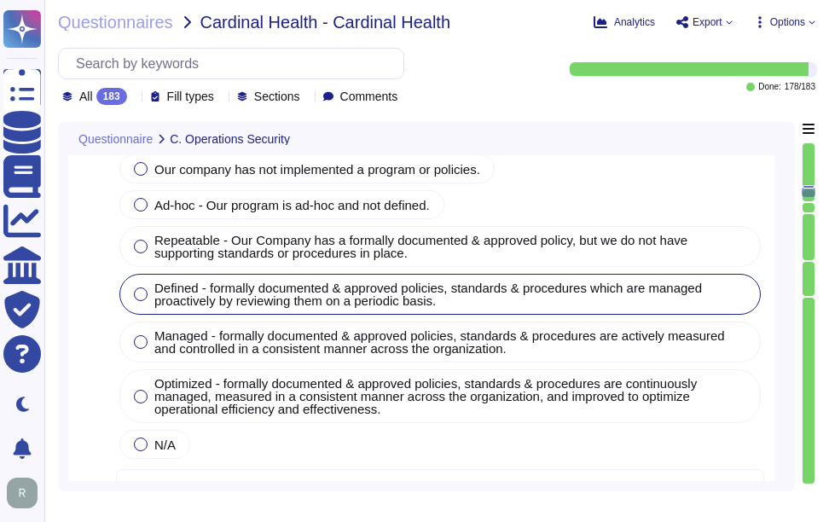
click at [142, 290] on div at bounding box center [141, 294] width 14 height 14
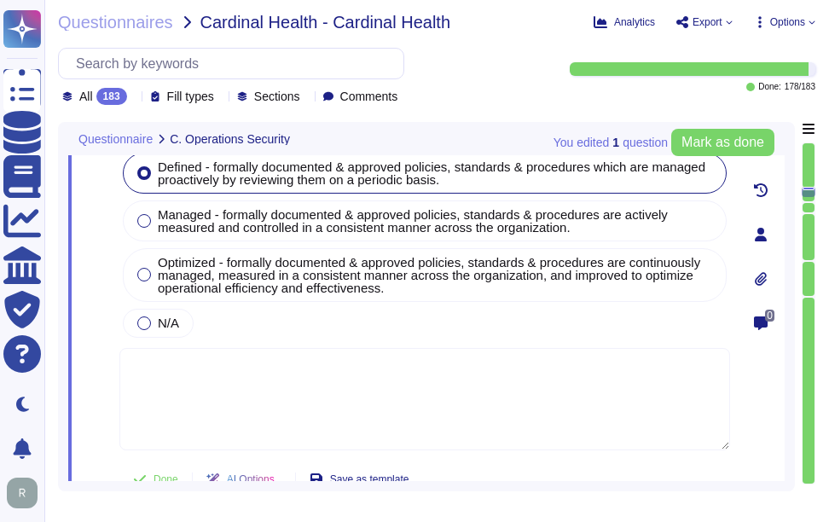
type textarea "The company's password policy includes the following characteristics: 1. Passwo…"
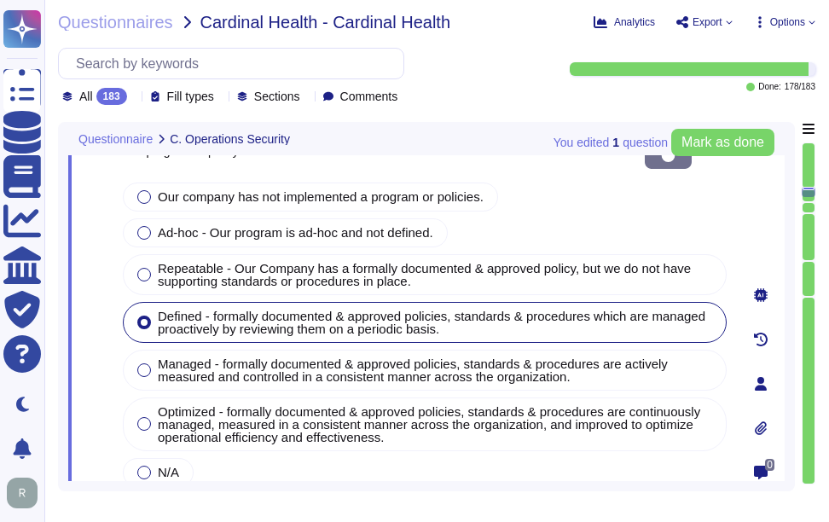
type textarea "Yes, our company has a solution in place to detect, monitor, prevent, and mitig…"
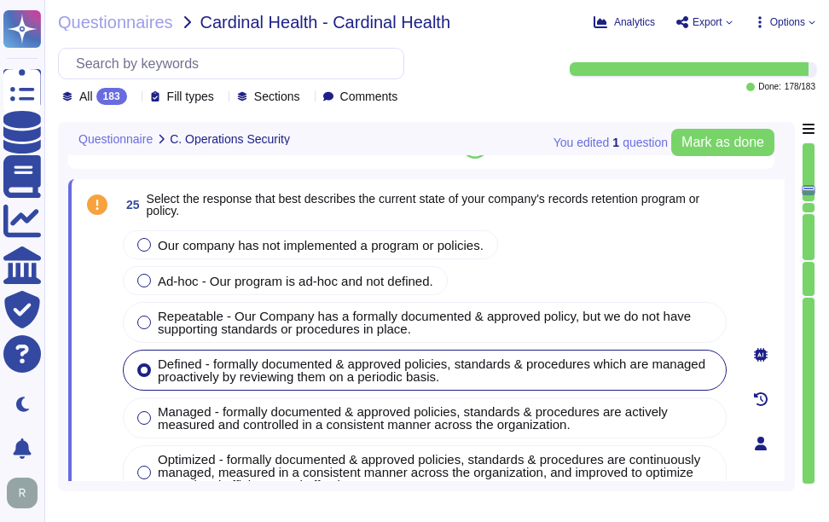
scroll to position [7768, 0]
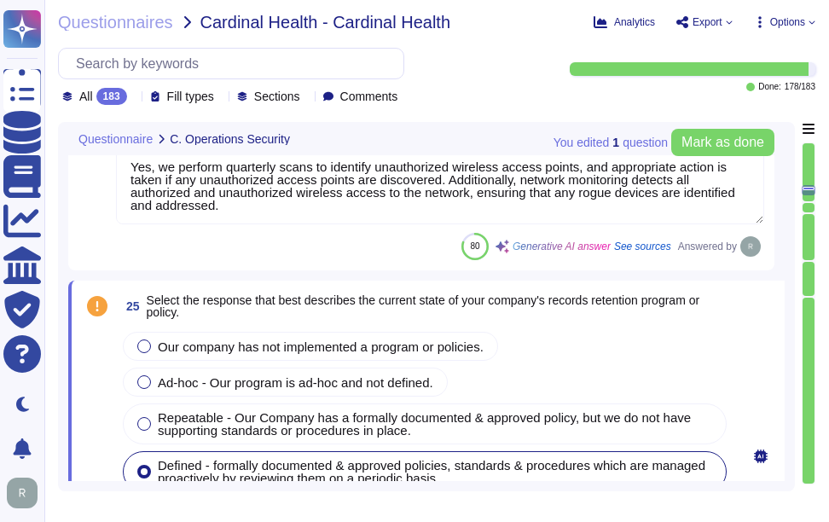
click at [149, 298] on span "Select the response that best describes the current state of your company's rec…" at bounding box center [423, 306] width 553 height 26
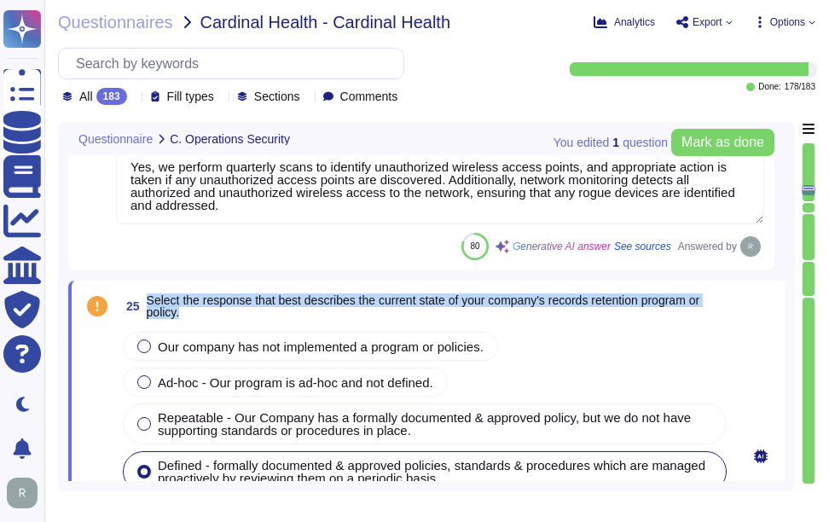
drag, startPoint x: 148, startPoint y: 297, endPoint x: 187, endPoint y: 311, distance: 41.0
click at [187, 311] on span "Select the response that best describes the current state of your company's rec…" at bounding box center [438, 306] width 583 height 24
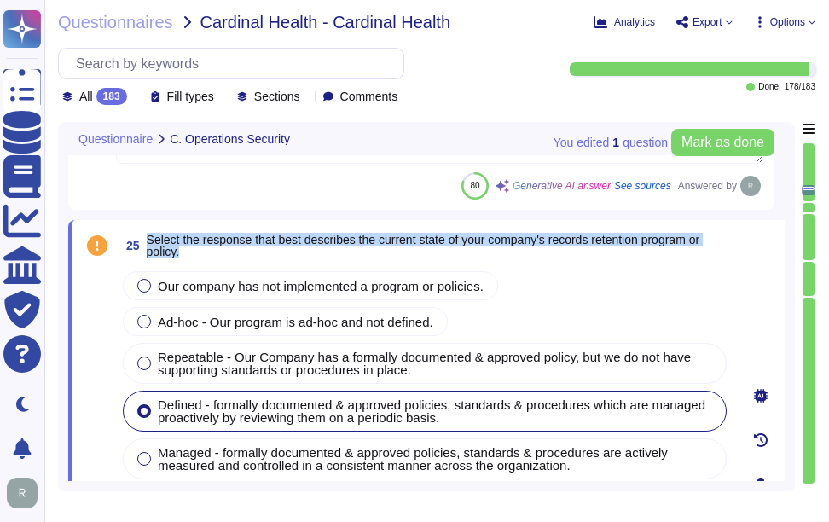
scroll to position [7853, 0]
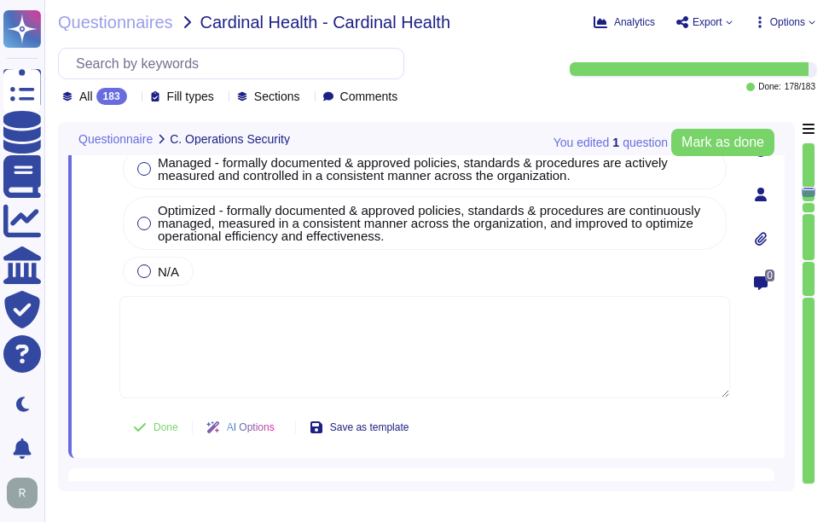
type textarea "The company's password policy includes the following characteristics: 1. Passwo…"
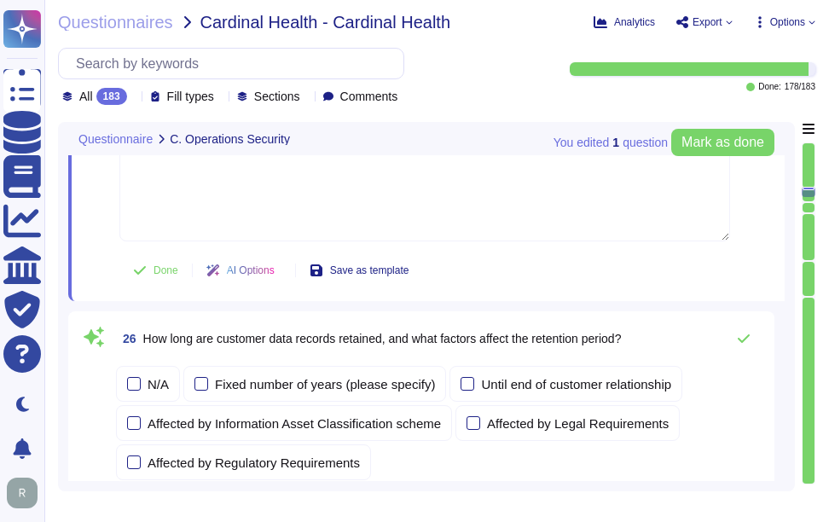
scroll to position [8279, 0]
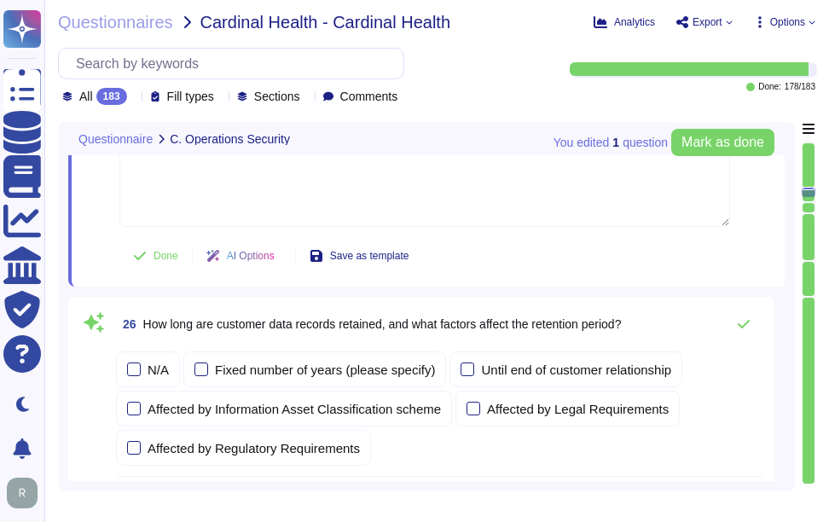
click at [134, 104] on div "All 183" at bounding box center [98, 96] width 72 height 17
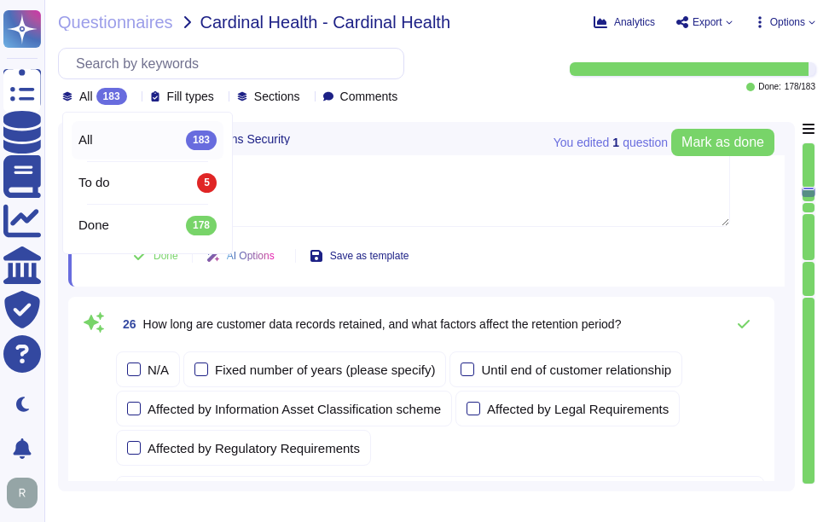
click at [555, 189] on textarea at bounding box center [424, 175] width 610 height 102
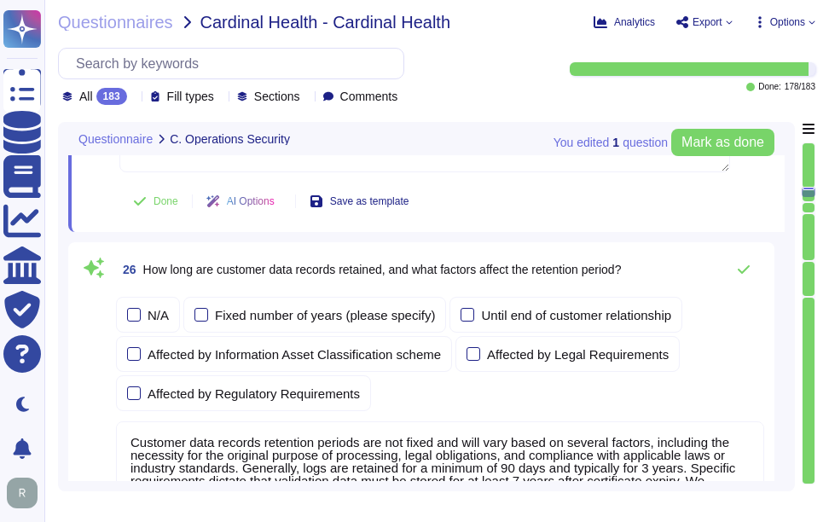
scroll to position [8364, 0]
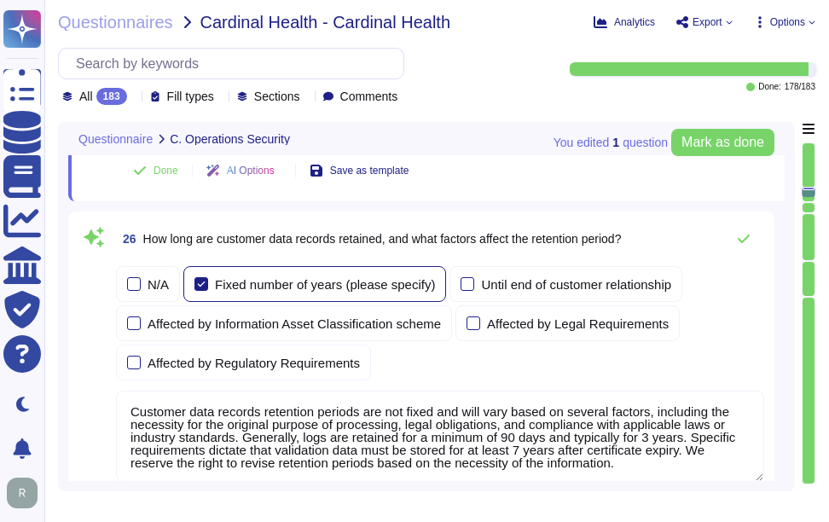
click at [208, 289] on div at bounding box center [201, 284] width 14 height 14
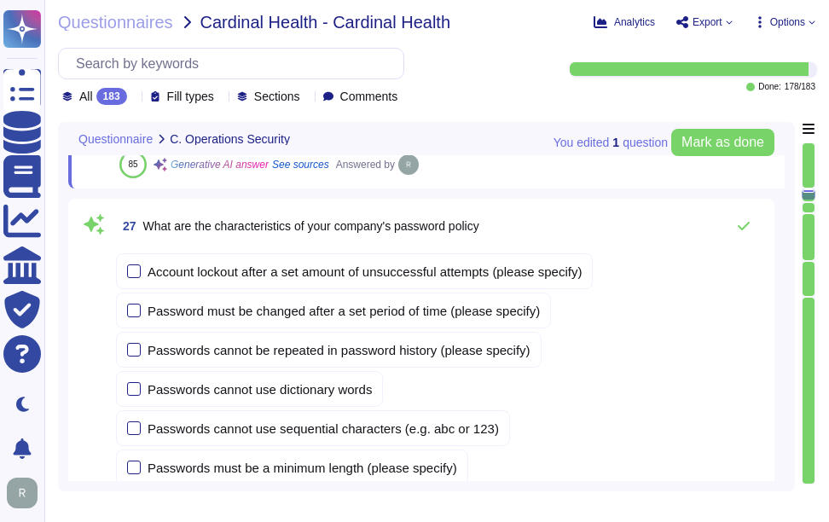
scroll to position [8705, 0]
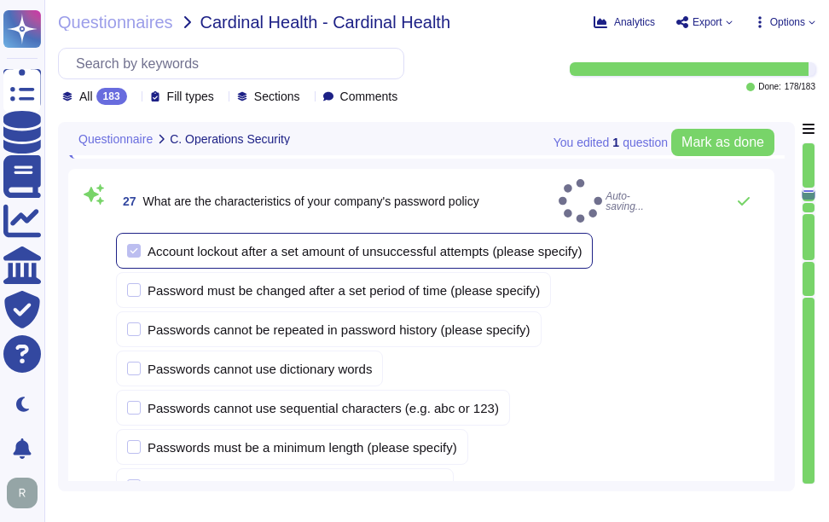
click at [134, 244] on div at bounding box center [134, 251] width 14 height 14
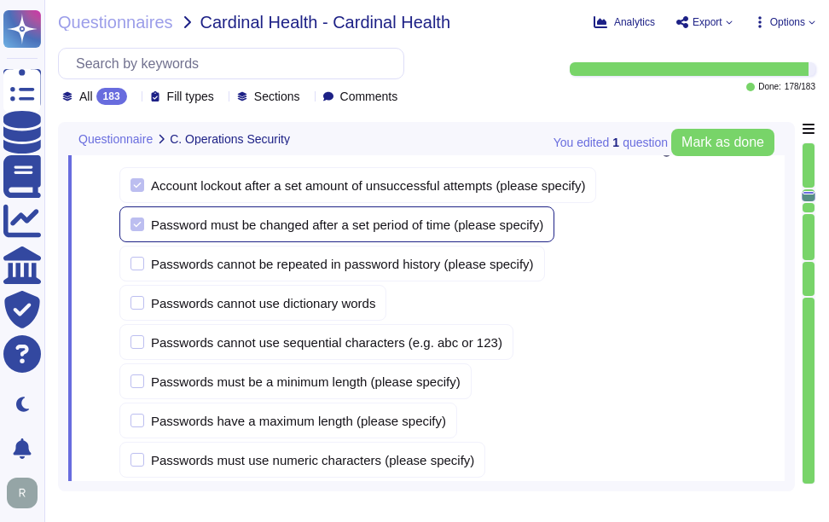
click at [136, 217] on div at bounding box center [137, 224] width 14 height 14
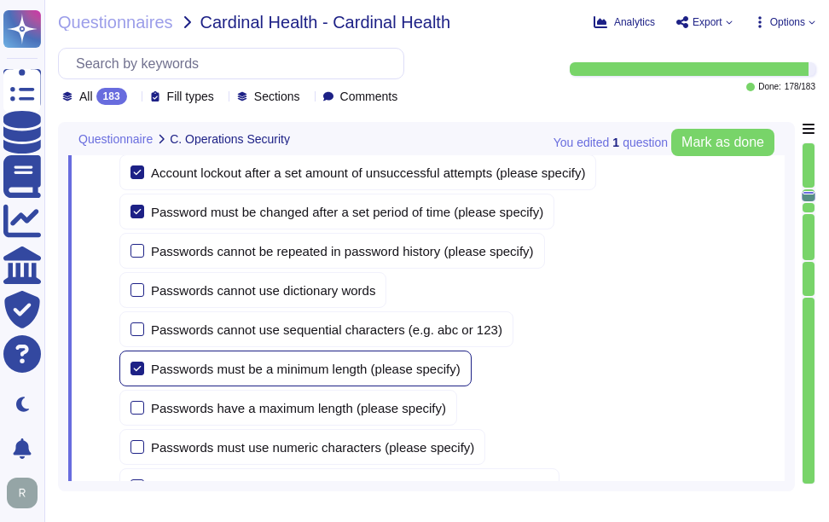
click at [137, 368] on div at bounding box center [137, 368] width 14 height 14
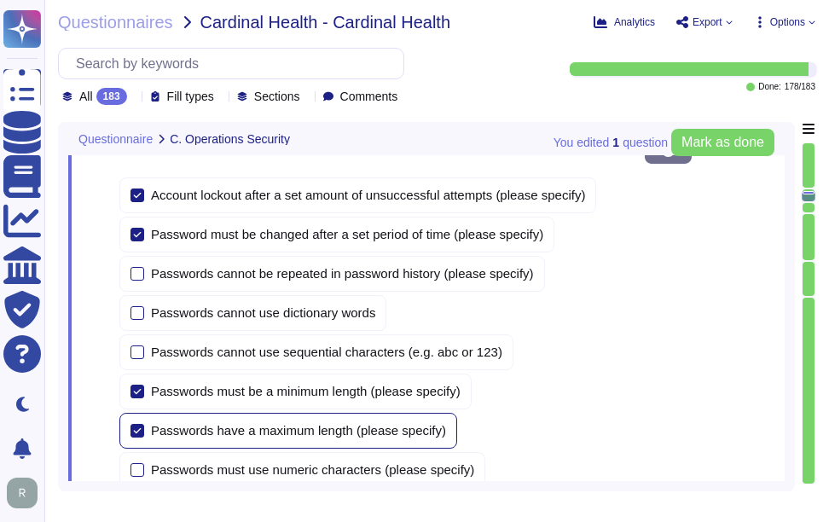
click at [145, 424] on label "Passwords have a maximum length (please specify)" at bounding box center [287, 431] width 315 height 14
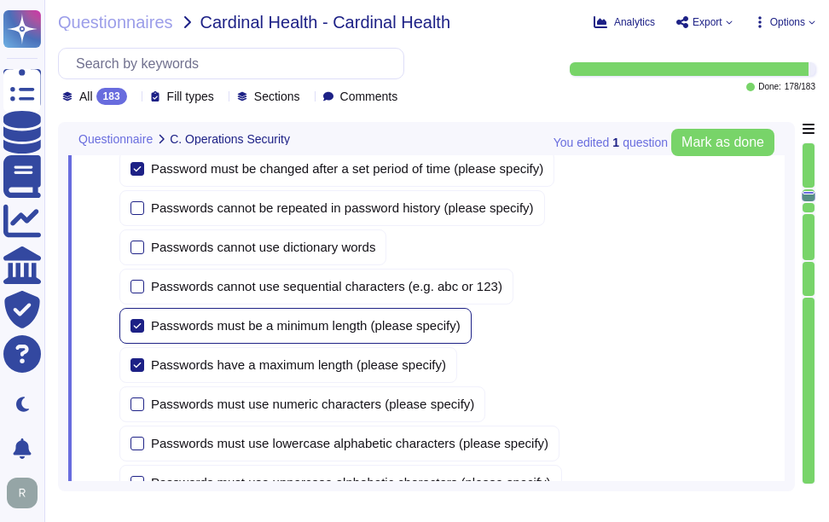
scroll to position [8791, 0]
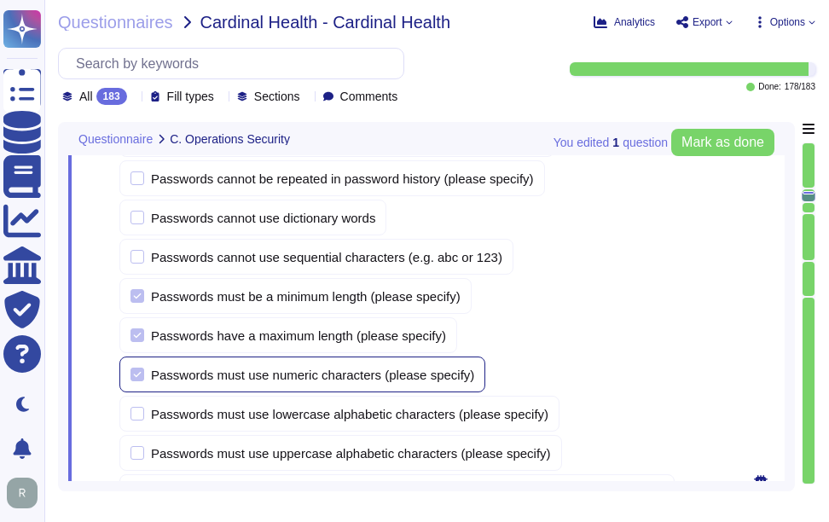
click at [137, 367] on div at bounding box center [137, 374] width 14 height 14
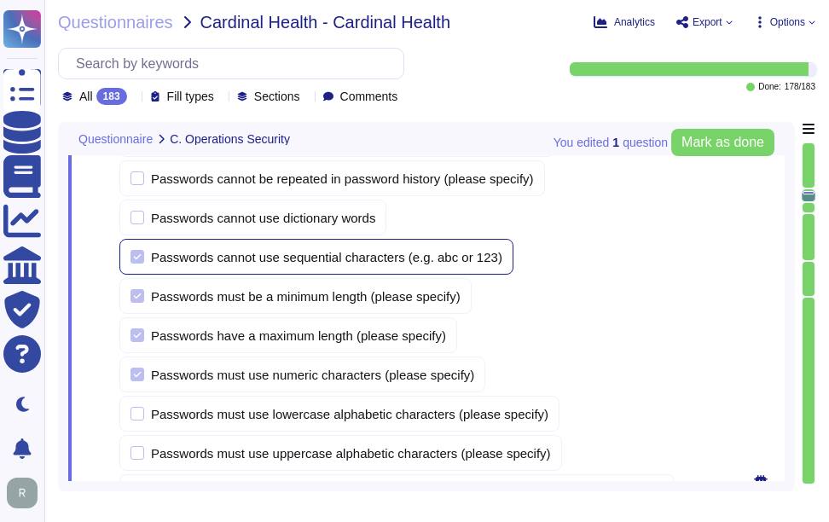
click at [140, 250] on div at bounding box center [137, 257] width 14 height 14
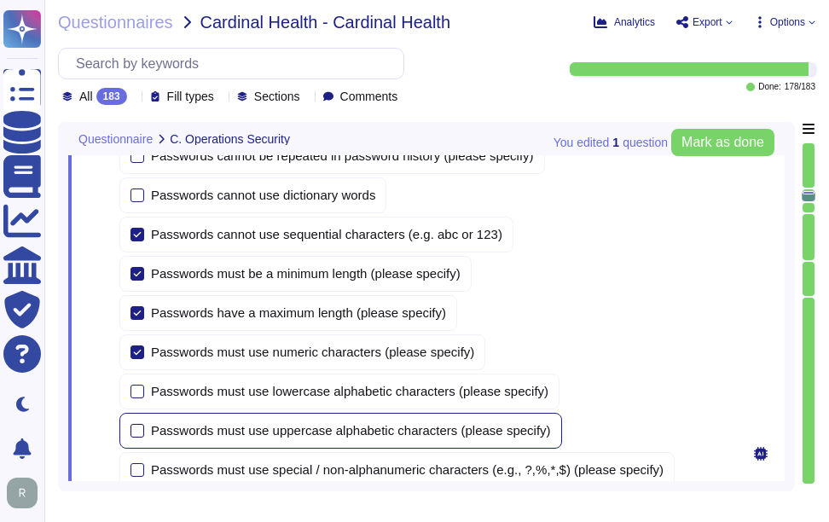
scroll to position [8876, 0]
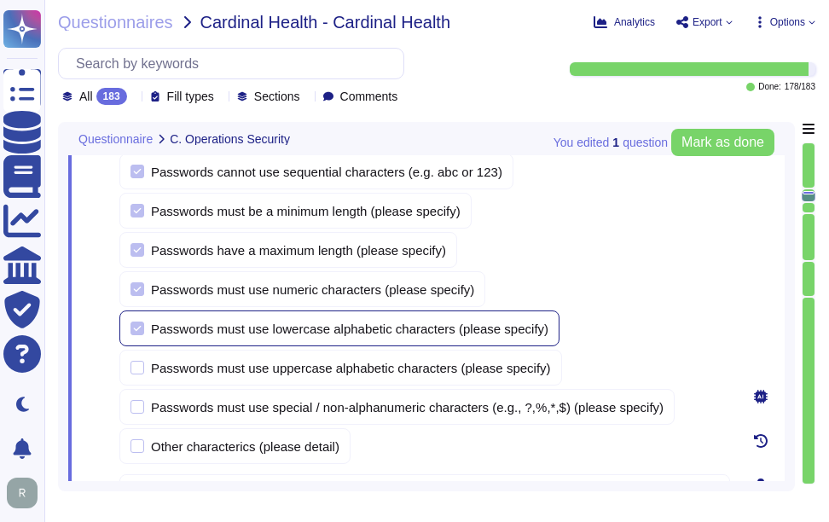
click at [132, 321] on div at bounding box center [137, 328] width 14 height 14
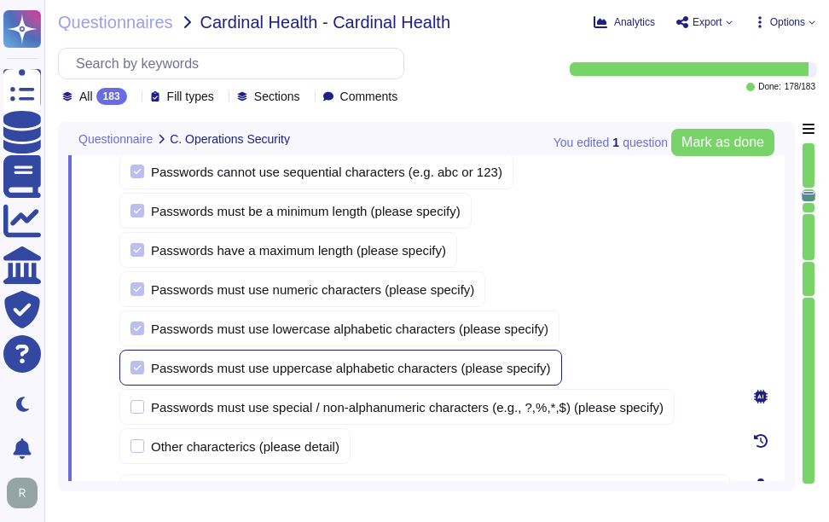
click at [136, 361] on div at bounding box center [137, 368] width 14 height 14
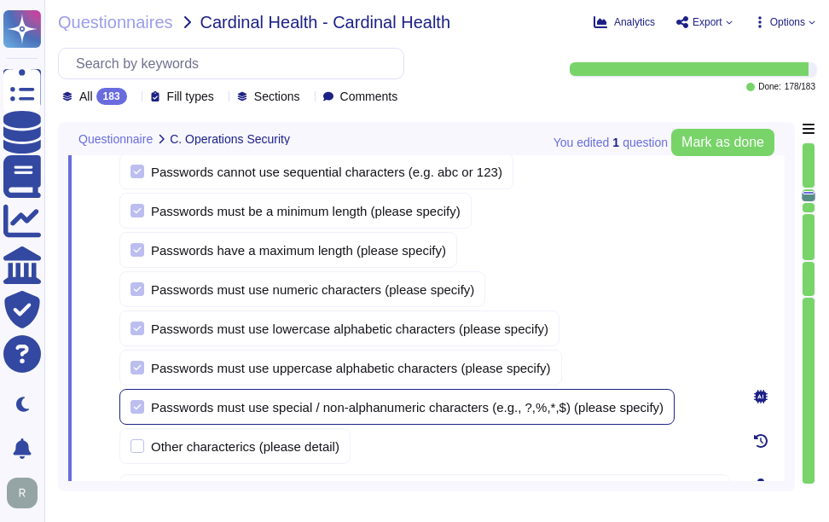
click at [139, 400] on div at bounding box center [137, 407] width 14 height 14
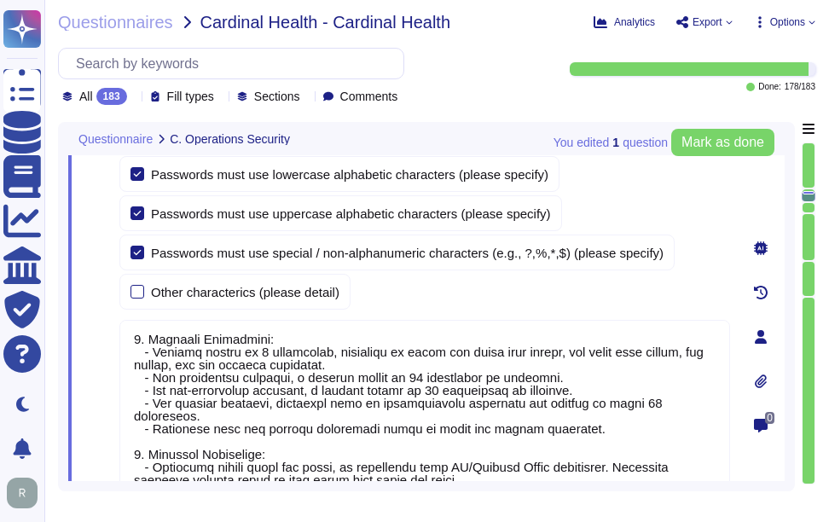
scroll to position [9046, 0]
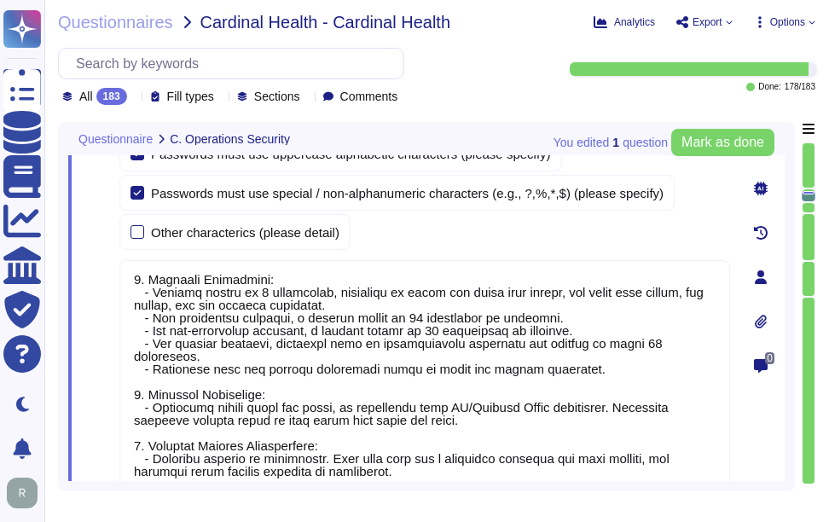
type textarea "Yes, all users are required to have unique user accounts with complex passwords…"
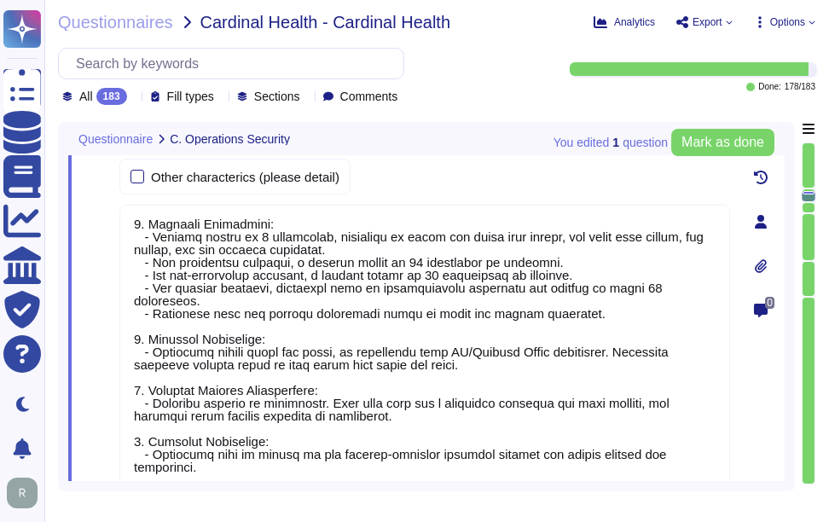
scroll to position [9132, 0]
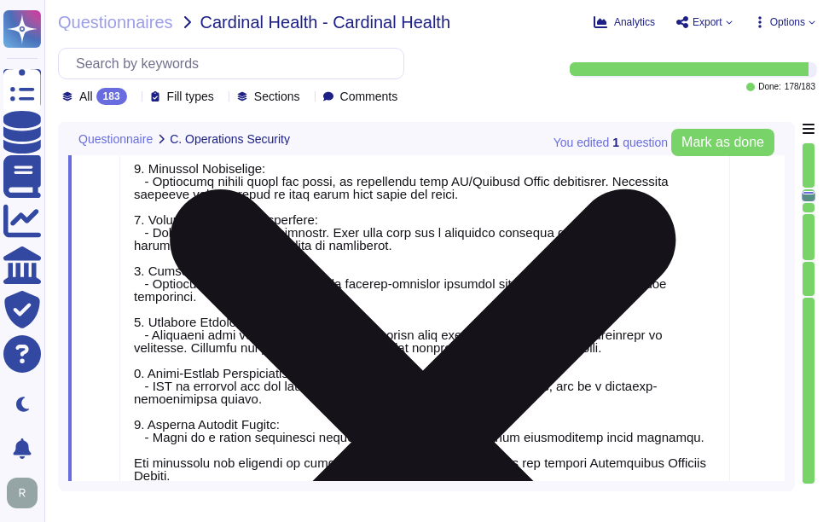
type textarea "Yes, users must change their password immediately if they suspect it has been c…"
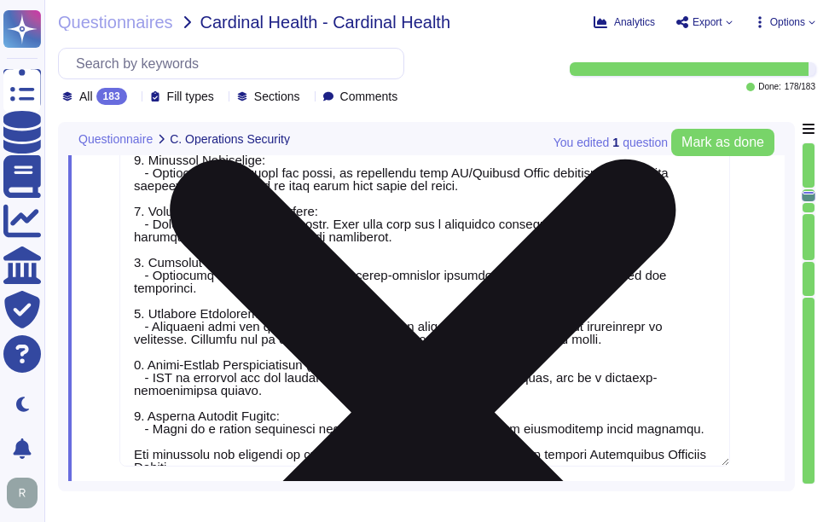
scroll to position [0, 0]
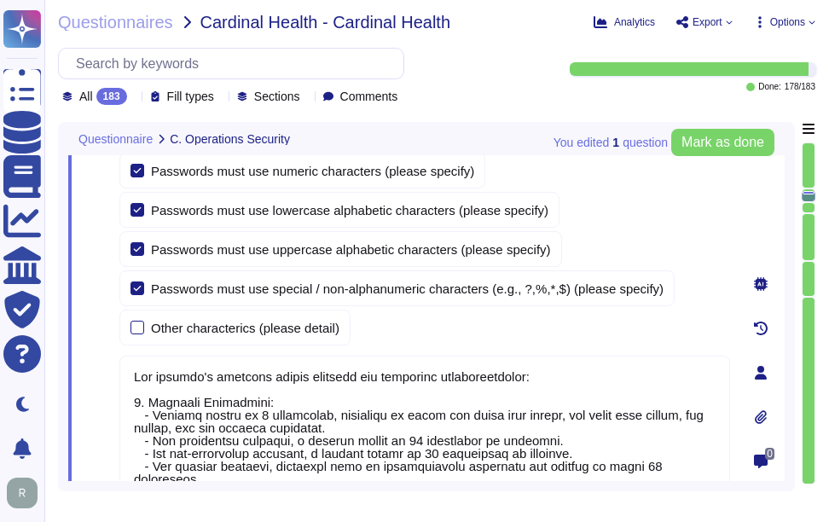
type textarea "Customer data records retention periods are not fixed and will vary based on se…"
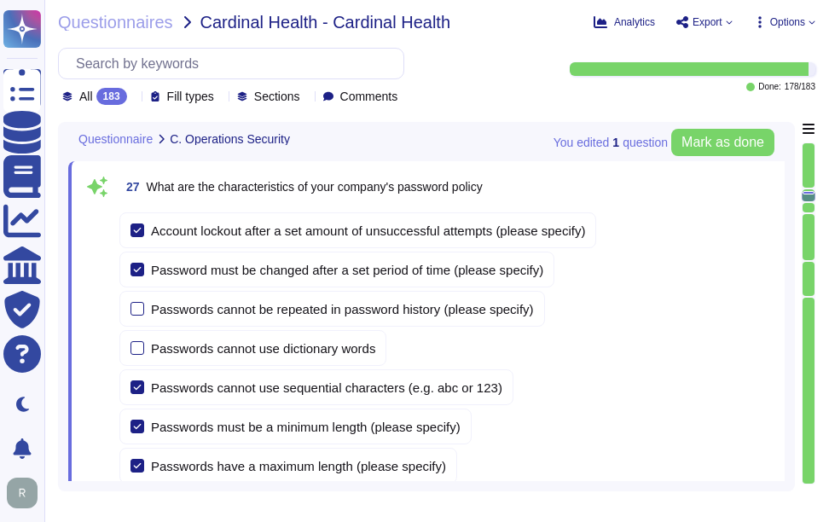
scroll to position [8620, 0]
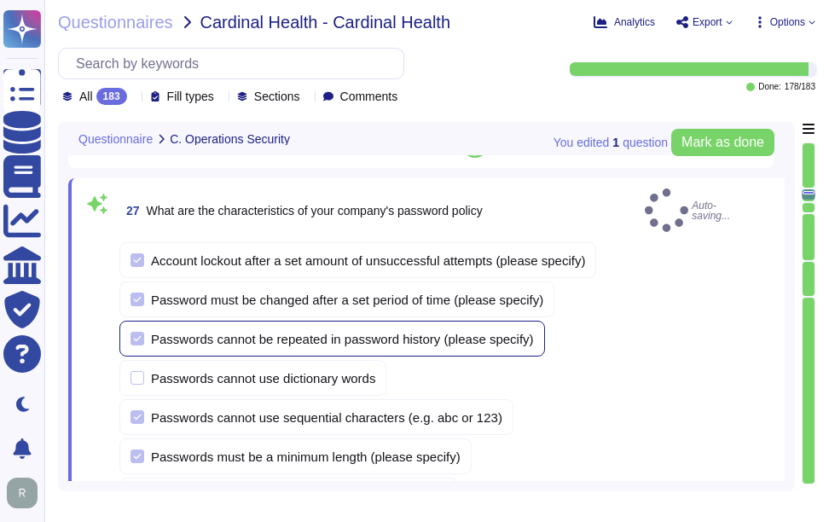
click at [137, 332] on div at bounding box center [137, 339] width 14 height 14
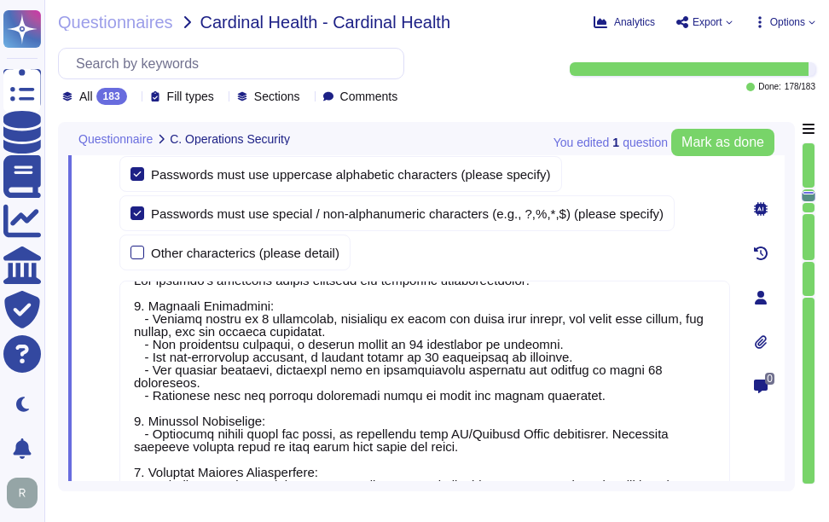
scroll to position [27, 0]
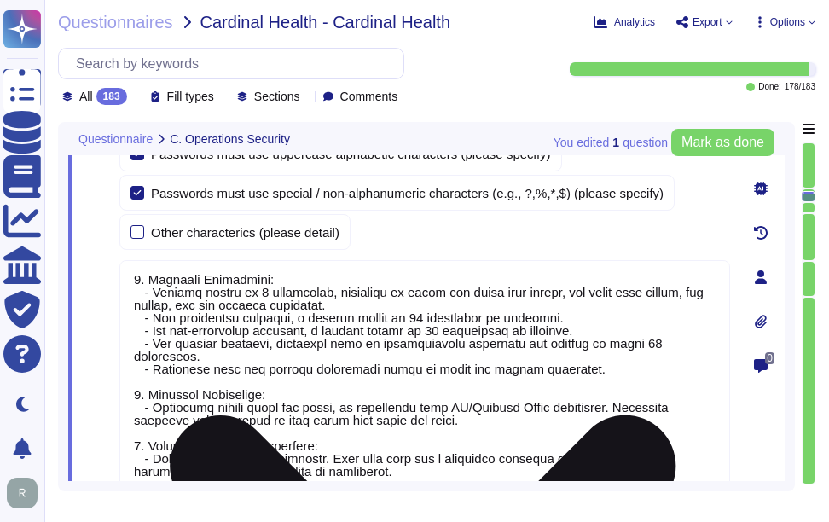
type textarea "Yes, all users are required to have unique user accounts with complex passwords…"
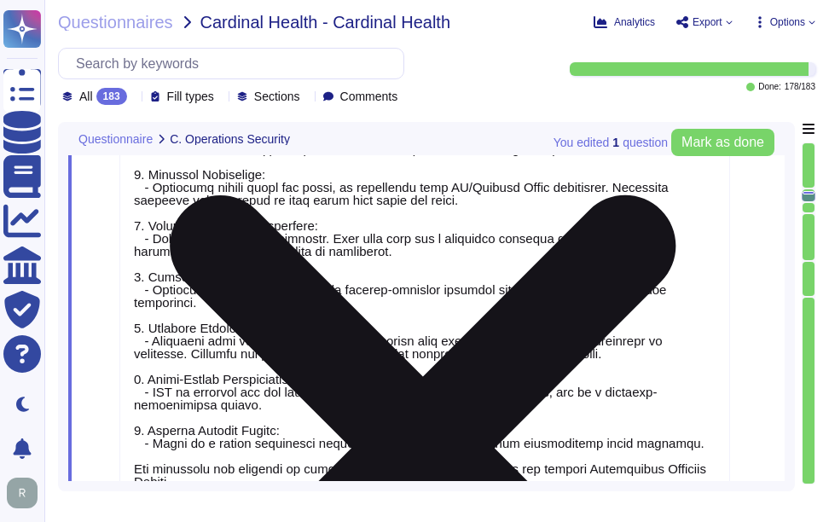
scroll to position [9302, 0]
type textarea "Yes, users must change their password immediately if they suspect it has been c…"
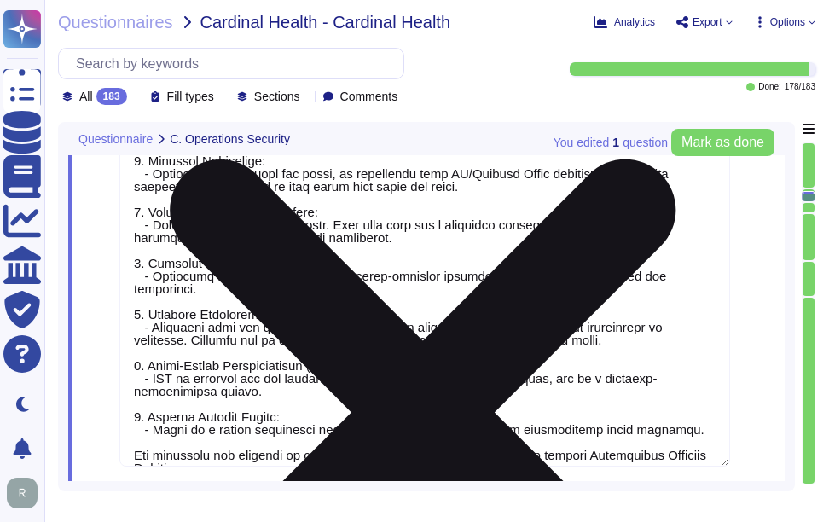
scroll to position [0, 0]
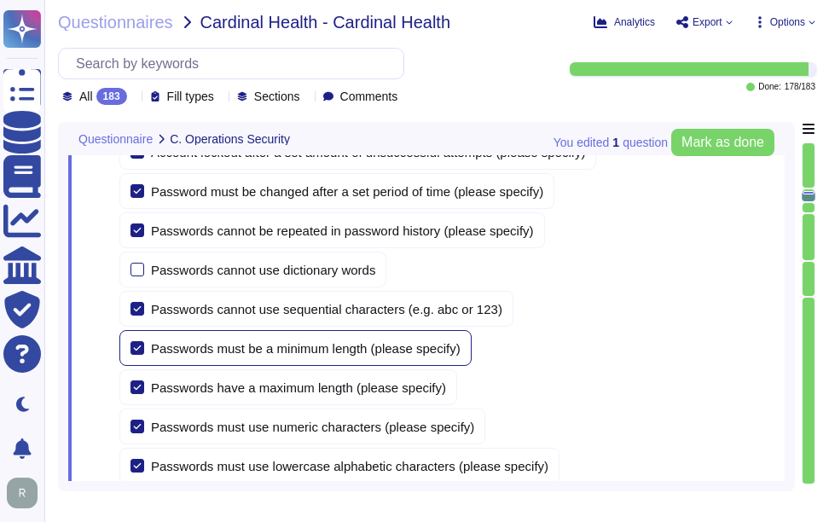
type textarea "Customer data records retention periods are not fixed and will vary based on se…"
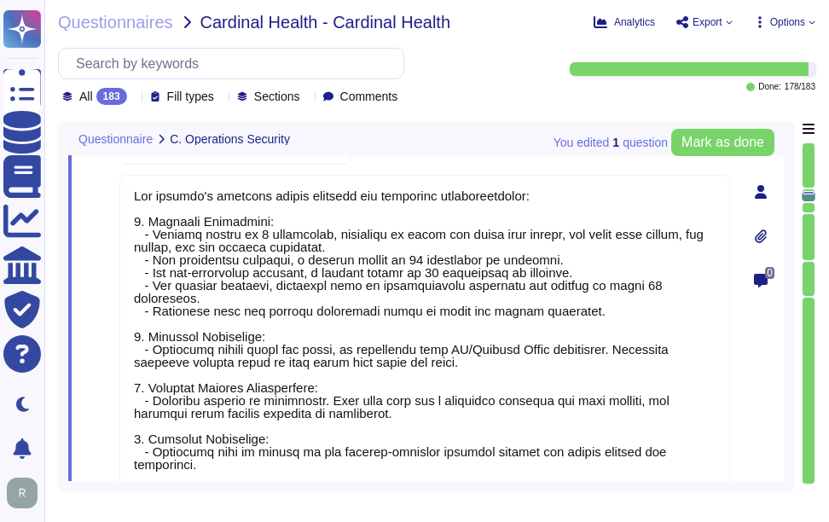
type textarea "Yes, all users are required to have unique user accounts with complex passwords…"
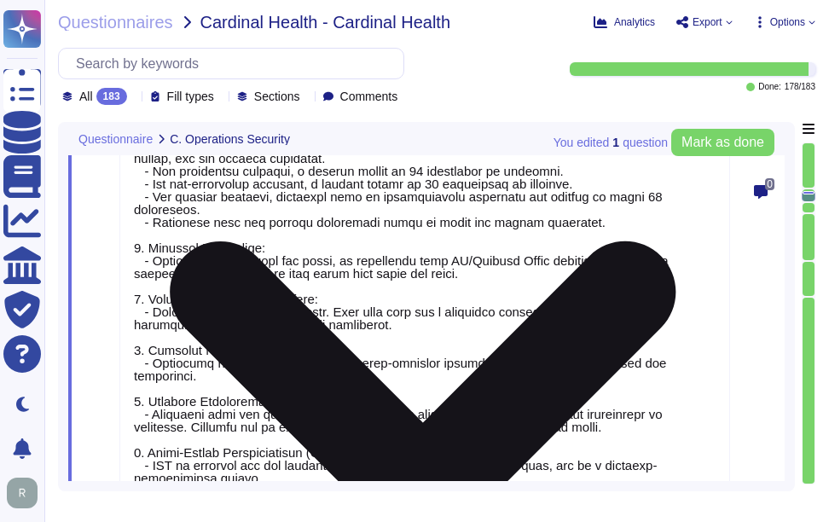
type textarea "Yes, users must change their password immediately if they suspect it has been c…"
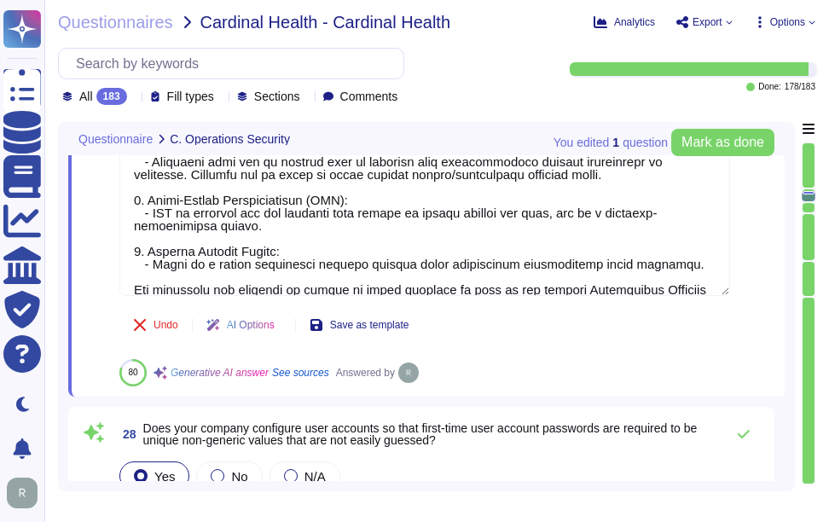
type textarea "Yes, our company verifies user identities prior to performing password resets. …"
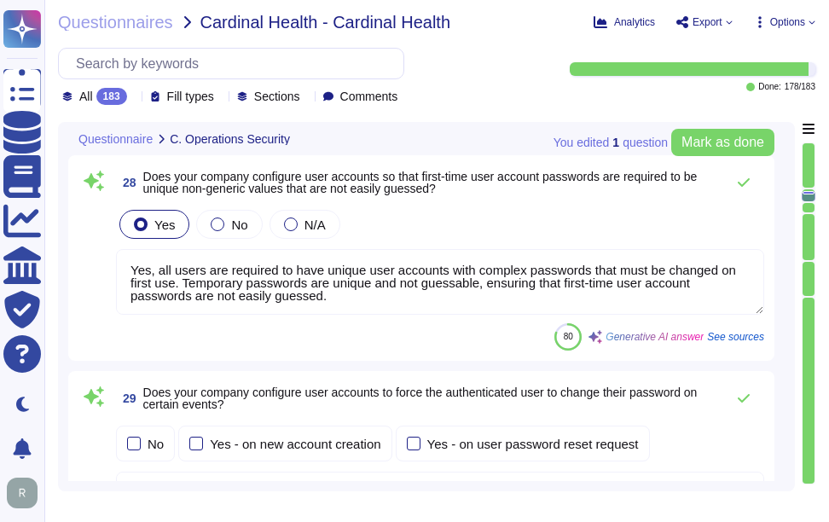
type textarea "Yes, our company manages the electronic communication of passwords through emai…"
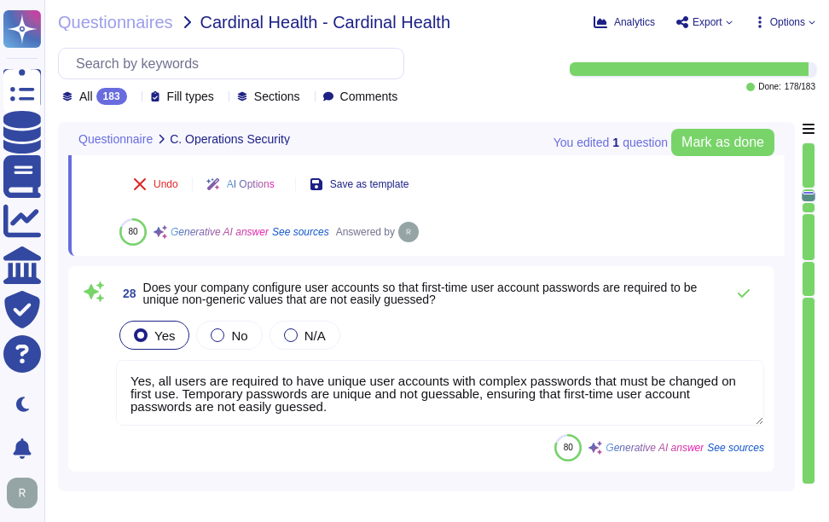
scroll to position [9643, 0]
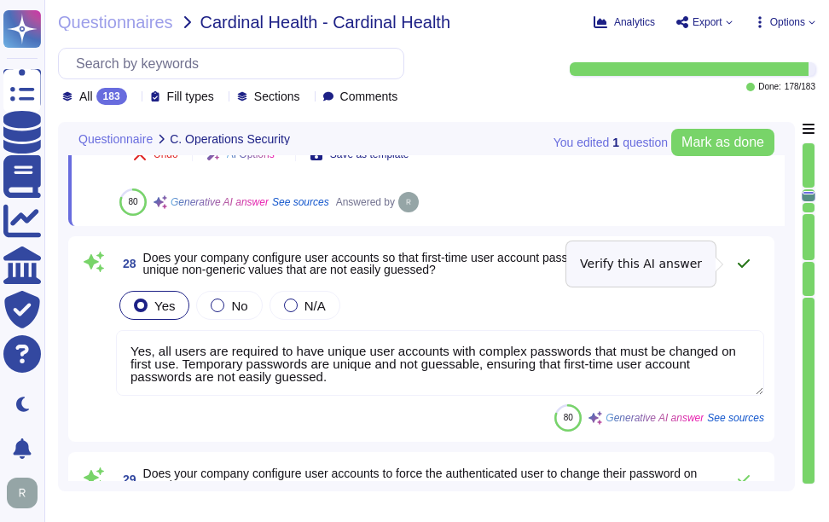
click at [741, 267] on icon at bounding box center [743, 263] width 12 height 9
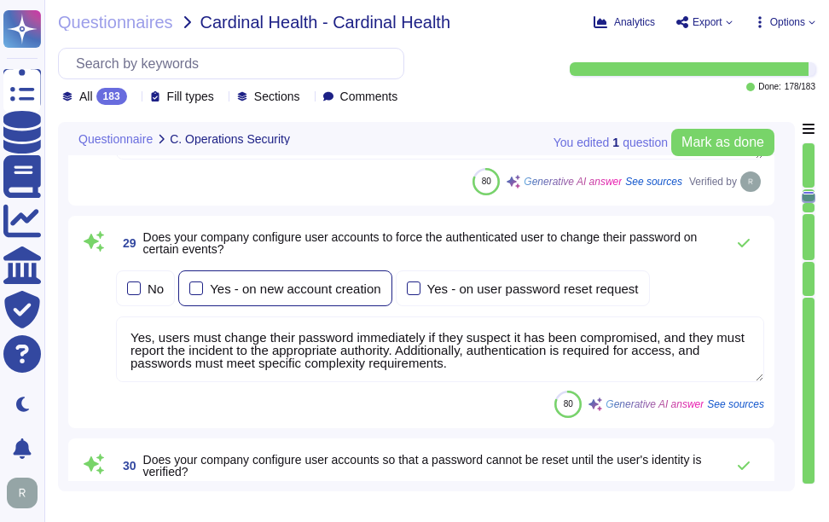
scroll to position [9899, 0]
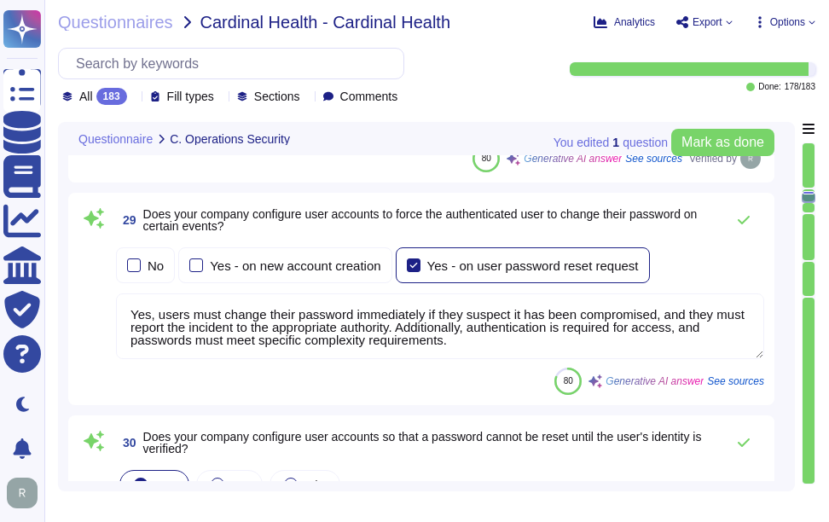
click at [411, 267] on div at bounding box center [414, 265] width 14 height 14
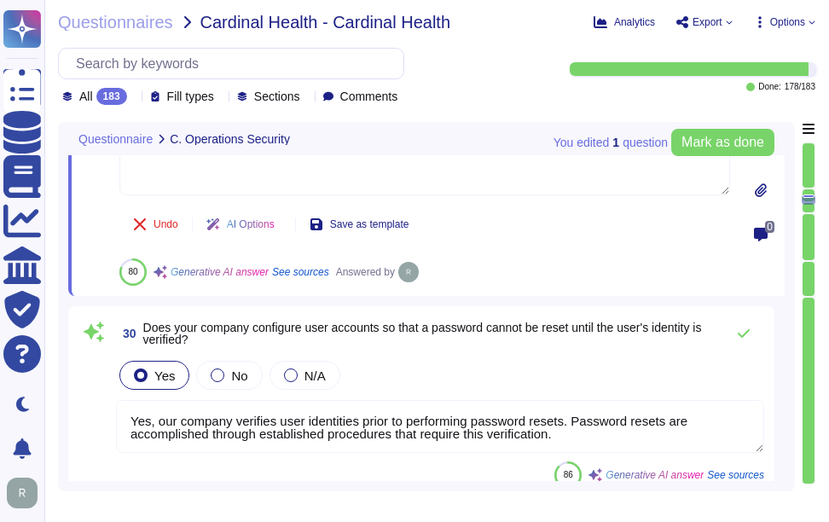
scroll to position [10069, 0]
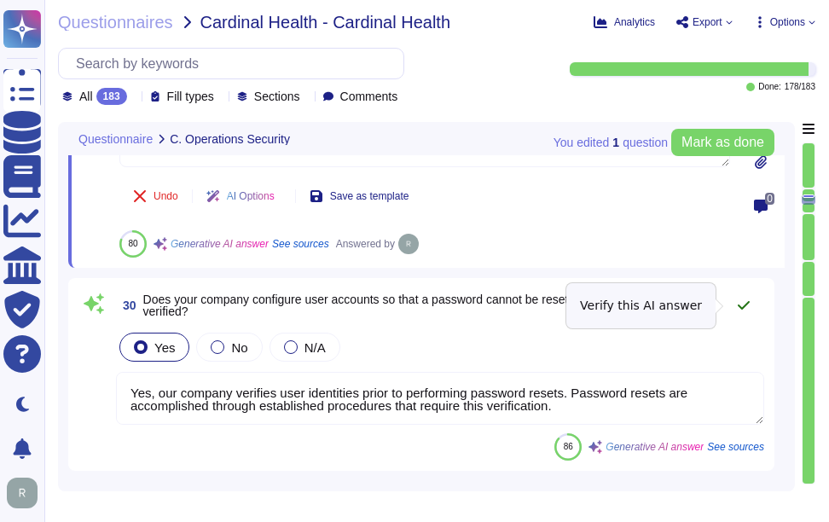
click at [743, 304] on icon at bounding box center [744, 305] width 14 height 14
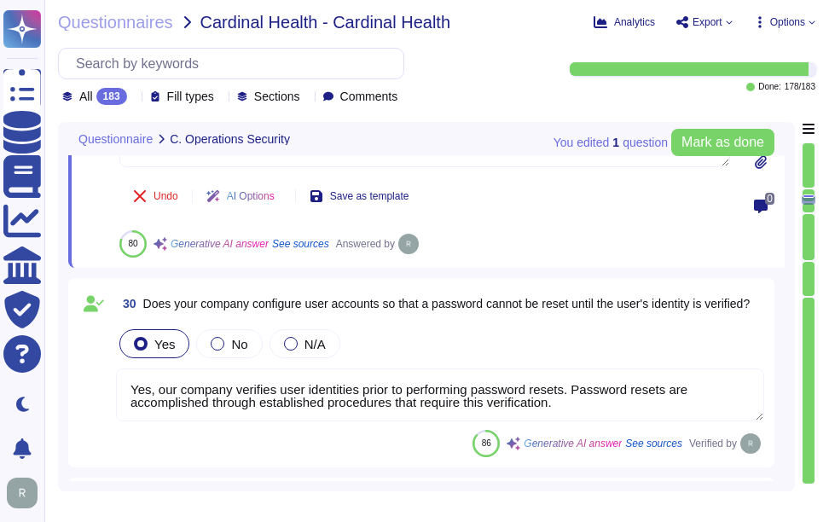
scroll to position [2, 0]
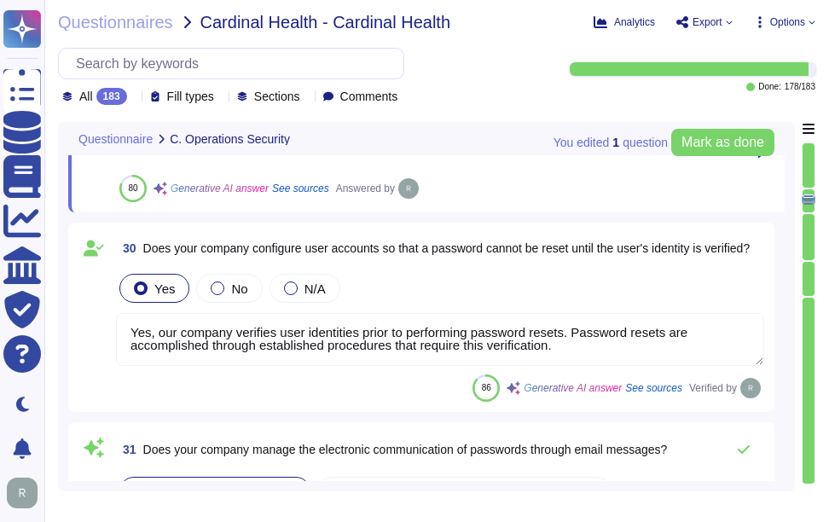
type textarea "Yes, our organization requires that passwords be masked when entered, as they a…"
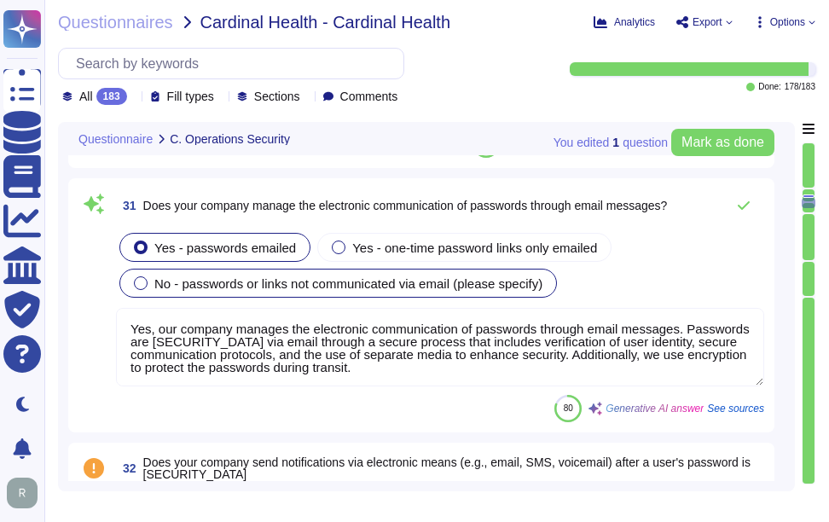
type textarea "Yes, our company encrypts authentication credentials at all times. Passwords ar…"
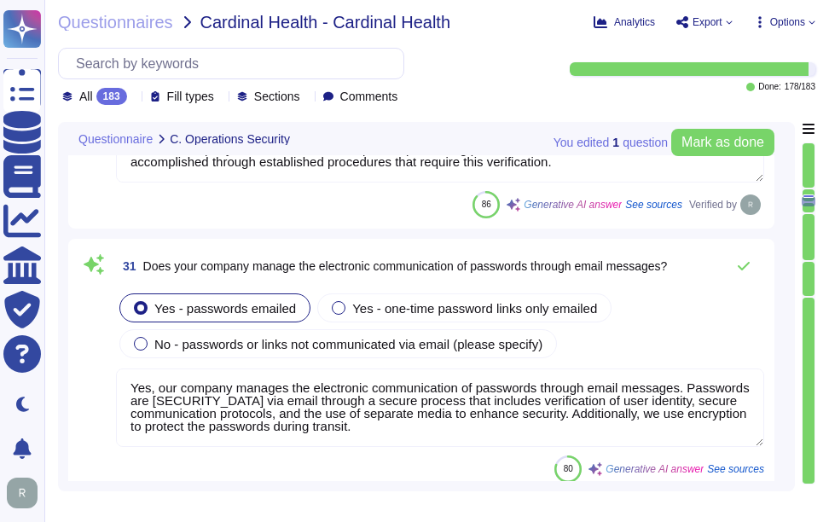
scroll to position [10325, 0]
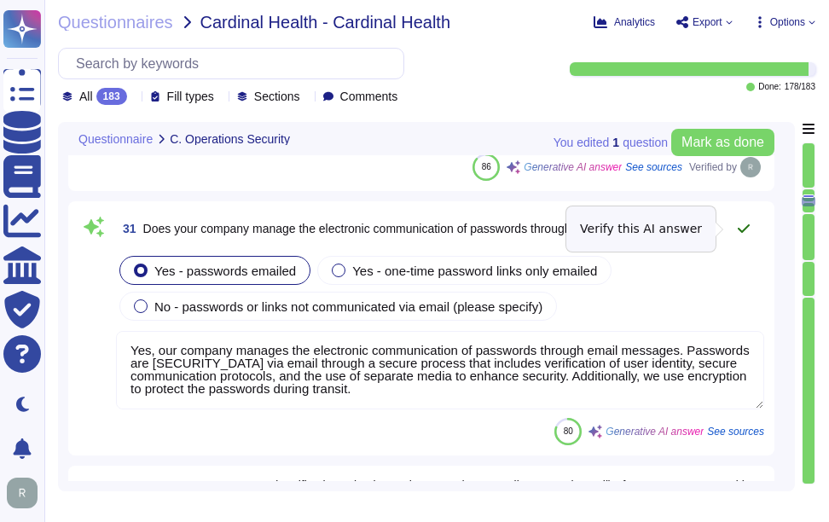
click at [743, 233] on icon at bounding box center [744, 229] width 14 height 14
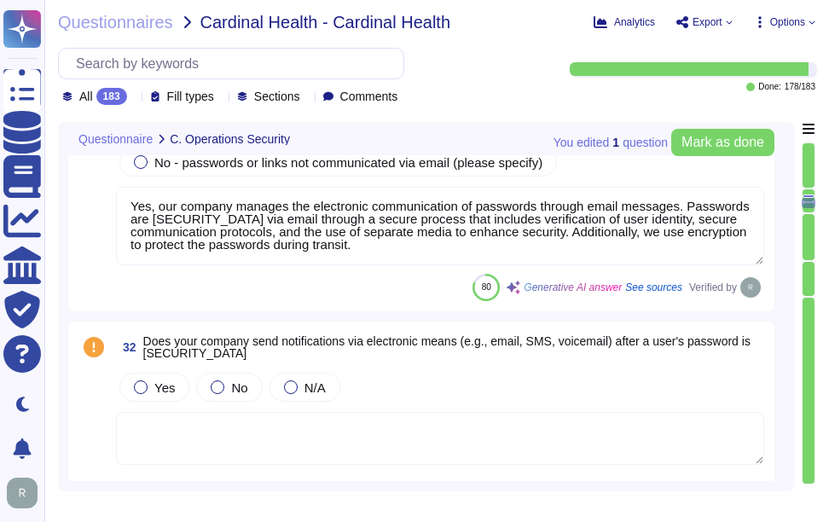
scroll to position [10496, 0]
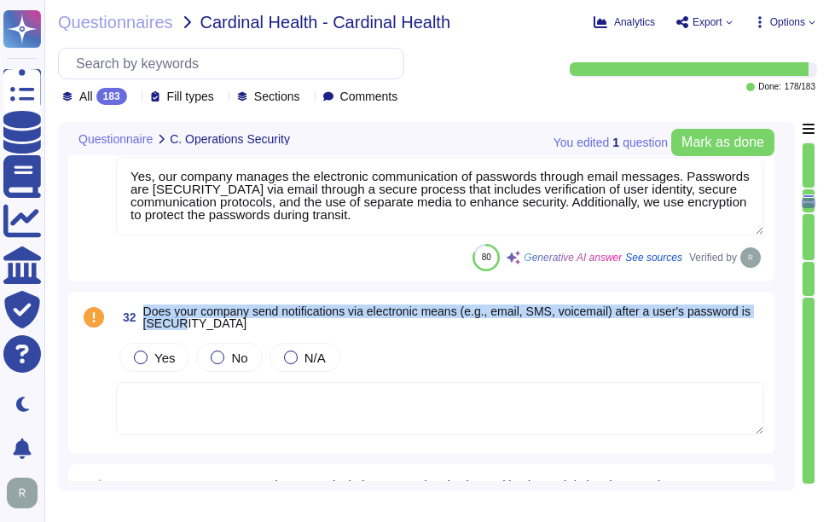
drag, startPoint x: 144, startPoint y: 311, endPoint x: 212, endPoint y: 323, distance: 69.2
click at [212, 323] on span "Does your company send notifications via electronic means (e.g., email, SMS, vo…" at bounding box center [453, 317] width 621 height 24
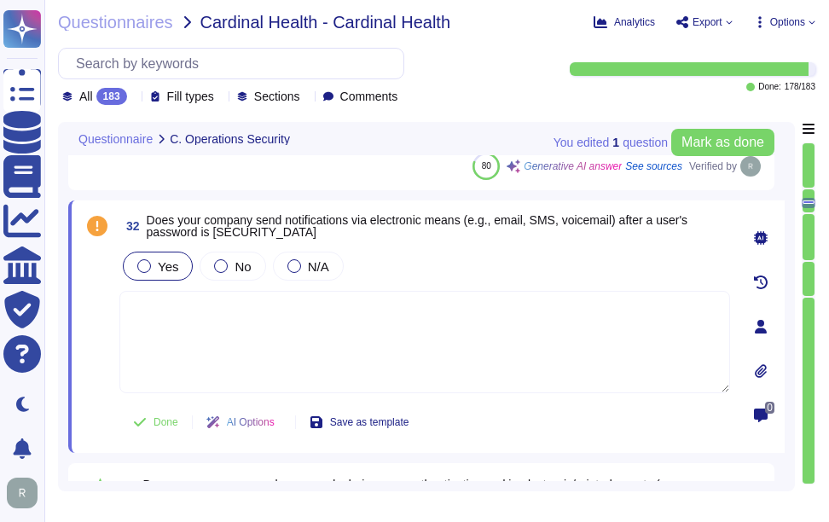
click at [149, 264] on div at bounding box center [144, 266] width 14 height 14
click at [166, 318] on textarea at bounding box center [424, 342] width 610 height 102
paste textarea "Yes, our company manages the electronic communication of passwords through emai…"
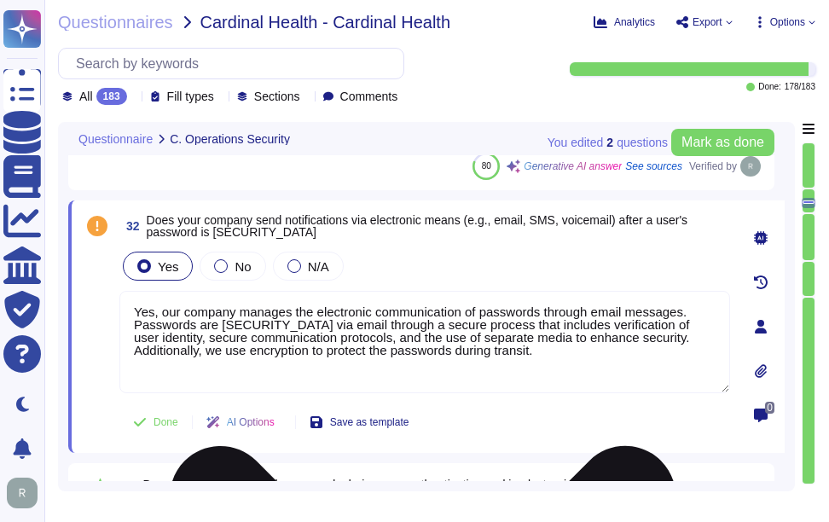
type textarea "Yes, our company manages the electronic communication of passwords through emai…"
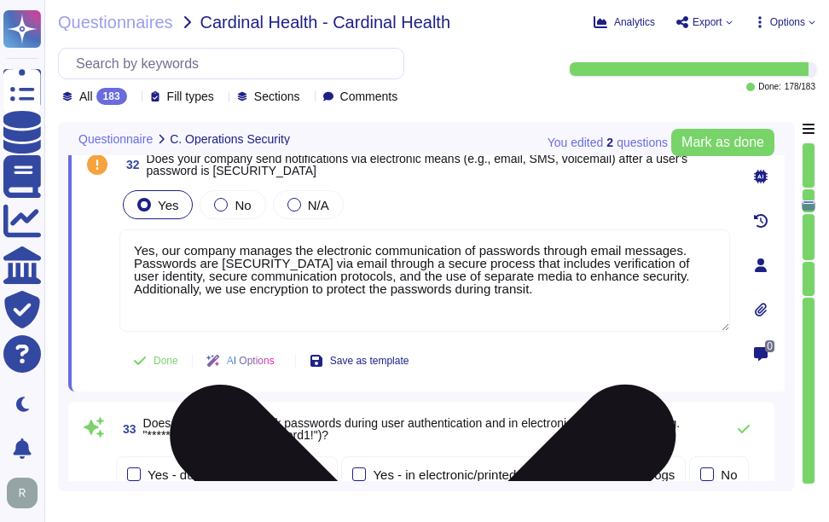
type textarea "Yes, our company requires encrypted communications for all administrative acces…"
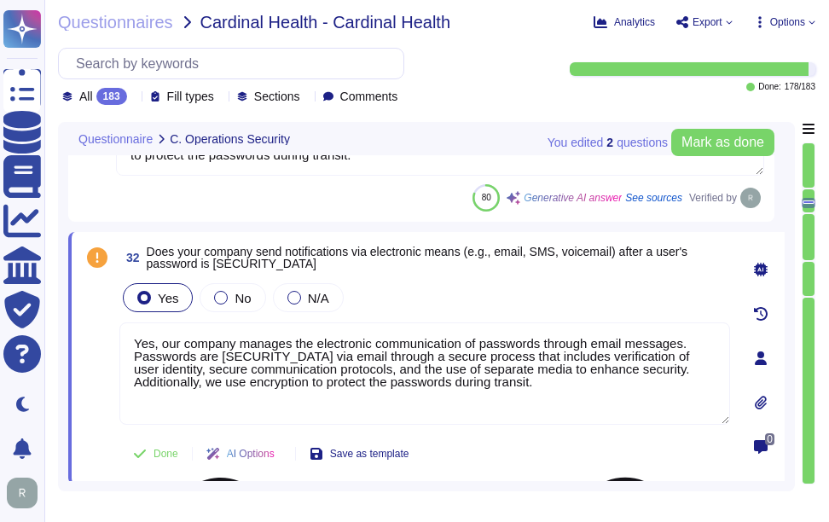
scroll to position [10410, 0]
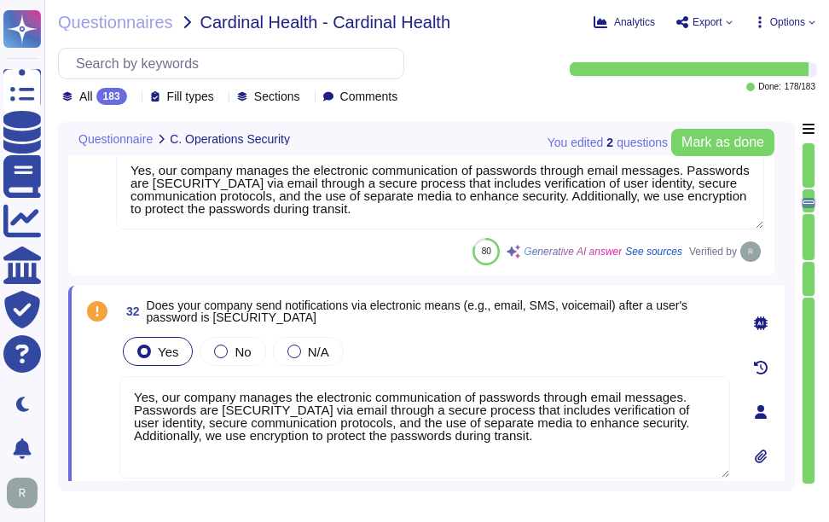
type textarea "Yes, users must change their password immediately if they suspect it has been c…"
drag, startPoint x: 548, startPoint y: 442, endPoint x: 122, endPoint y: 367, distance: 432.8
click at [122, 367] on div "Yes No N/A Yes, our company manages the electronic communication of passwords t…" at bounding box center [424, 406] width 610 height 147
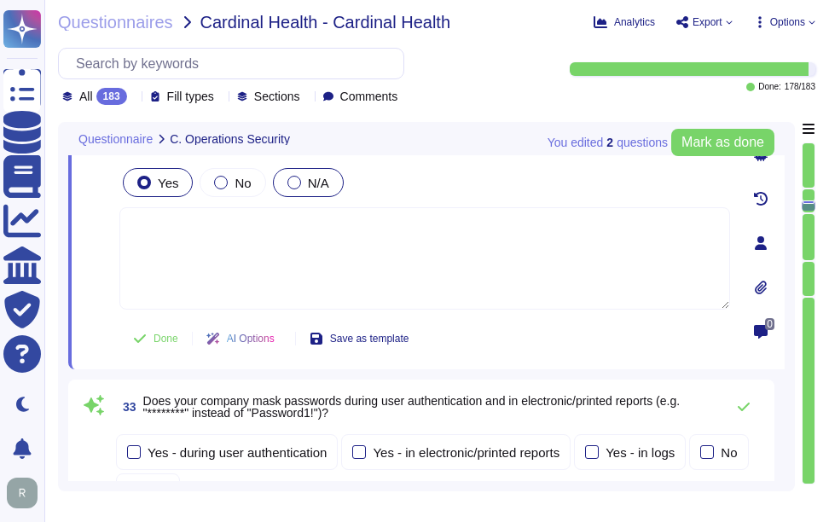
type textarea "Yes, our company requires encrypted communications for all administrative acces…"
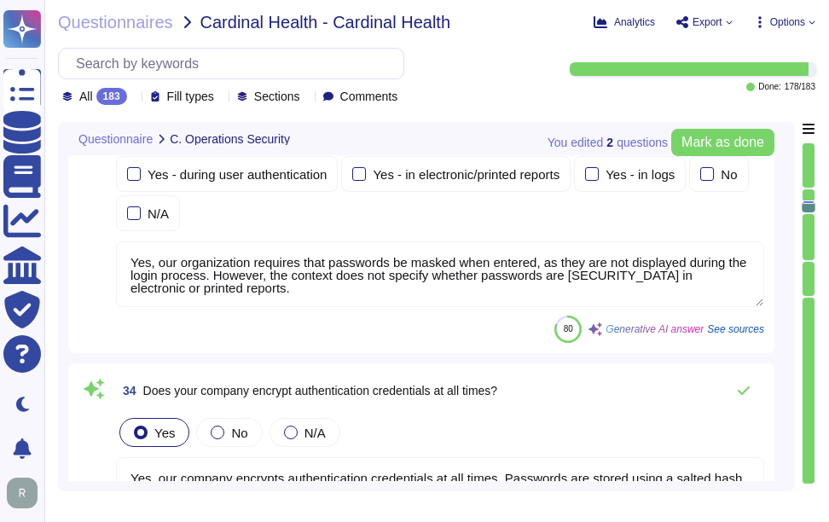
type textarea "- Yes, our company requires multi-factor authentication (MFA) for access to our…"
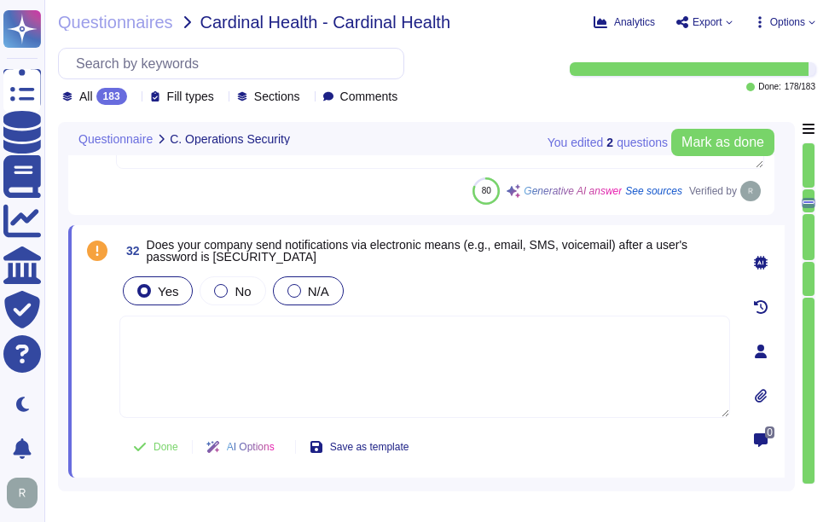
scroll to position [10433, 0]
type textarea "Yes, our company verifies user identities prior to performing password resets. …"
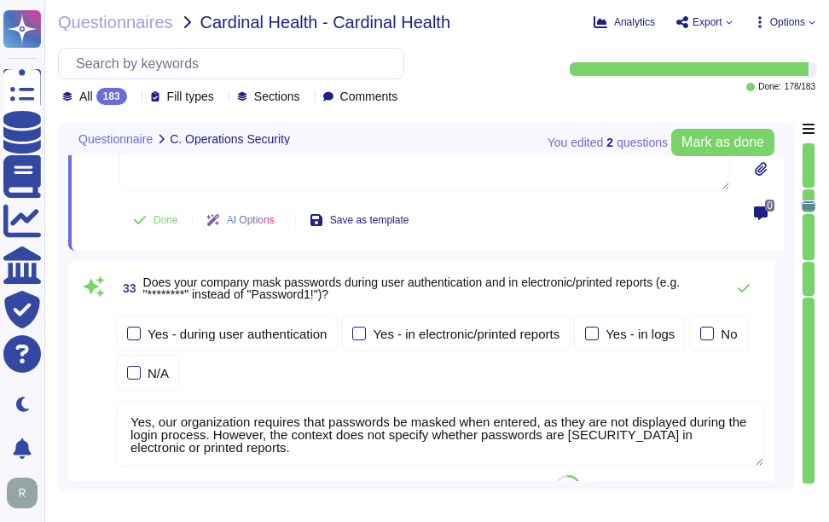
scroll to position [10689, 0]
type textarea "Yes, our company requires encrypted communications for all administrative acces…"
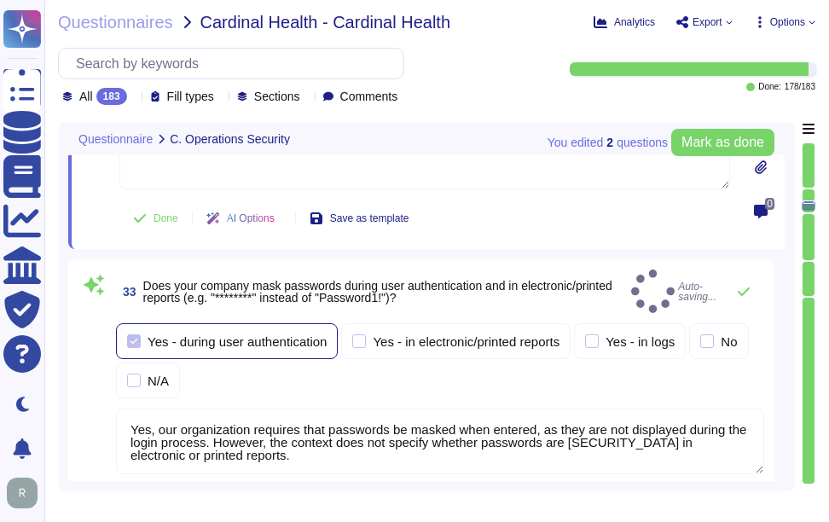
click at [135, 338] on div at bounding box center [134, 341] width 14 height 14
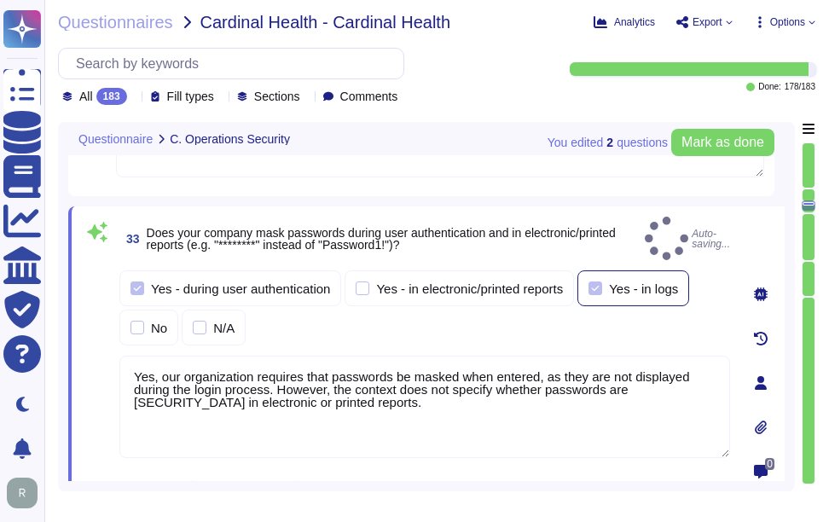
click at [601, 282] on div "Yes - in logs" at bounding box center [633, 288] width 112 height 36
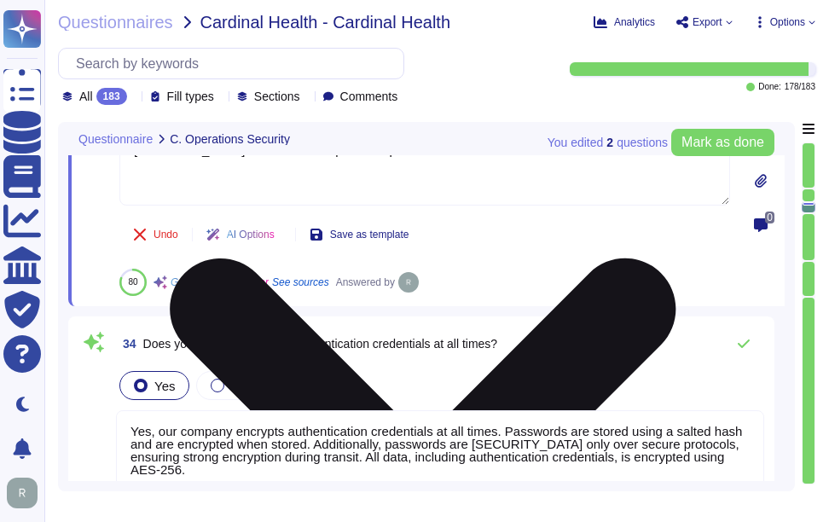
type textarea "- Yes, our company requires multi-factor authentication (MFA) for access to our…"
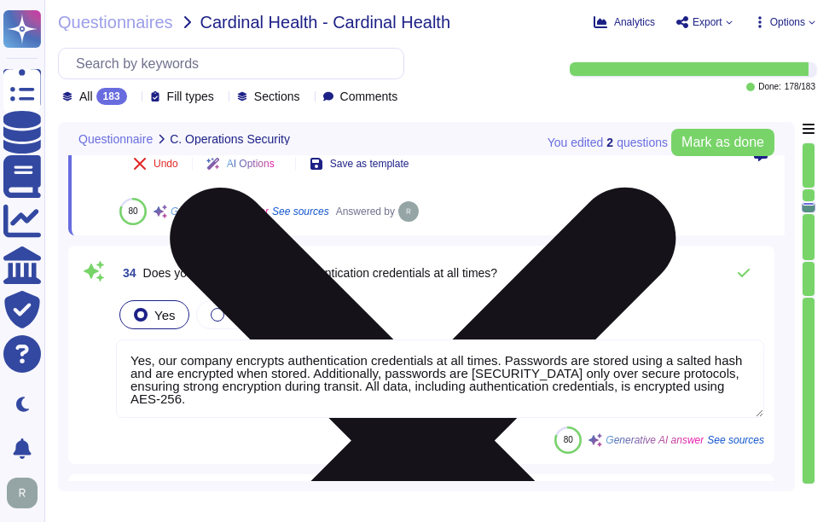
scroll to position [11030, 0]
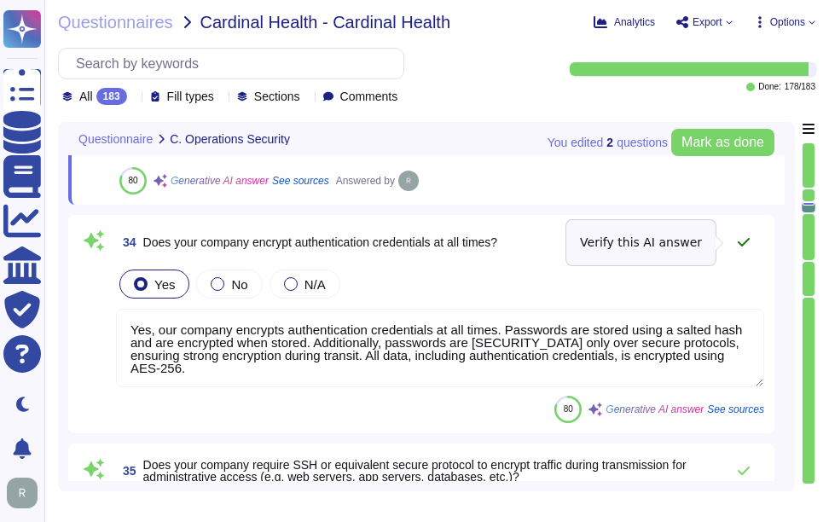
click at [748, 235] on icon at bounding box center [744, 242] width 14 height 14
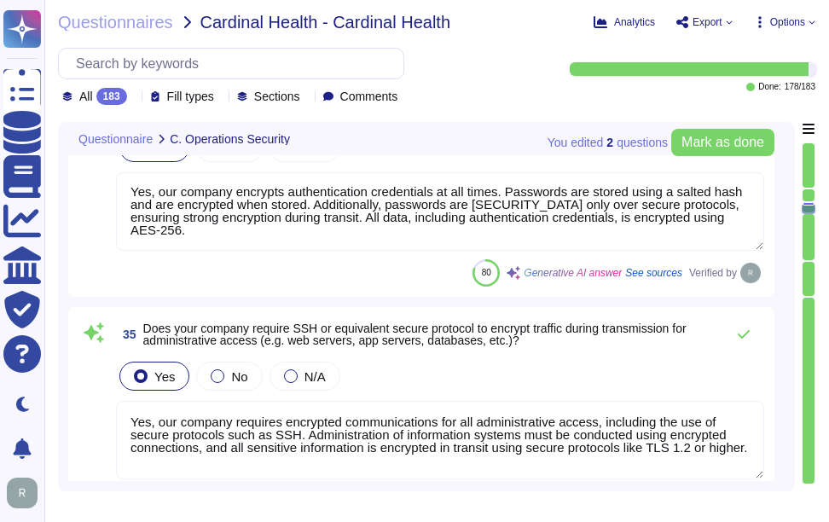
scroll to position [11201, 0]
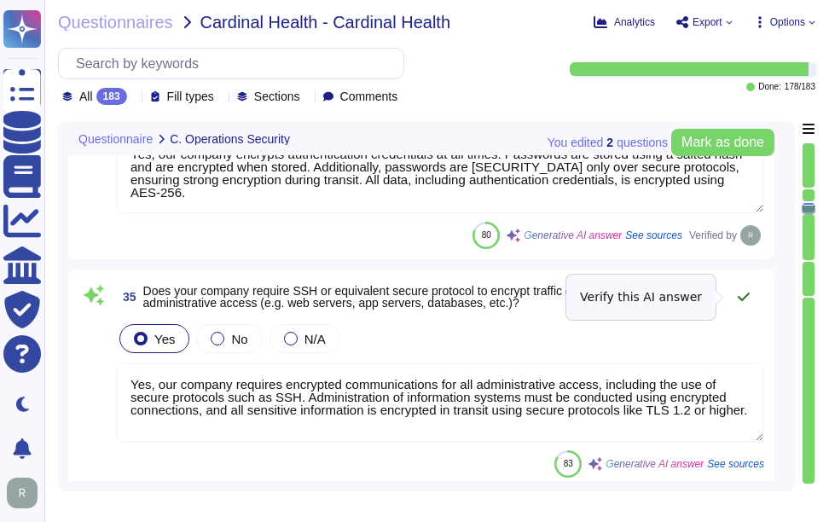
click at [750, 294] on button at bounding box center [743, 297] width 41 height 34
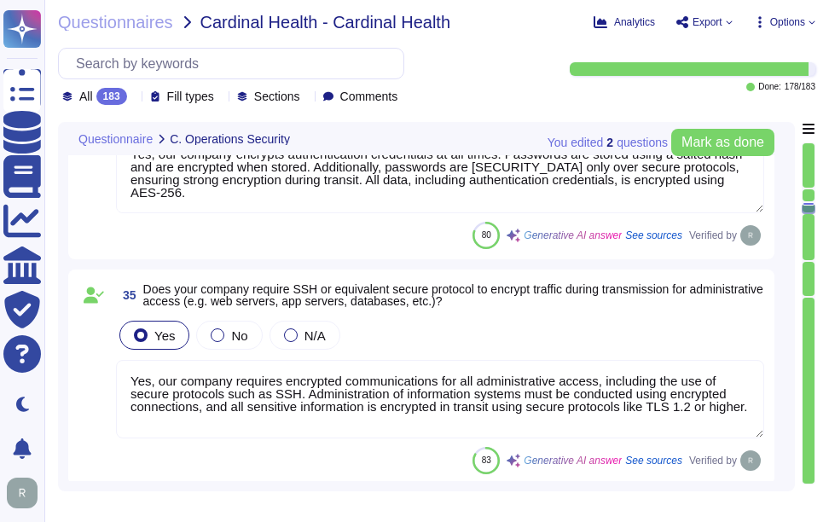
scroll to position [2, 0]
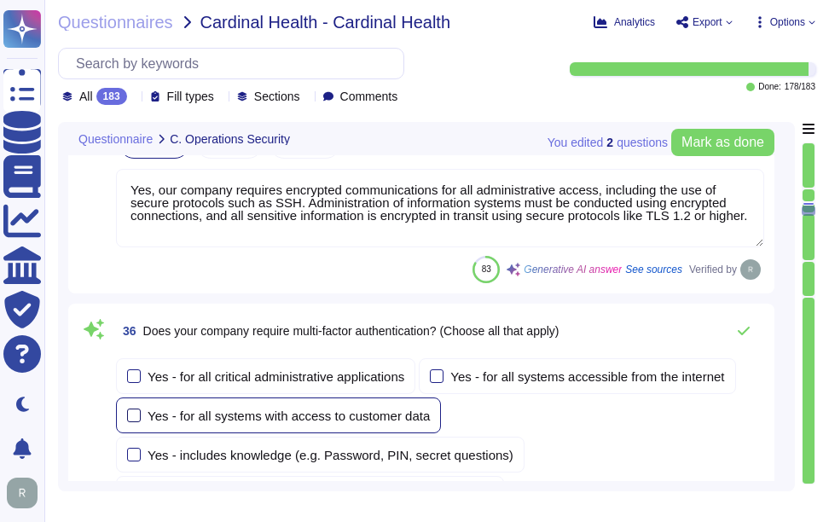
type textarea "Our service is deployed as a Software as a Service (SaaS), which means it is ho…"
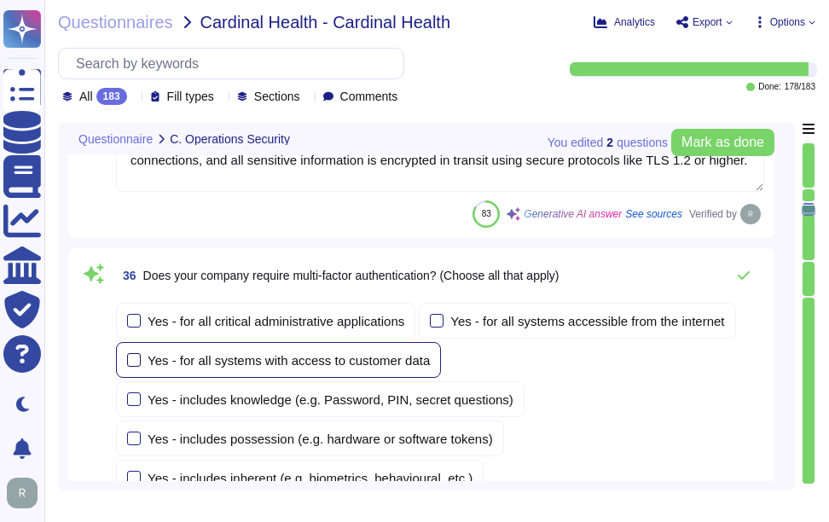
scroll to position [11456, 0]
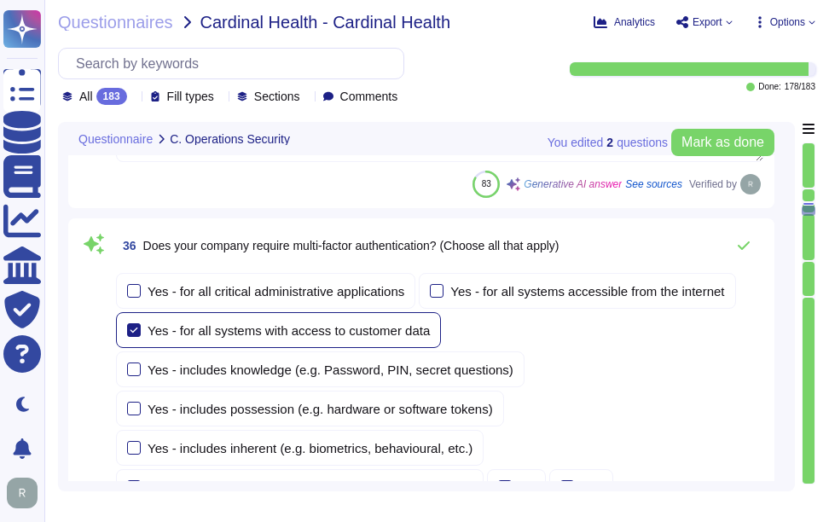
click at [131, 333] on div at bounding box center [134, 330] width 14 height 14
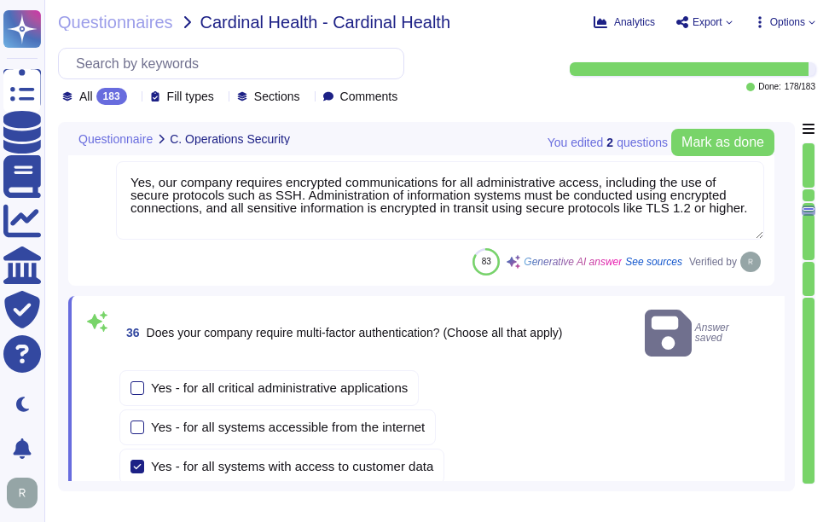
scroll to position [11286, 0]
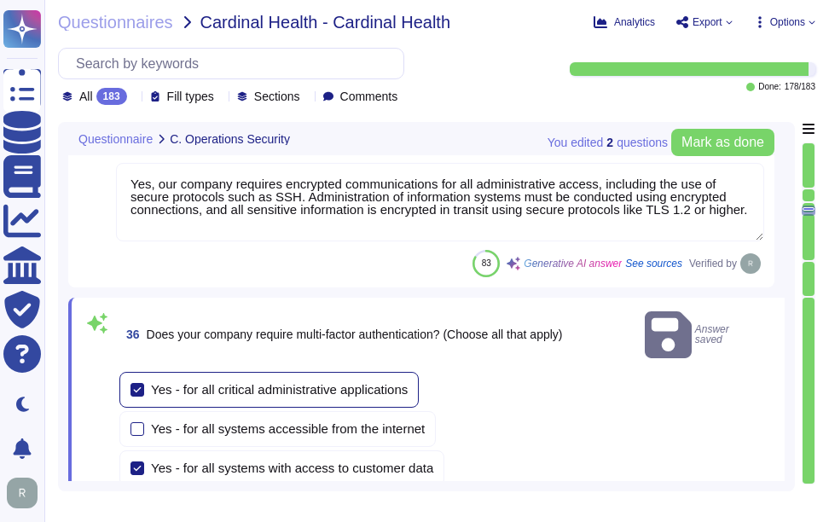
click at [141, 383] on div at bounding box center [137, 390] width 14 height 14
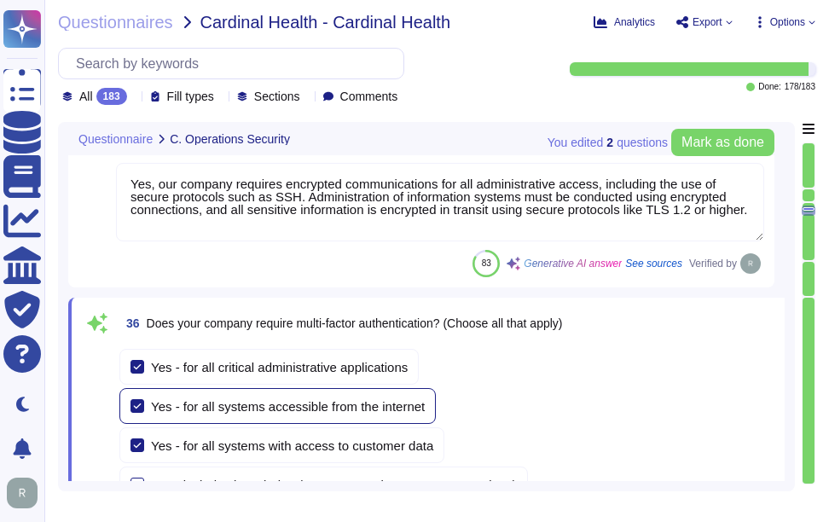
click at [142, 408] on div at bounding box center [137, 406] width 14 height 14
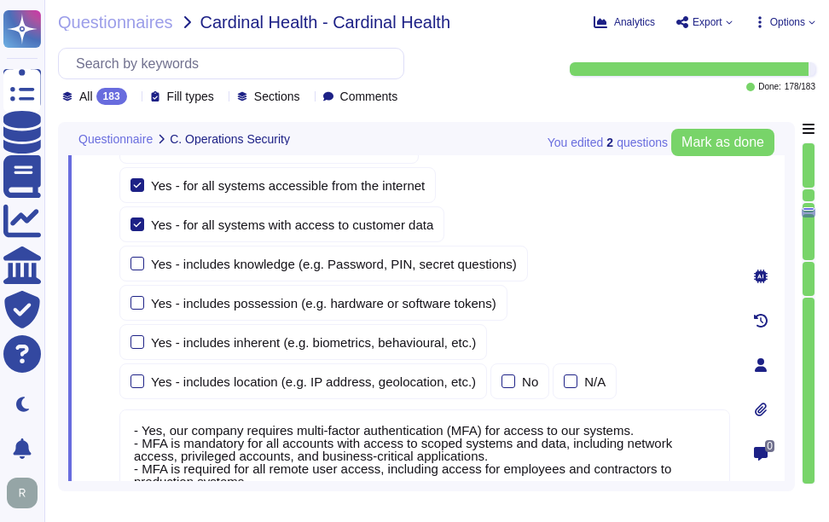
scroll to position [11542, 0]
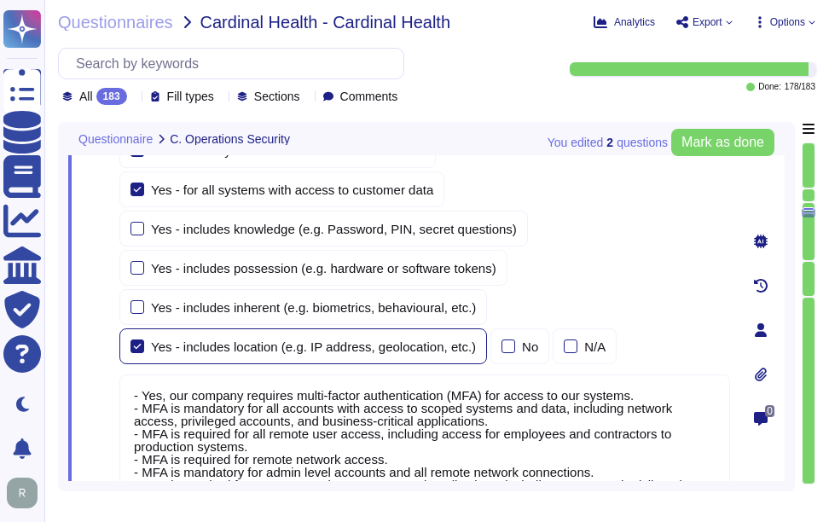
click at [139, 348] on div at bounding box center [137, 346] width 14 height 14
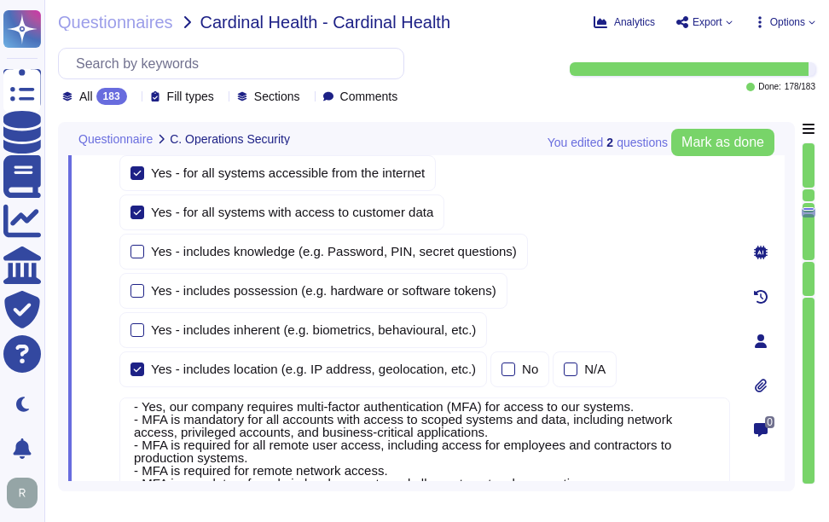
scroll to position [14, 0]
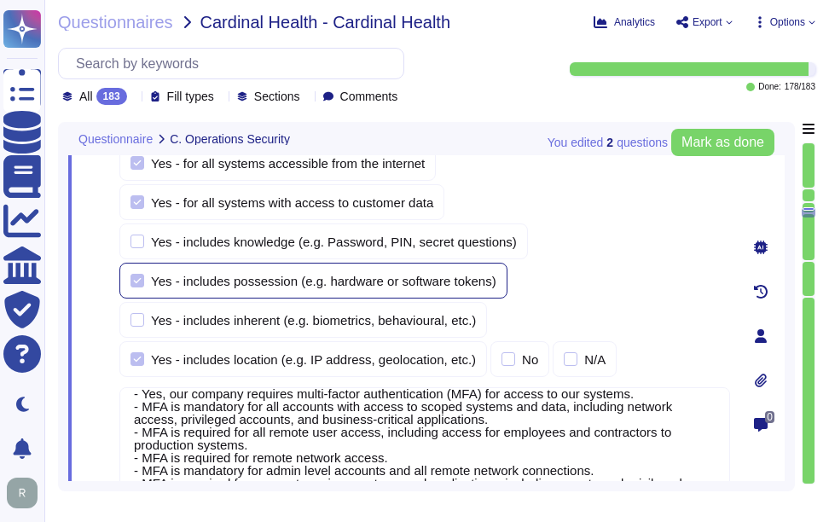
click at [141, 274] on div at bounding box center [137, 281] width 14 height 14
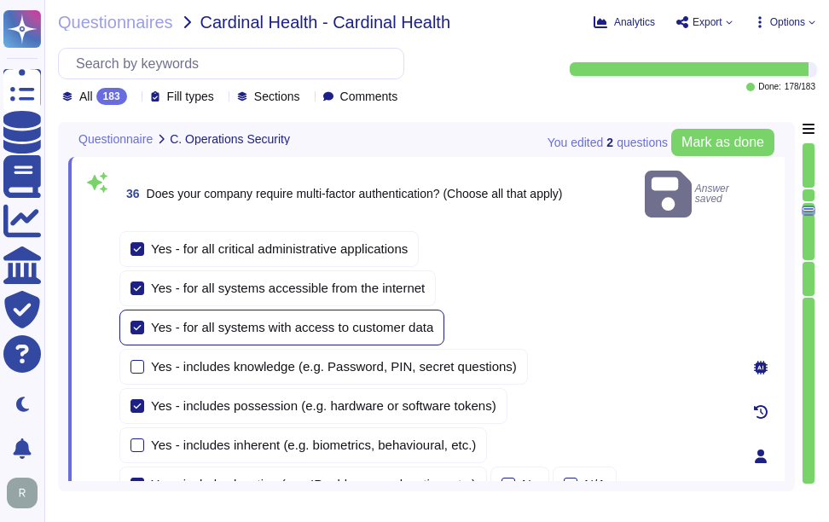
scroll to position [11456, 0]
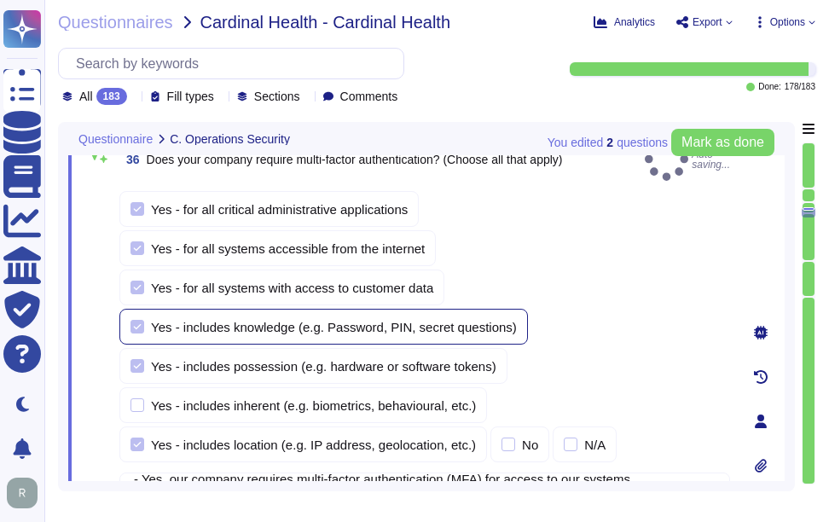
click at [142, 320] on div at bounding box center [137, 327] width 14 height 14
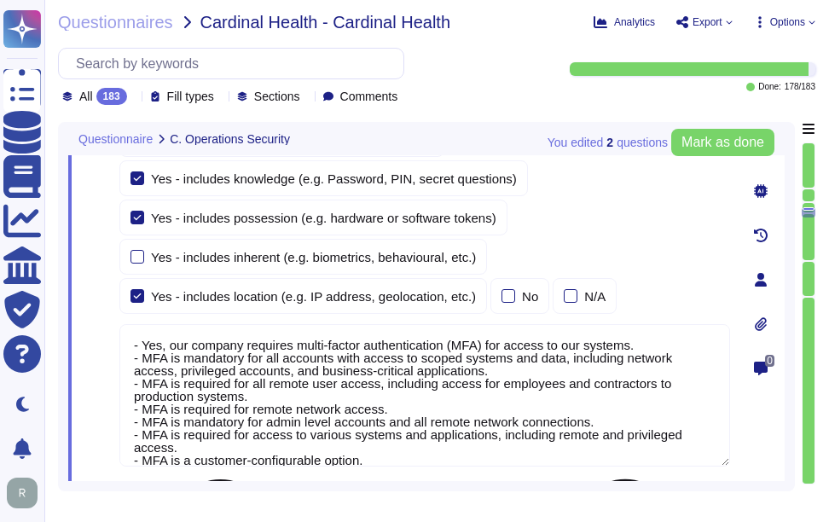
scroll to position [11542, 0]
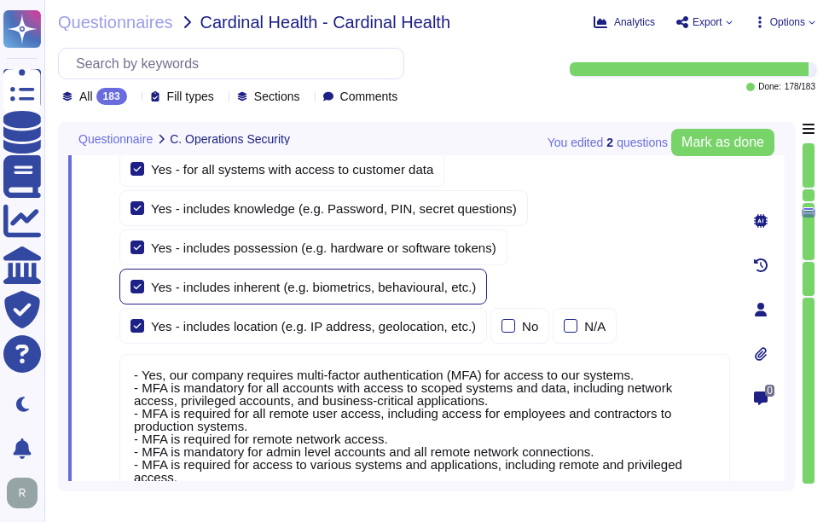
click at [142, 289] on div at bounding box center [137, 287] width 14 height 14
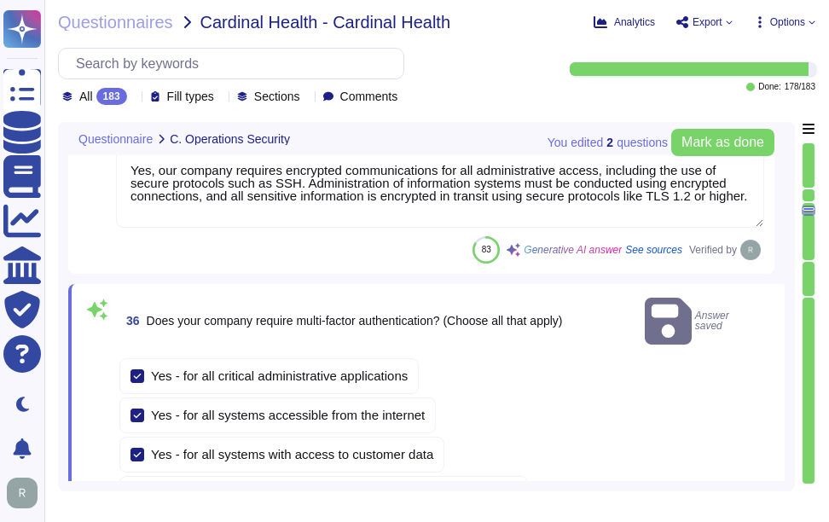
type textarea "Yes, our organization requires that passwords be masked when entered, as they a…"
type textarea "Yes, our company encrypts authentication credentials at all times. Passwords ar…"
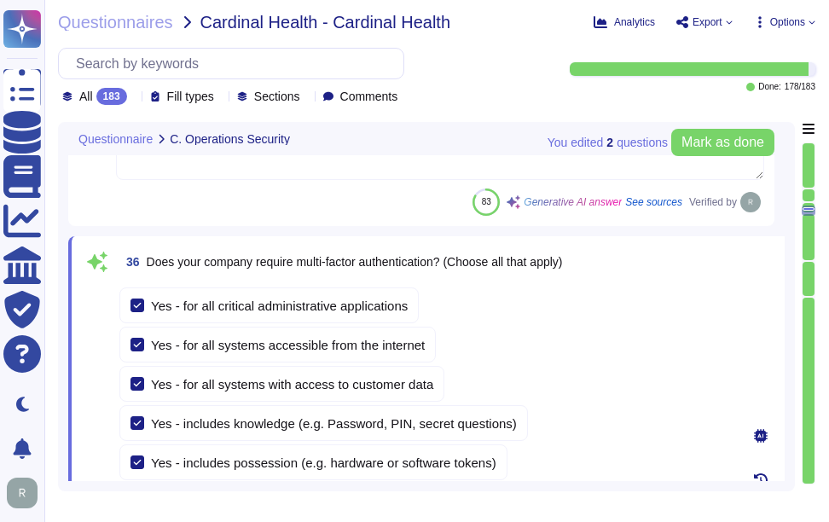
type textarea "Our service is deployed as a Software as a Service (SaaS), which means it is ho…"
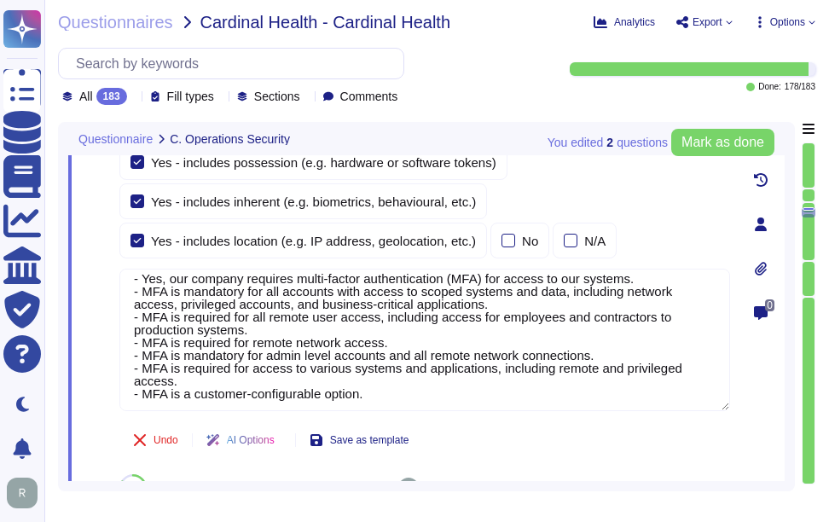
scroll to position [14, 0]
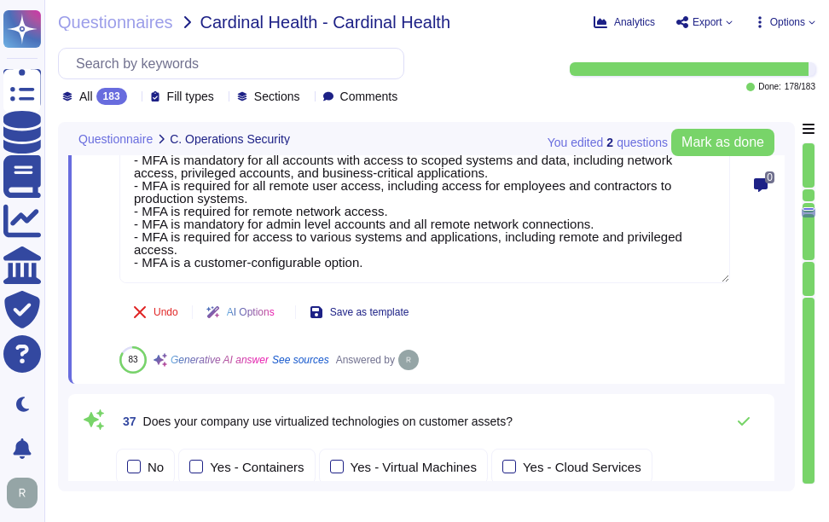
type textarea "Yes, we ensure isolation of virtualized technologies through several key method…"
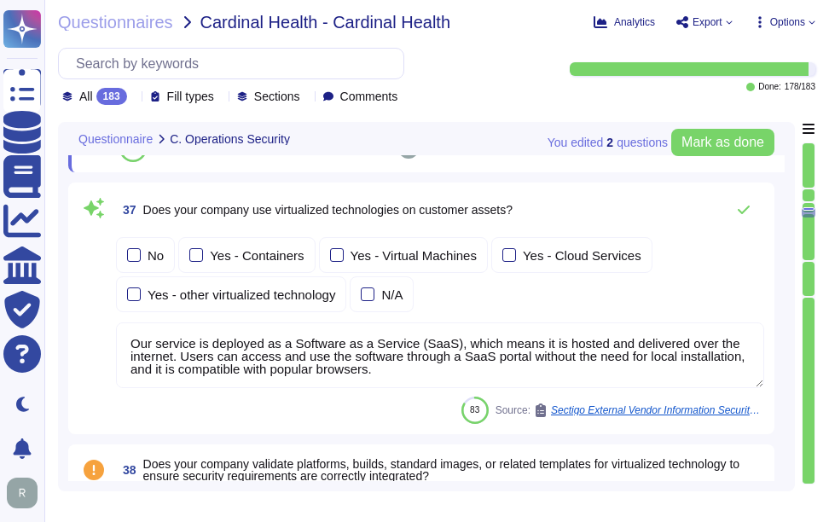
scroll to position [11968, 0]
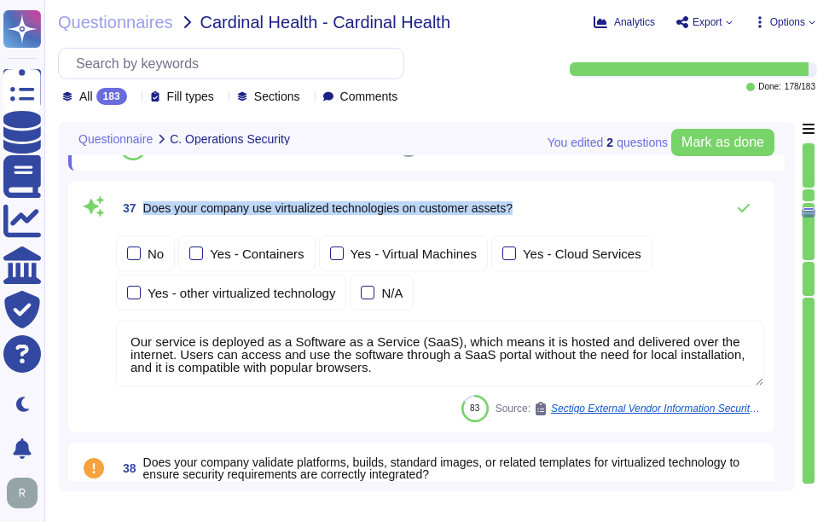
drag, startPoint x: 143, startPoint y: 208, endPoint x: 559, endPoint y: 215, distance: 416.1
click at [559, 215] on div "37 Does your company use virtualized technologies on customer assets?" at bounding box center [440, 208] width 648 height 34
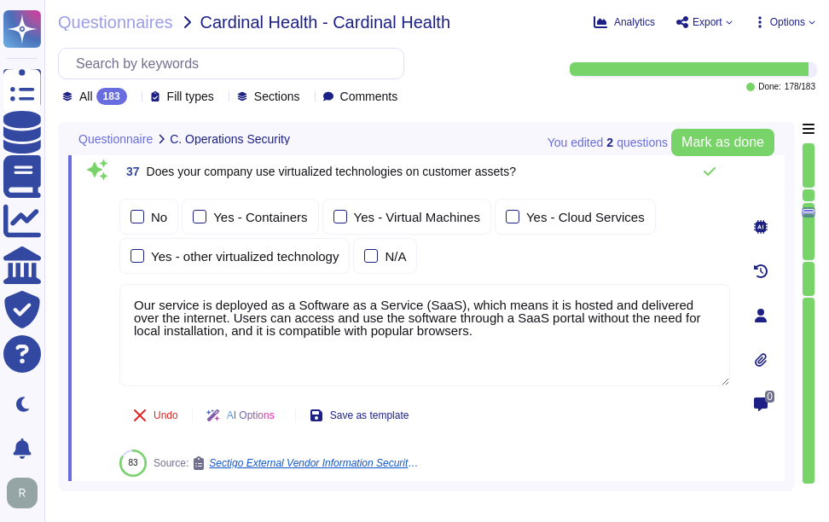
scroll to position [11797, 0]
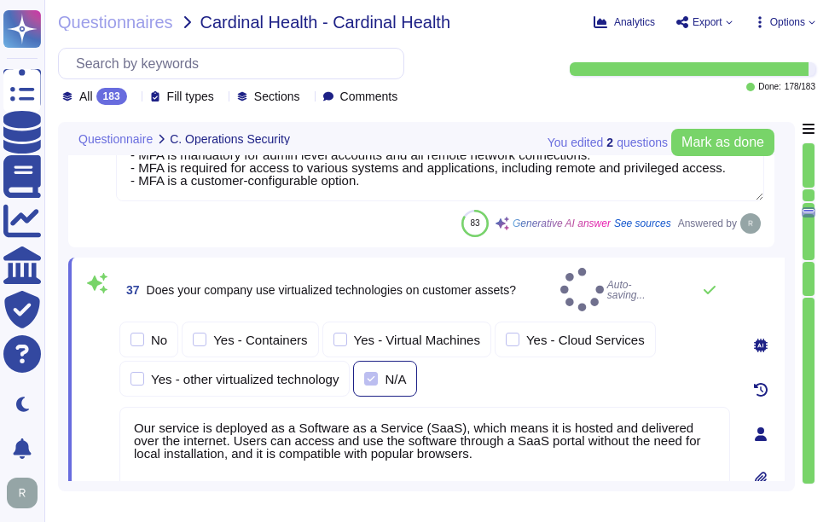
click at [367, 372] on div at bounding box center [371, 379] width 14 height 14
click at [712, 286] on icon at bounding box center [709, 290] width 12 height 9
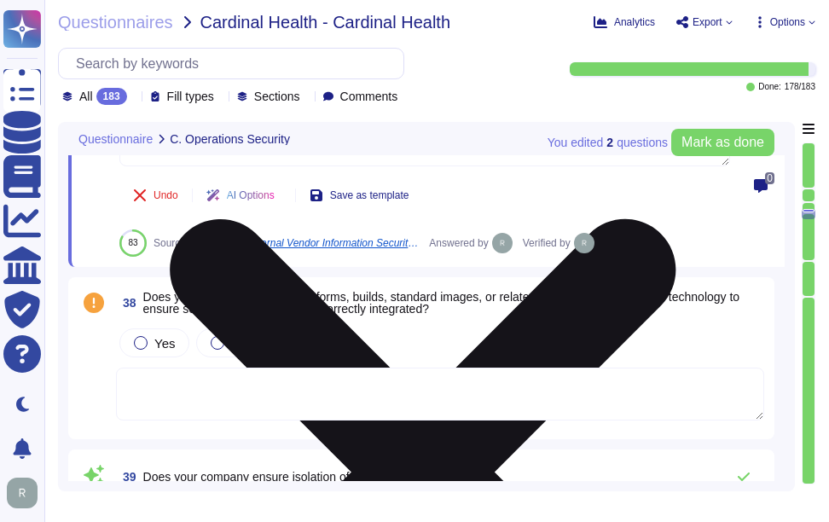
scroll to position [12138, 0]
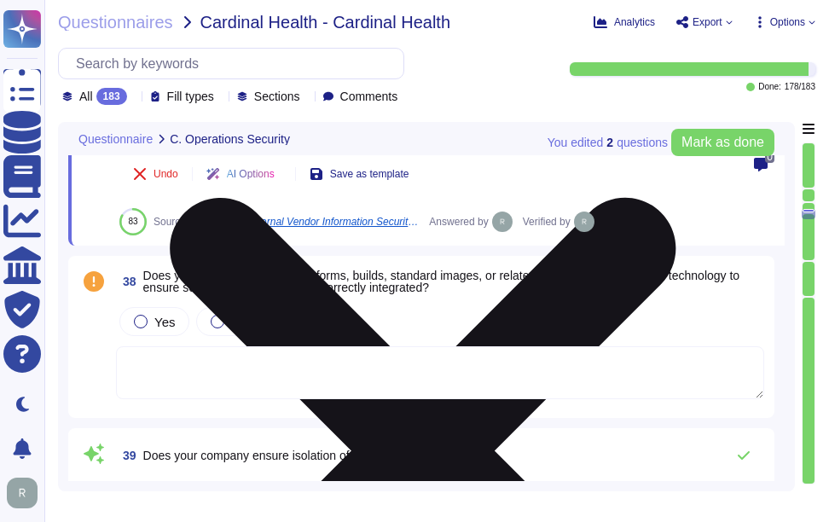
type textarea "Yes, our company has administrative access and control of virtualized technolog…"
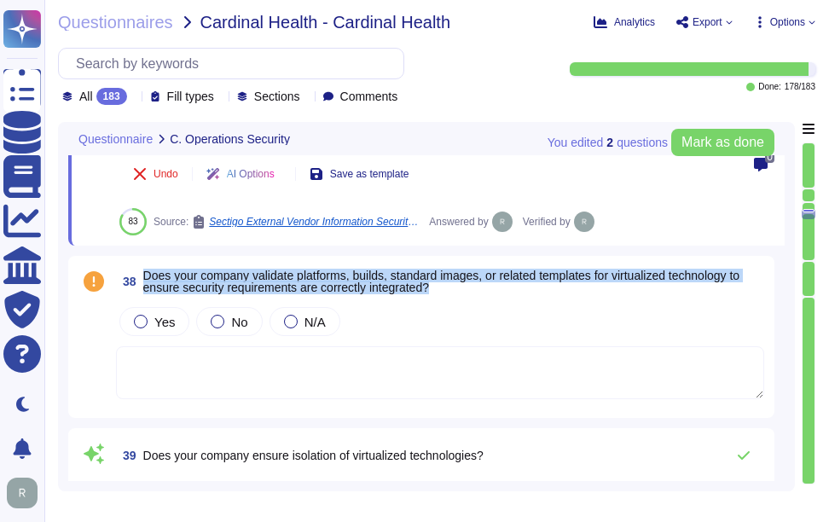
drag, startPoint x: 147, startPoint y: 276, endPoint x: 485, endPoint y: 296, distance: 339.0
click at [485, 296] on span "38 Does your company validate platforms, builds, standard images, or related te…" at bounding box center [440, 281] width 648 height 31
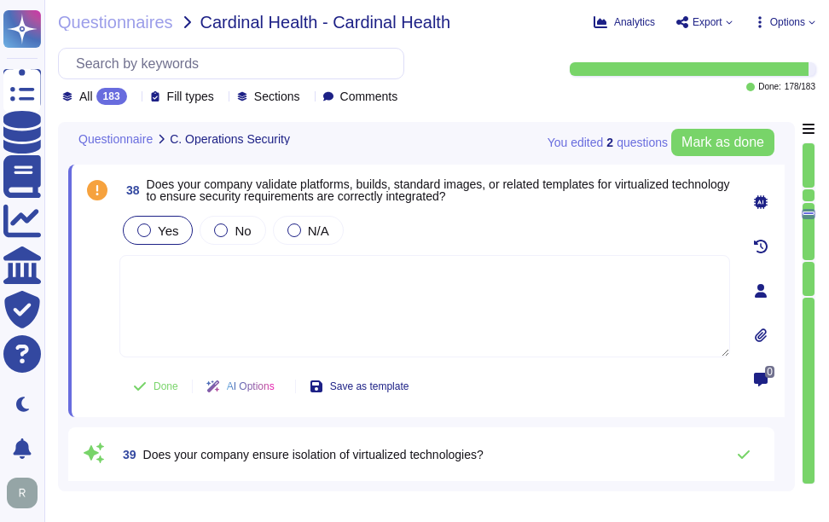
click at [147, 232] on div at bounding box center [144, 230] width 14 height 14
click at [236, 274] on textarea at bounding box center [424, 306] width 610 height 102
paste textarea "Sectigo continually assesses the potential impact of vulnerabilities on informa…"
type textarea "Sectigo continually assesses the potential impact of vulnerabilities on informa…"
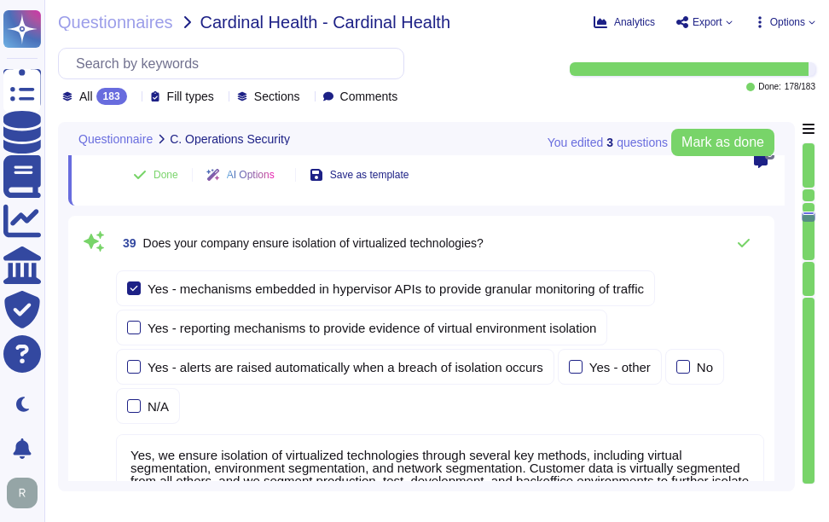
scroll to position [12394, 0]
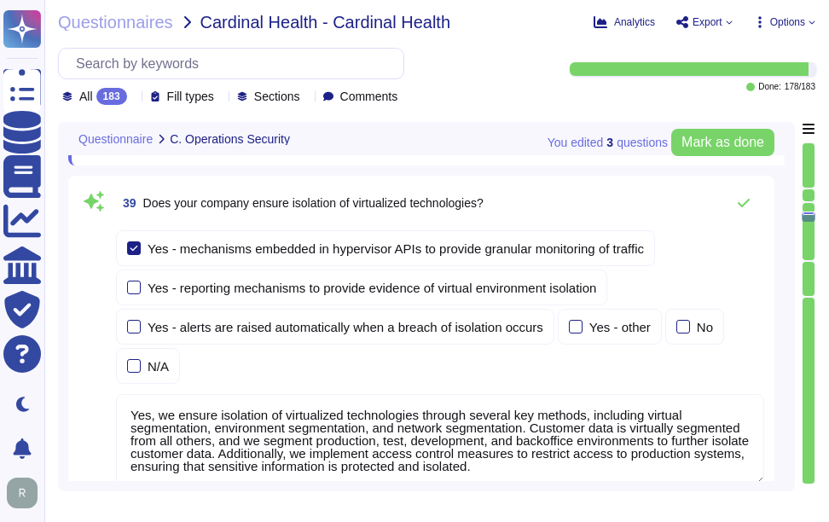
type textarea "Yes, our company segregates customer assets into different security zones. We l…"
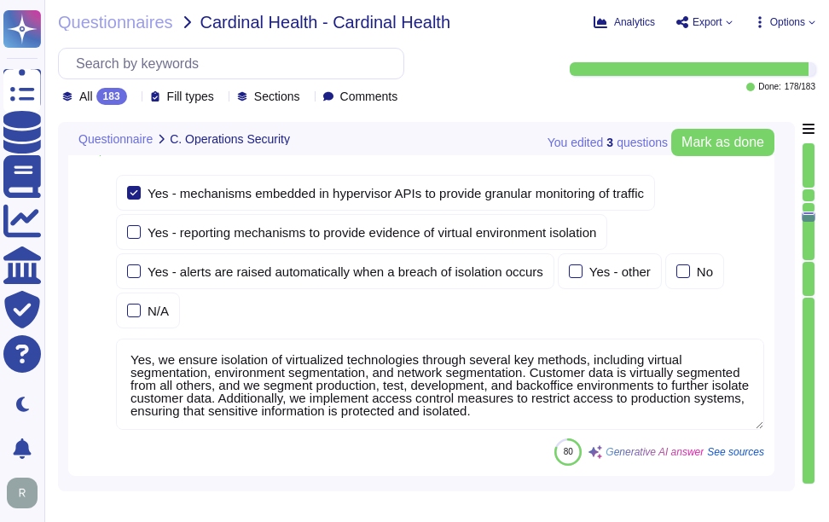
type textarea "Sectigo continually assesses the potential impact of vulnerabilities on informa…"
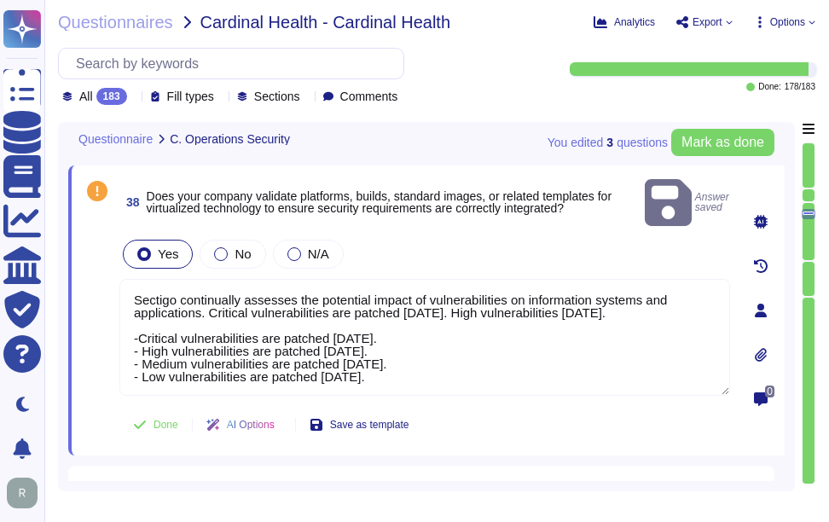
type textarea "- Yes, our company requires multi-factor authentication (MFA) for access to our…"
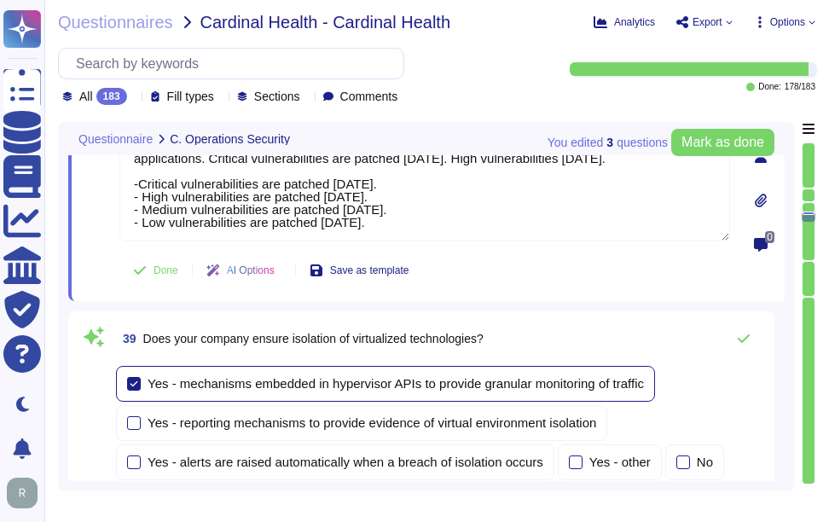
scroll to position [12392, 0]
type textarea "Yes, our company segregates customer assets into different security zones. We l…"
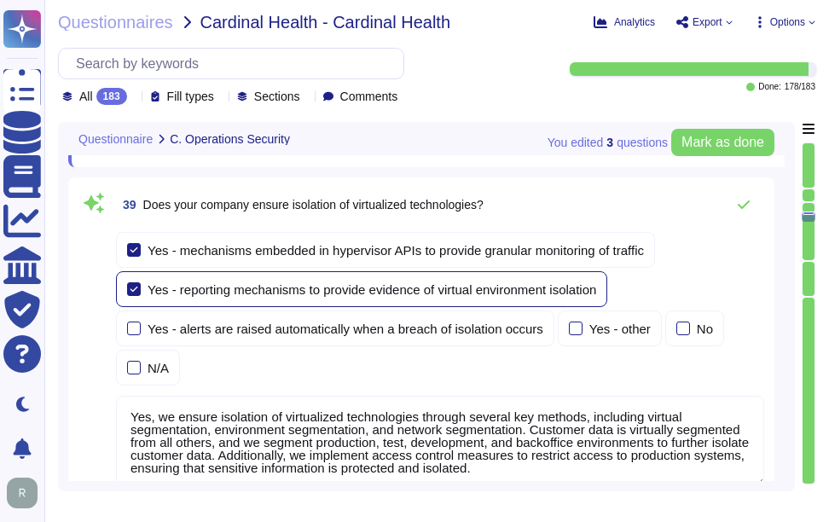
click at [136, 291] on div at bounding box center [134, 289] width 14 height 14
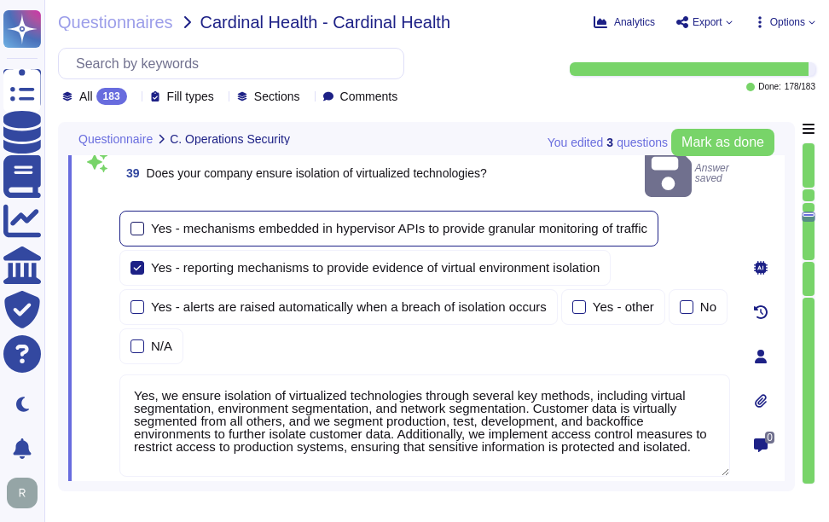
click at [135, 222] on div at bounding box center [137, 229] width 14 height 14
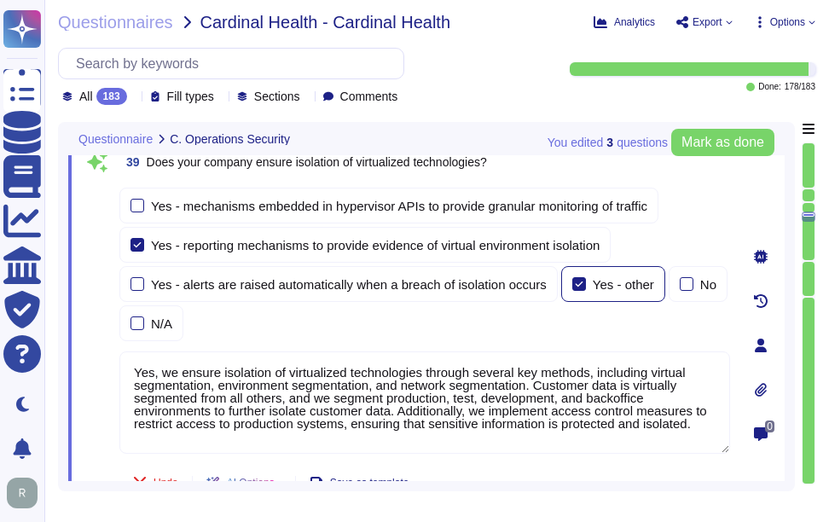
click at [575, 281] on div at bounding box center [579, 284] width 14 height 14
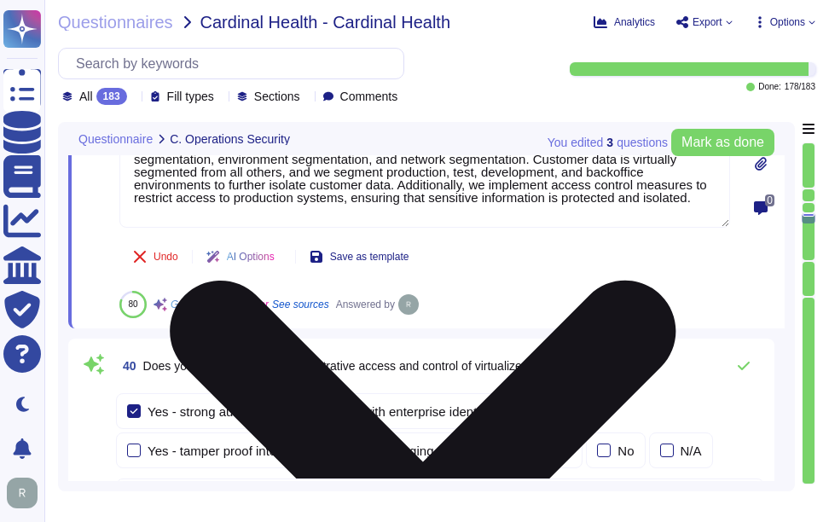
scroll to position [12648, 0]
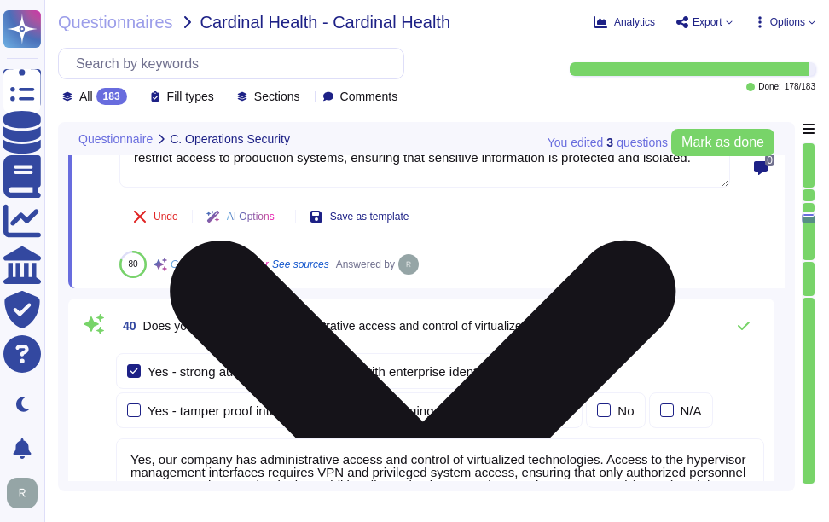
type textarea "Yes, our company utilizes File Integrity Monitoring (FIM) to validate the integ…"
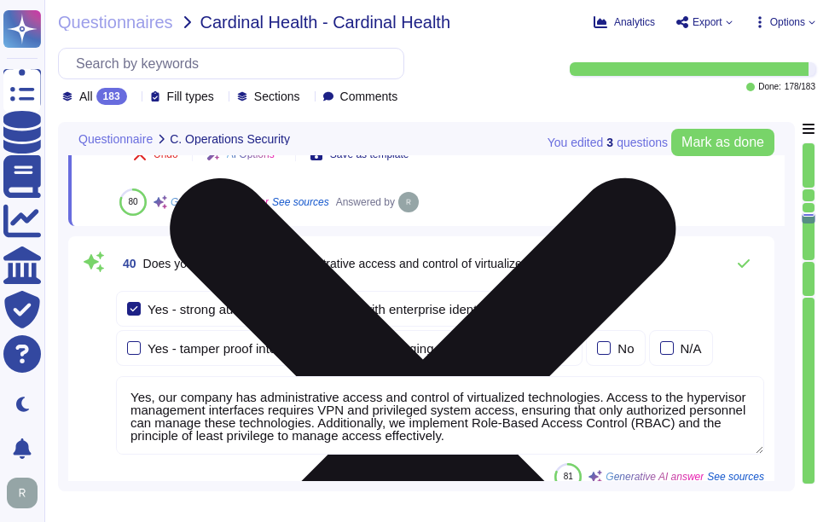
scroll to position [12733, 0]
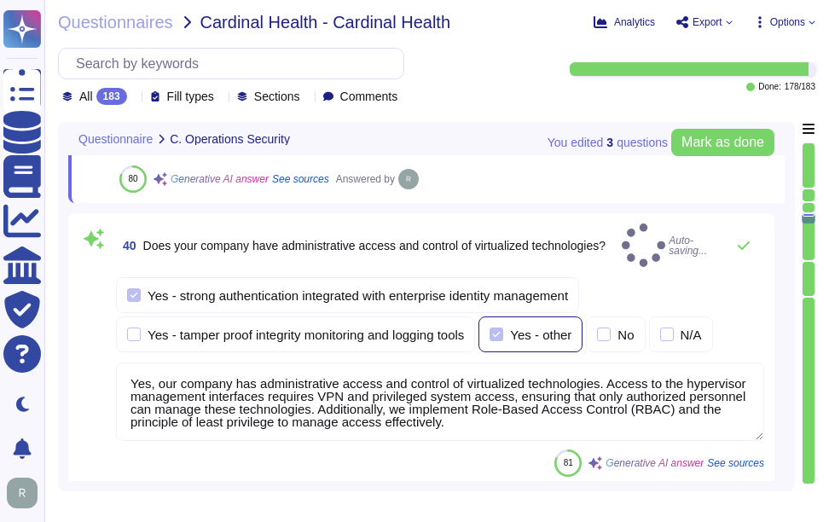
click at [514, 329] on label "Yes - other" at bounding box center [530, 334] width 82 height 14
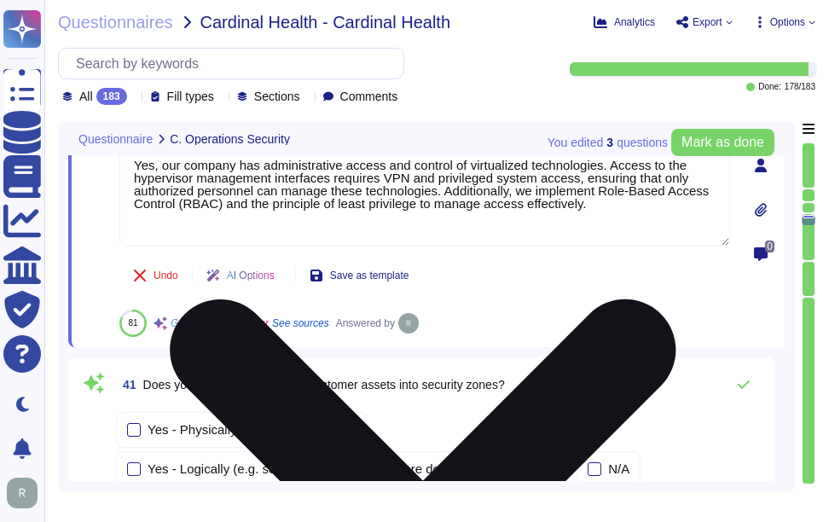
type textarea "Yes, our company utilizes several technologies to detect potential breaches and…"
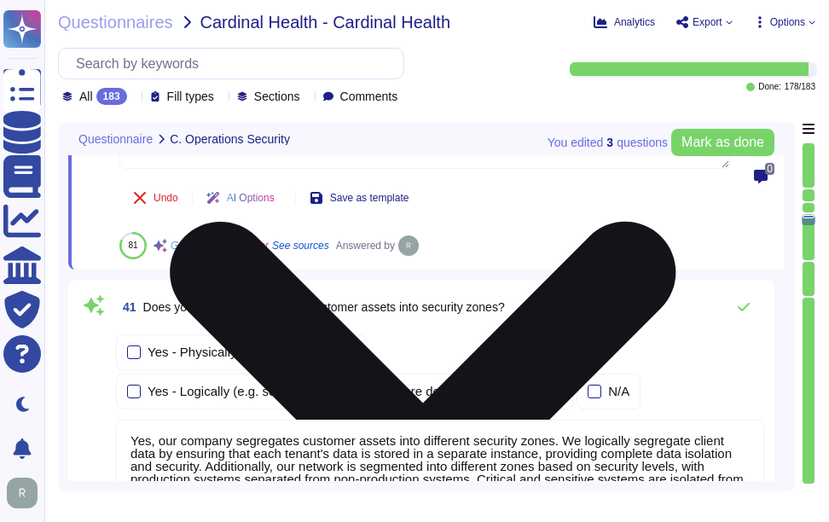
scroll to position [12989, 0]
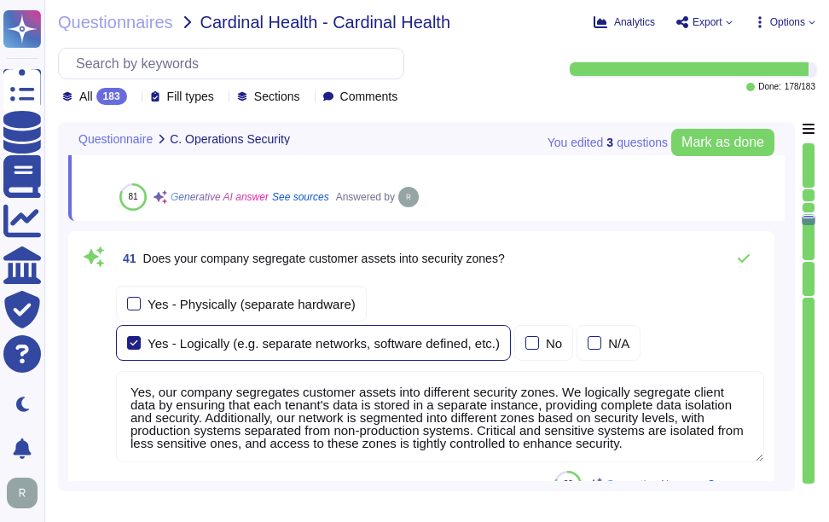
click at [141, 336] on div at bounding box center [134, 343] width 14 height 14
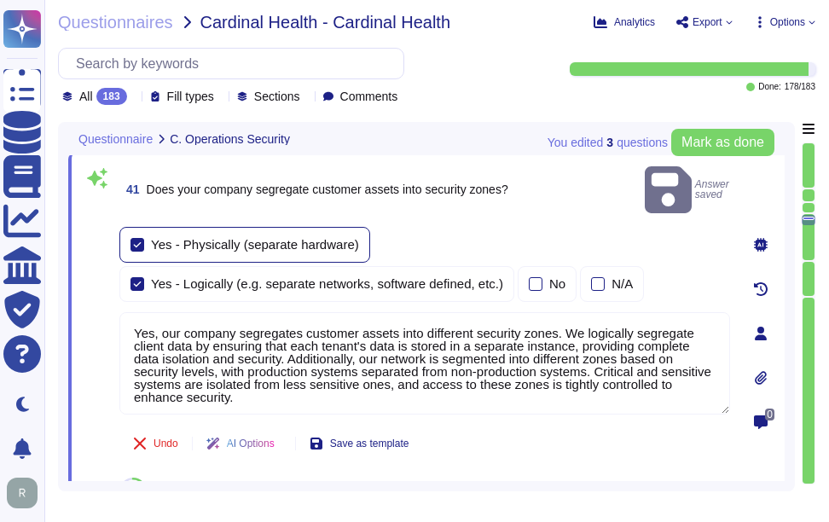
click at [140, 238] on div at bounding box center [137, 245] width 14 height 14
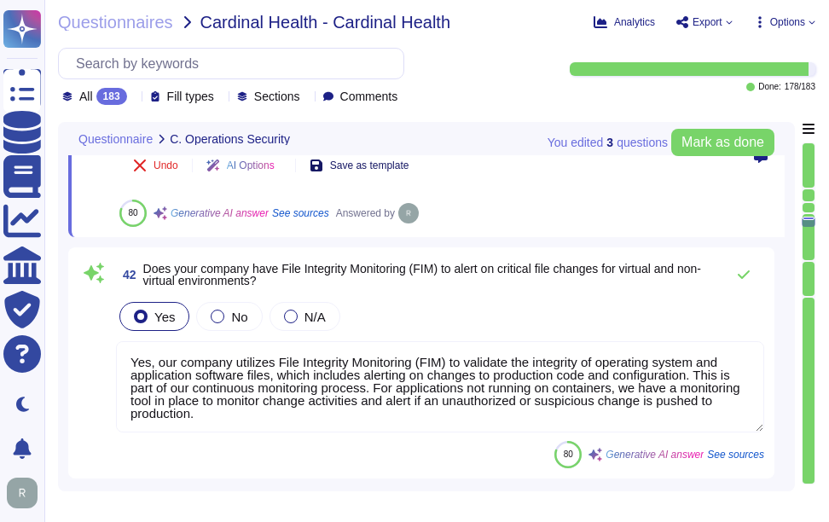
scroll to position [13245, 0]
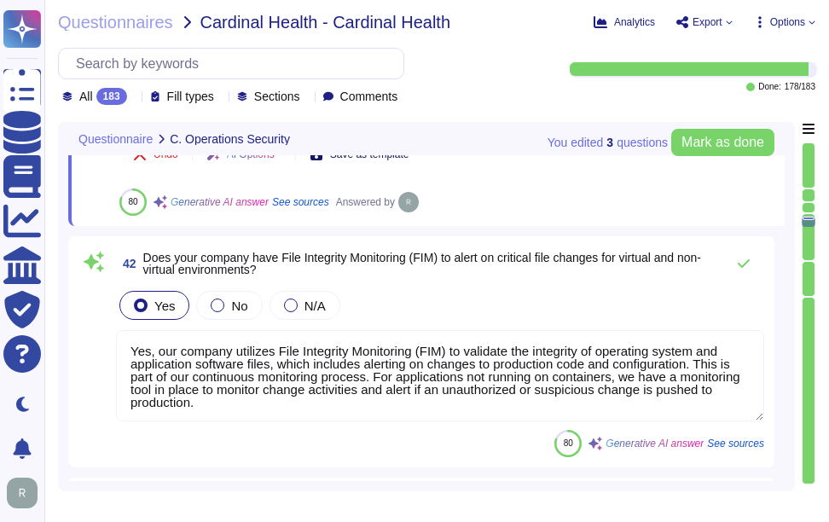
type textarea "Yes, our company enforces system hardening standards for servers, workstations,…"
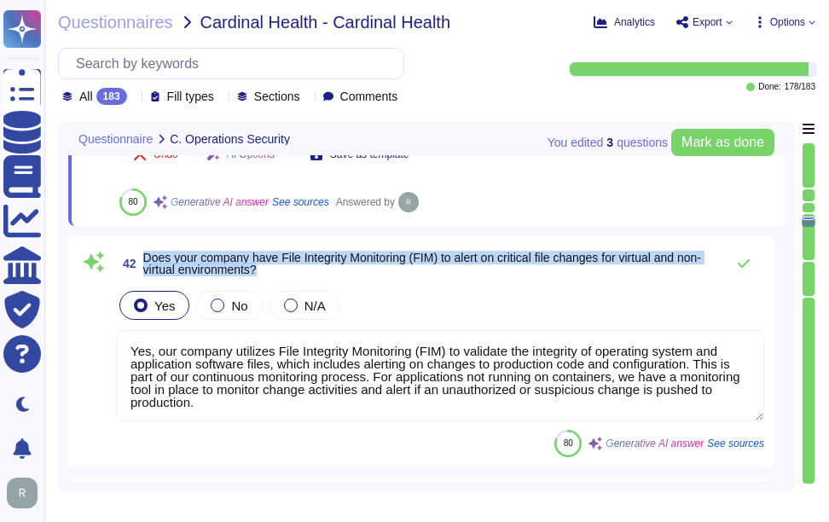
drag, startPoint x: 145, startPoint y: 258, endPoint x: 300, endPoint y: 272, distance: 155.7
click at [300, 272] on span "Does your company have File Integrity Monitoring (FIM) to alert on critical fil…" at bounding box center [429, 263] width 573 height 24
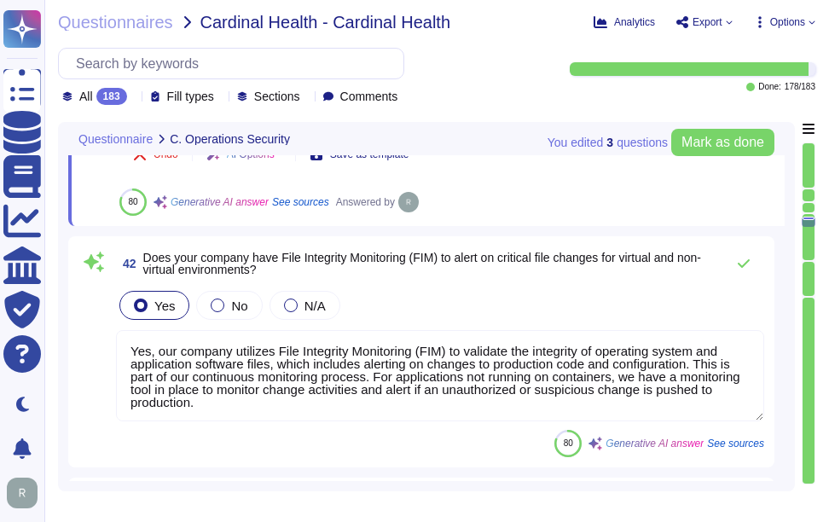
scroll to position [2, 0]
